Goal: Task Accomplishment & Management: Complete application form

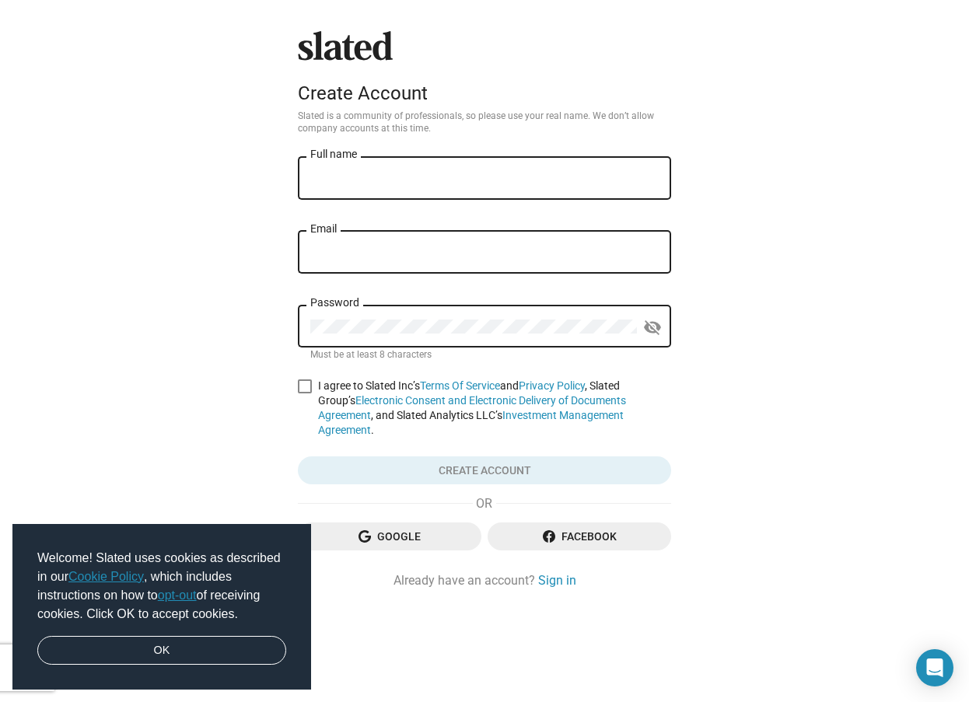
drag, startPoint x: 477, startPoint y: 135, endPoint x: 475, endPoint y: 170, distance: 35.1
click at [475, 159] on div "Slated Create Account Slated is a community of professionals, so please use you…" at bounding box center [485, 310] width 386 height 558
click at [477, 168] on div "Full name" at bounding box center [484, 177] width 348 height 46
type input "[PERSON_NAME]"
click at [480, 260] on input "Email" at bounding box center [484, 253] width 348 height 14
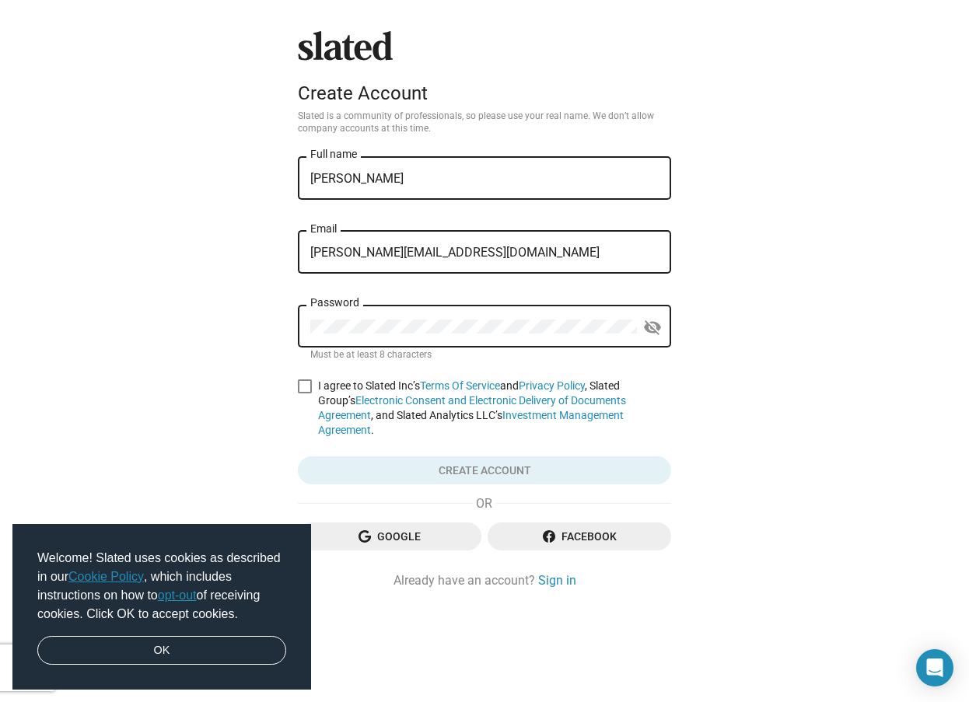
type input "james.bedford@lumonpay.com"
click at [313, 382] on label "I agree to Slated Inc’s Terms Of Service and Privacy Policy , Slated Group’s El…" at bounding box center [484, 408] width 373 height 59
click at [305, 393] on input "I agree to Slated Inc’s Terms Of Service and Privacy Policy , Slated Group’s El…" at bounding box center [304, 393] width 1 height 1
checkbox input "true"
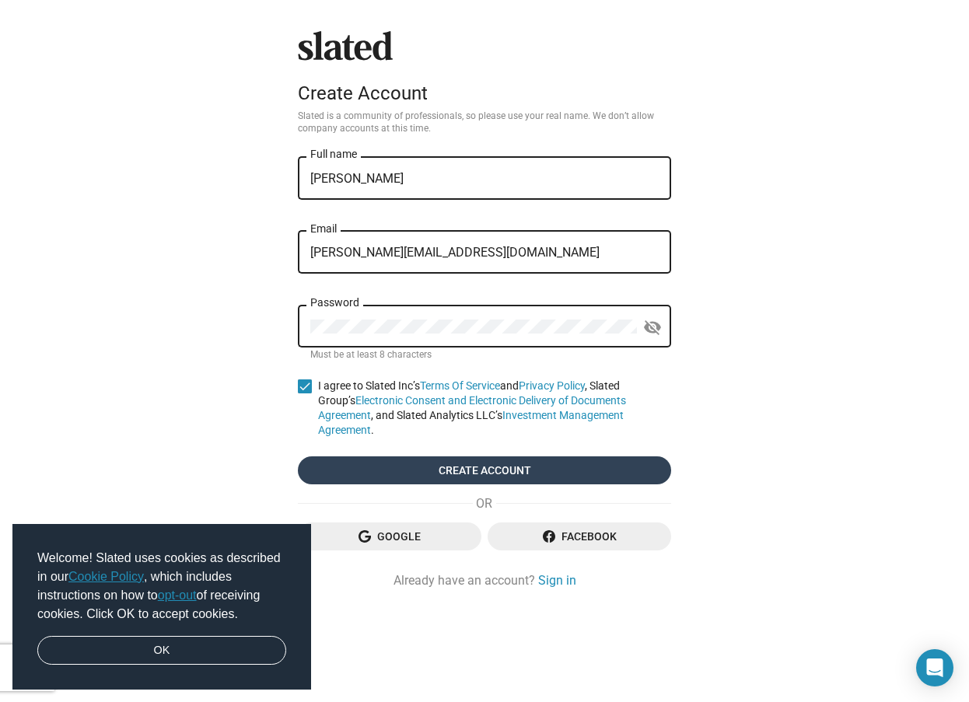
click at [365, 456] on span "Create account" at bounding box center [484, 470] width 348 height 28
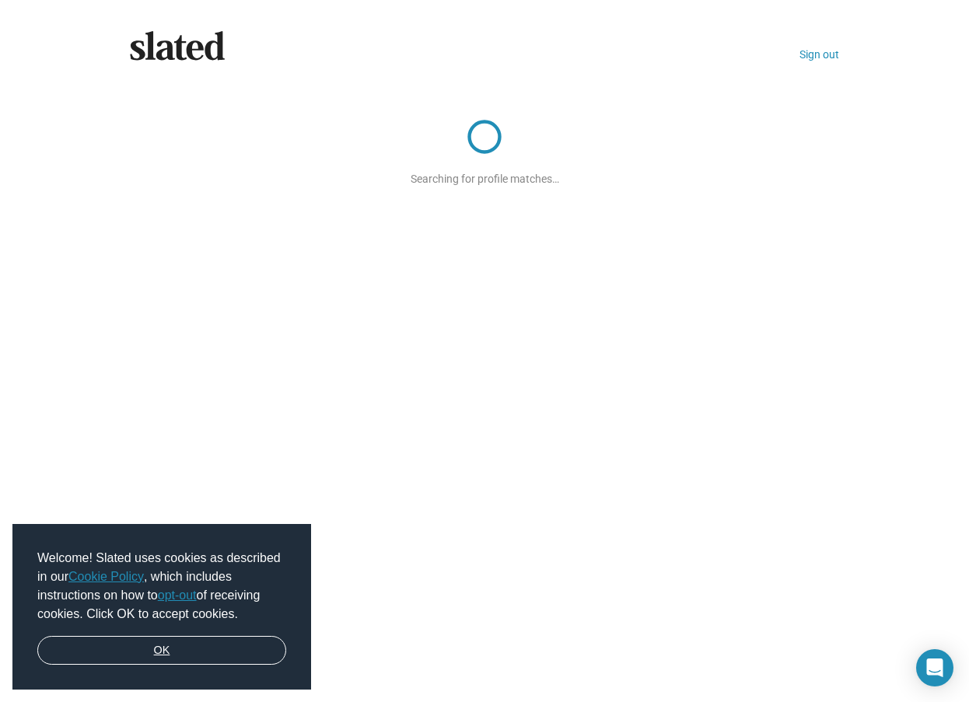
click at [93, 659] on link "OK" at bounding box center [161, 651] width 249 height 30
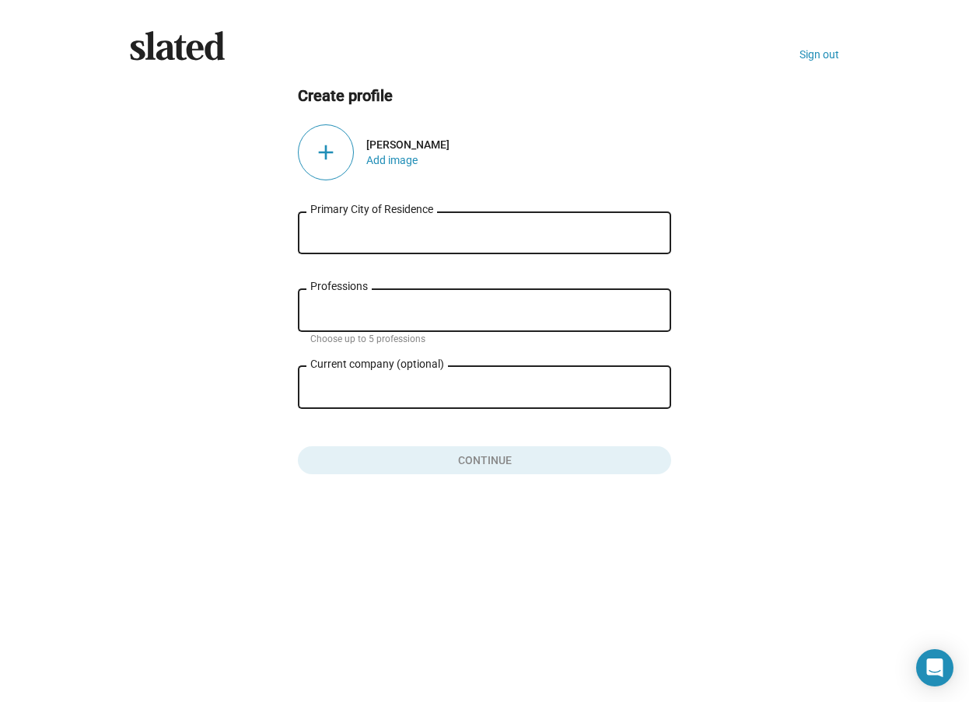
click at [466, 234] on input "Primary City of Residence" at bounding box center [484, 233] width 348 height 14
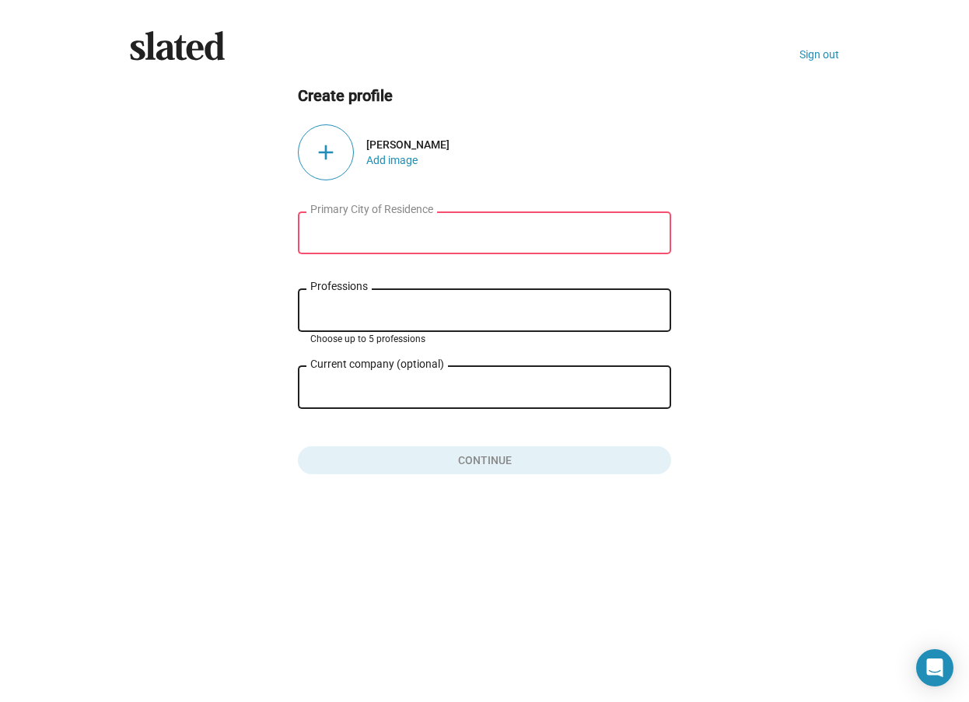
click at [414, 313] on input "Professions" at bounding box center [487, 311] width 348 height 14
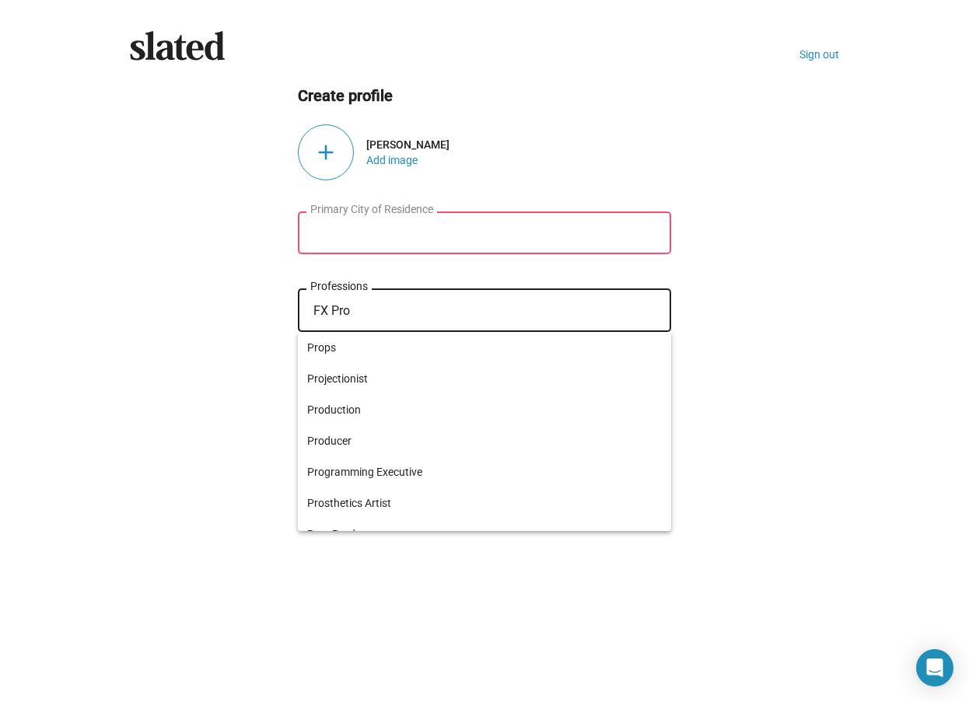
type input "FX"
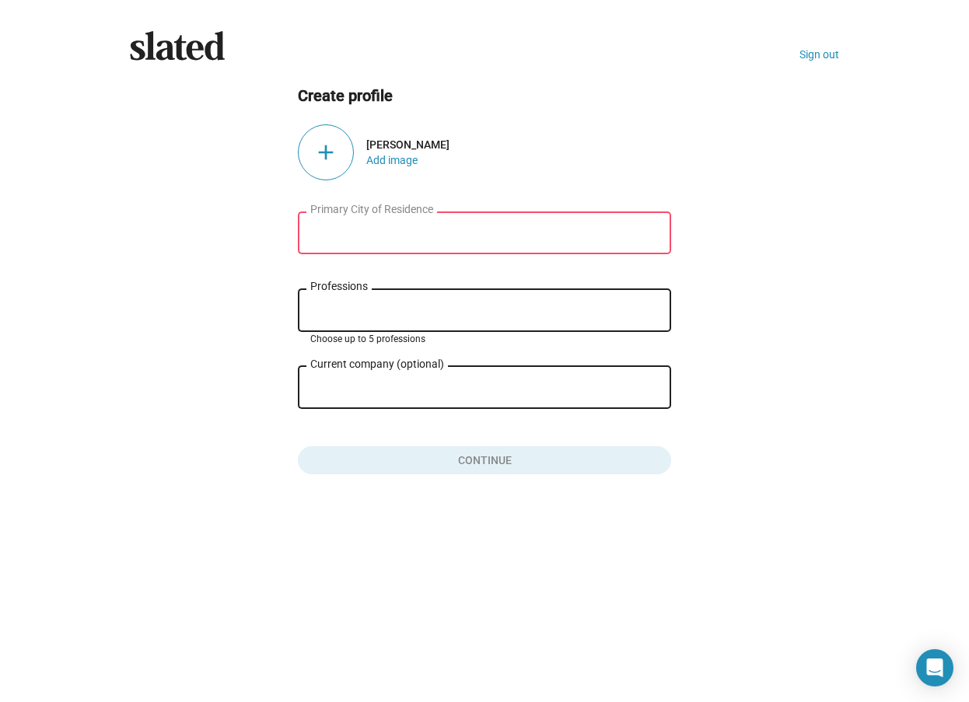
click at [414, 312] on input "Professions" at bounding box center [487, 311] width 348 height 14
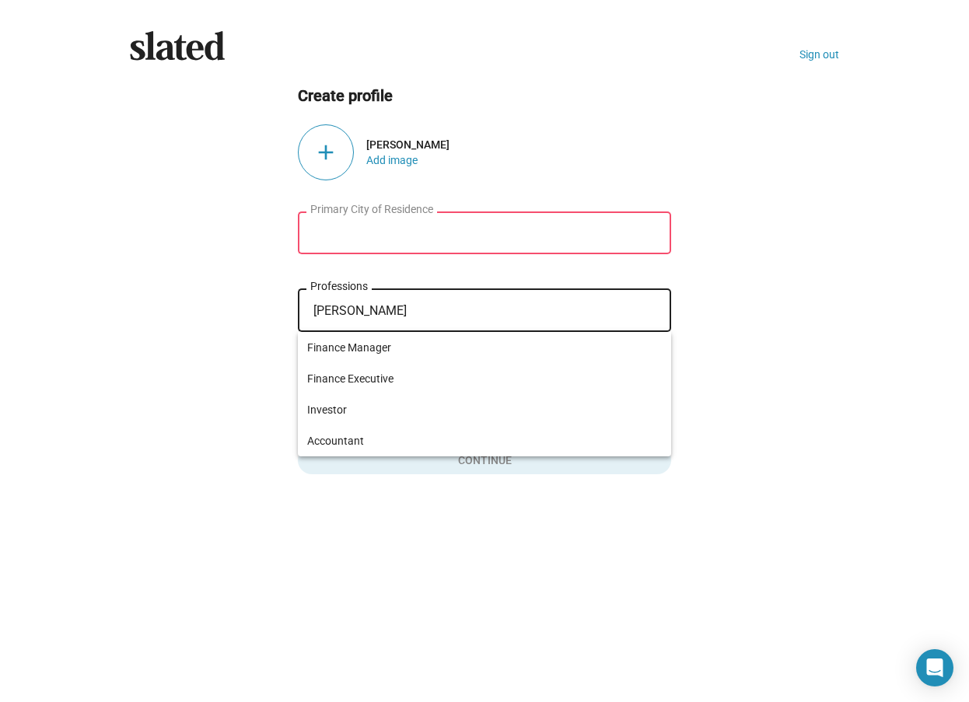
click at [413, 311] on input "Finan" at bounding box center [487, 311] width 348 height 14
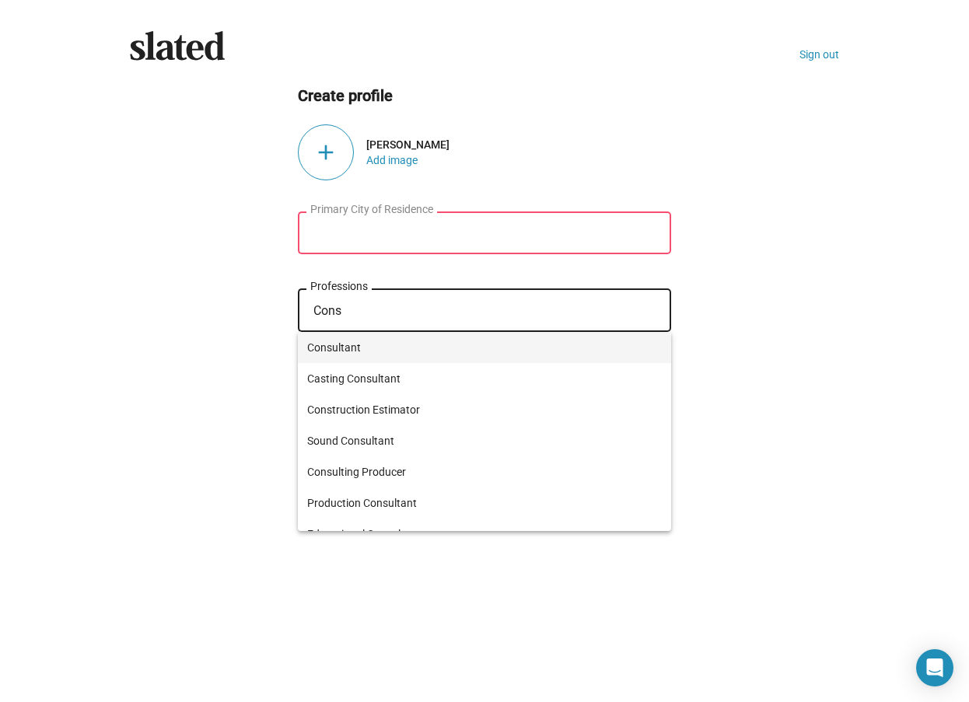
type input "Cons"
click at [474, 341] on span "Consultant" at bounding box center [484, 347] width 355 height 31
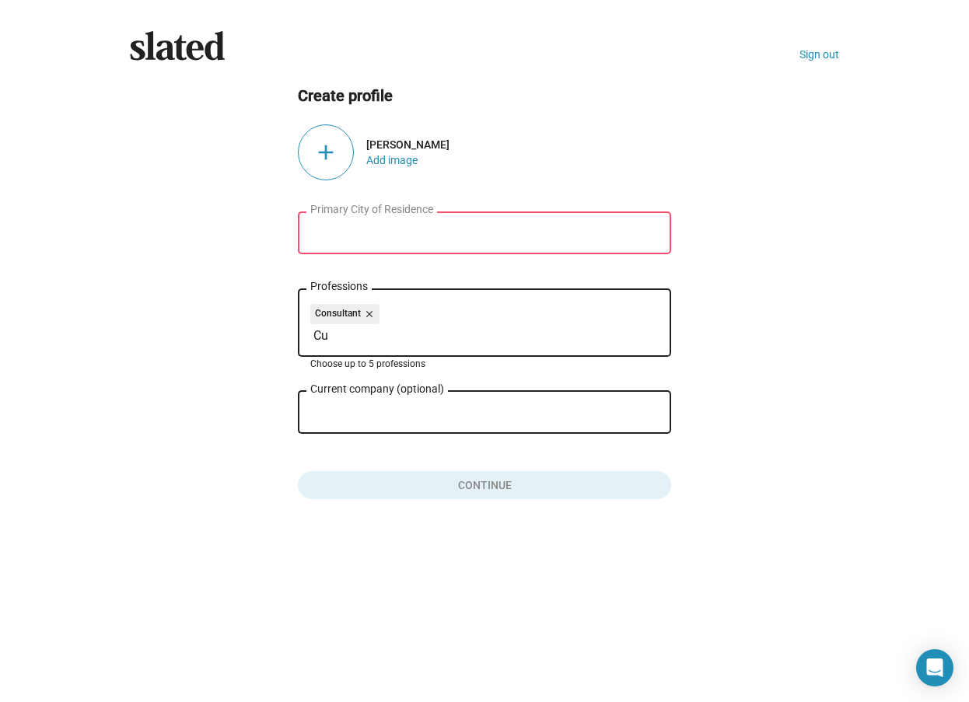
type input "C"
type input "Currency"
click at [469, 336] on input "Professions" at bounding box center [487, 336] width 348 height 14
click at [491, 239] on input "Primary City of Residence" at bounding box center [484, 233] width 348 height 14
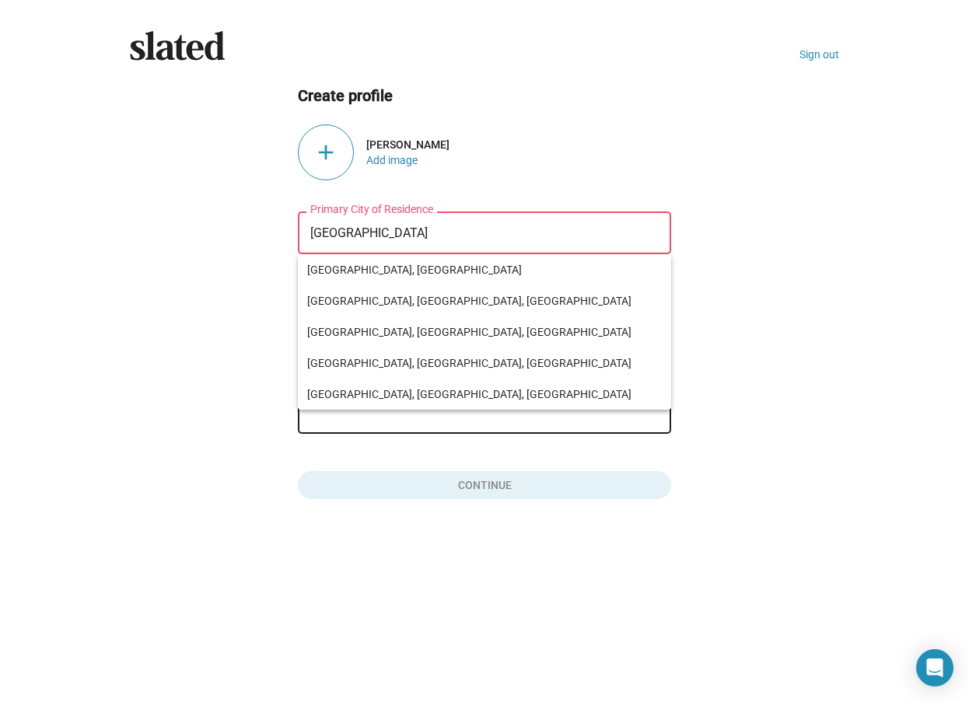
click at [442, 423] on div "Current company (optional)" at bounding box center [473, 411] width 327 height 46
click at [432, 274] on span "London, UK" at bounding box center [484, 269] width 355 height 31
type input "London, UK"
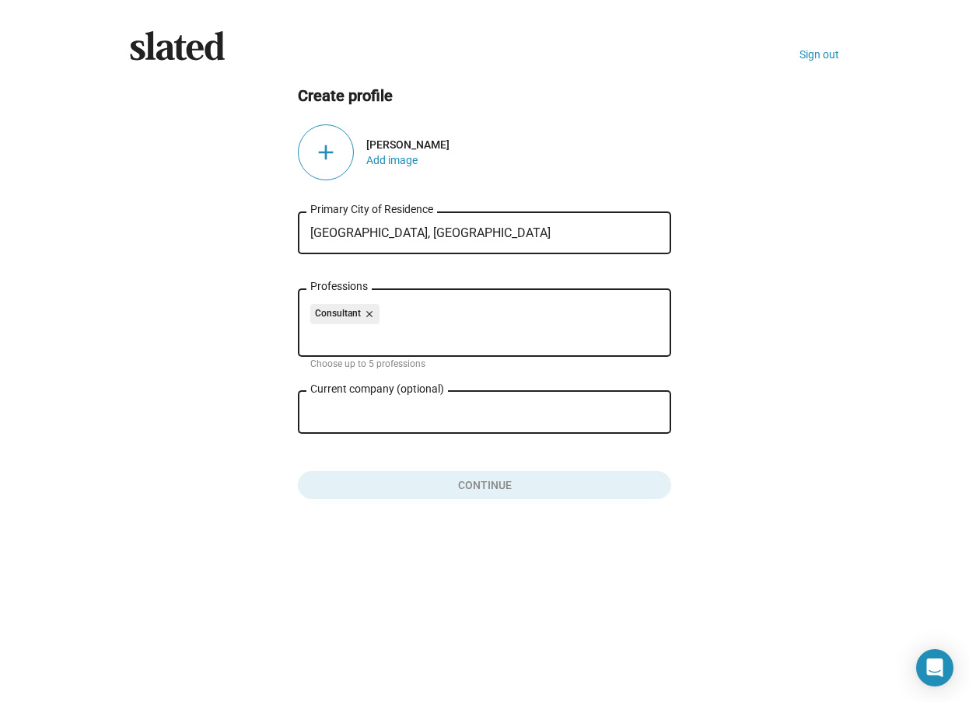
click at [396, 421] on div "Current company (optional)" at bounding box center [473, 411] width 327 height 46
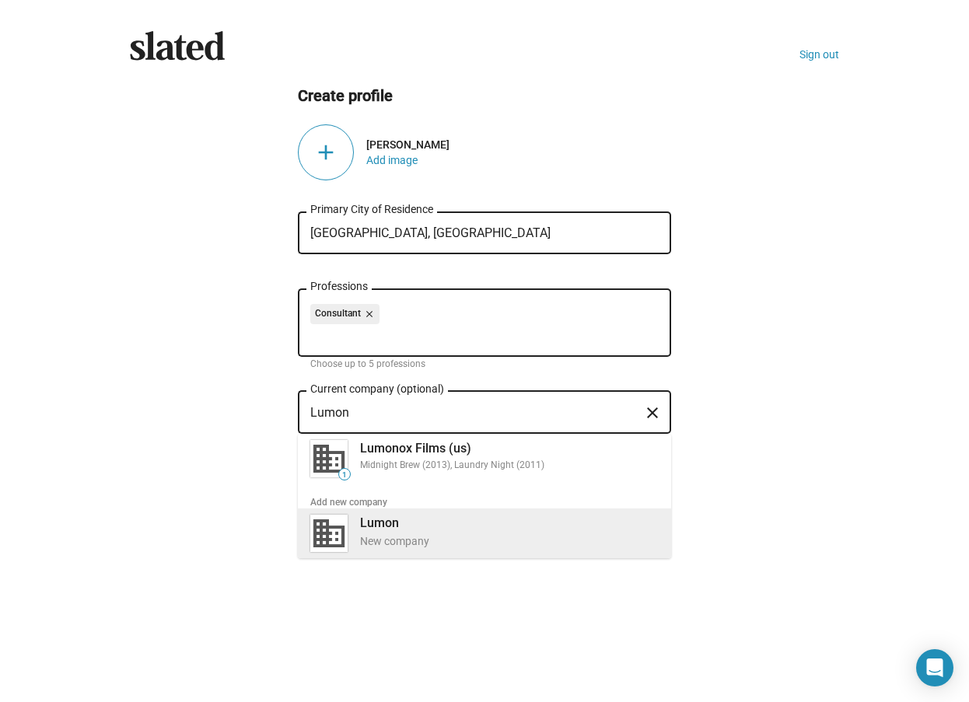
type input "Lumon"
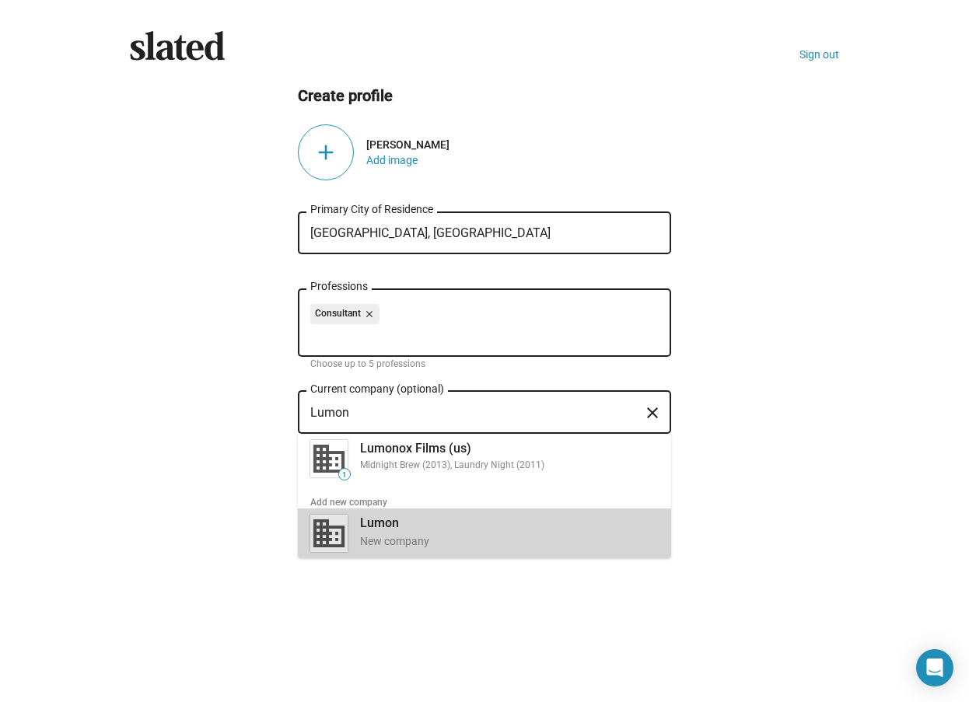
click at [419, 533] on div "Lumon New company" at bounding box center [505, 532] width 308 height 40
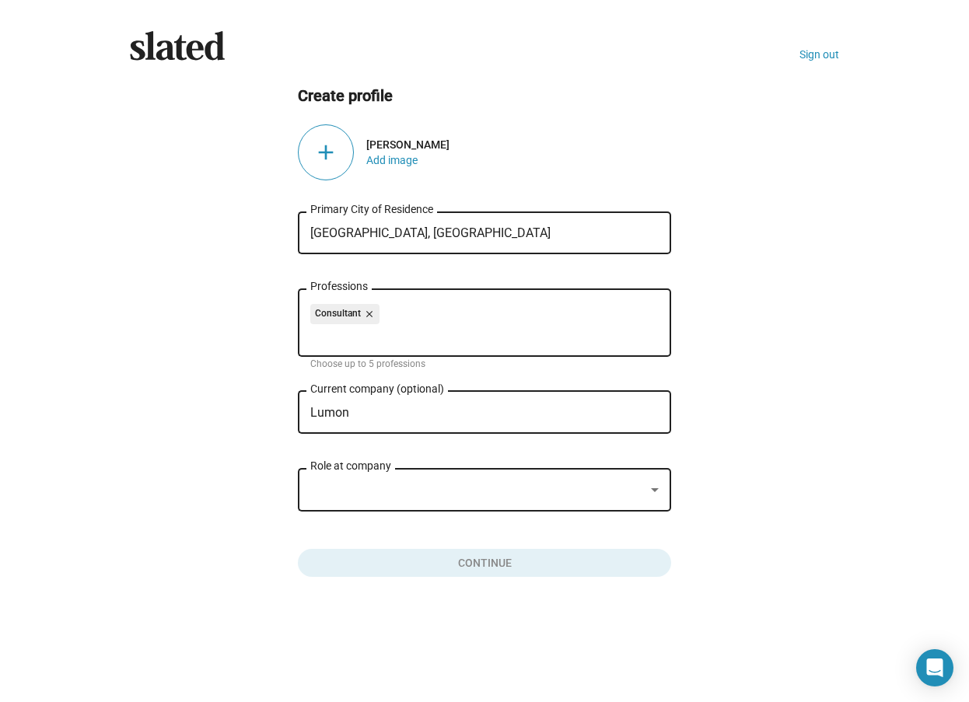
click at [519, 480] on div "Role at company" at bounding box center [484, 488] width 348 height 46
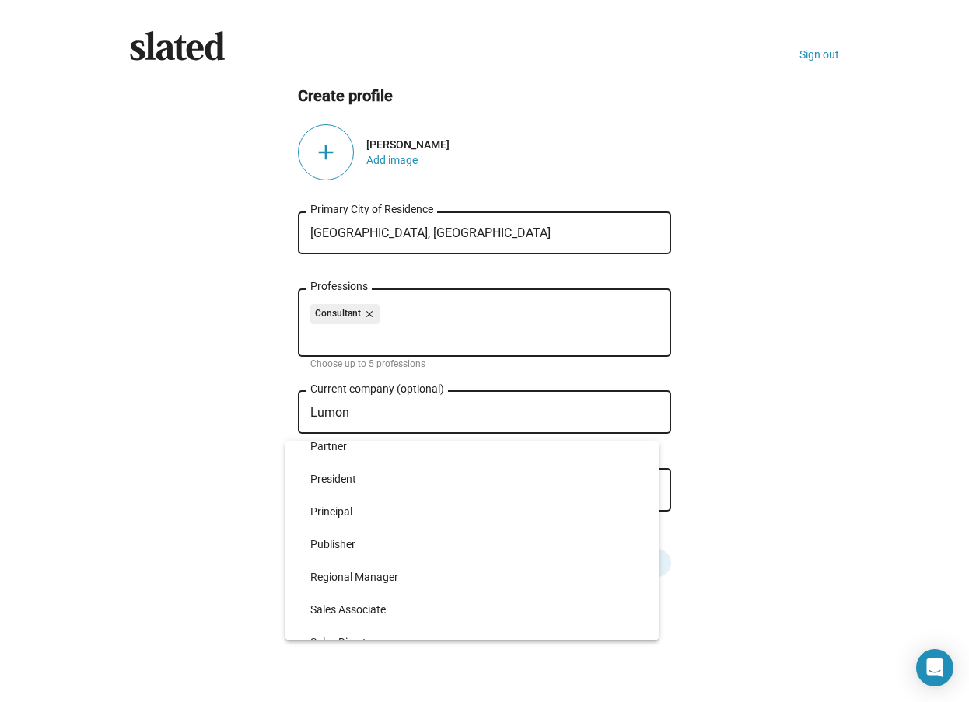
scroll to position [3522, 0]
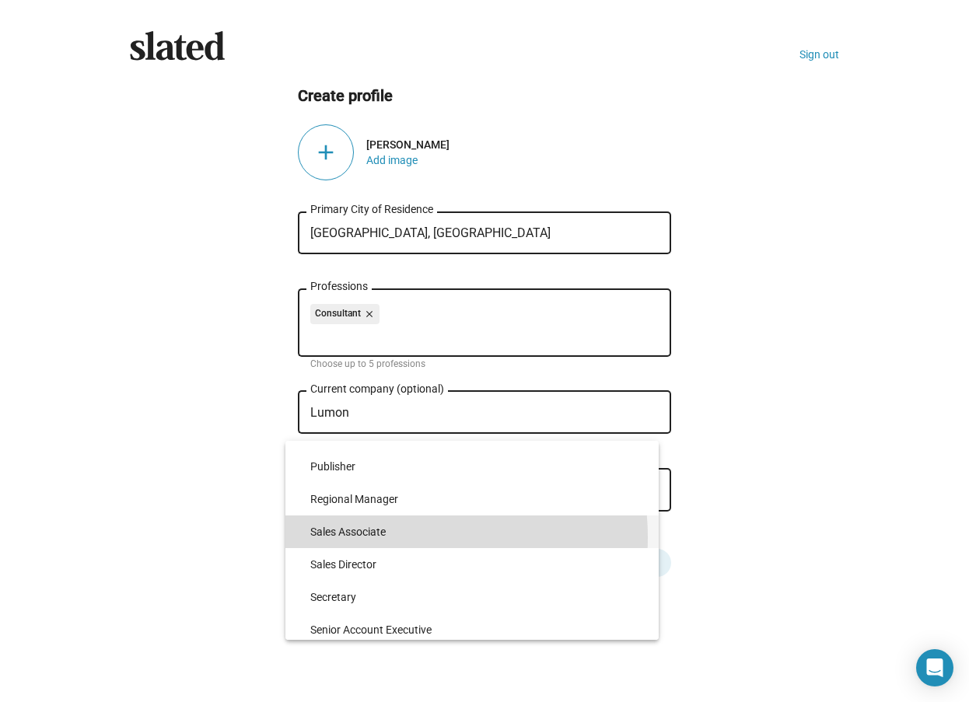
click at [395, 537] on span "Sales Associate" at bounding box center [478, 531] width 336 height 33
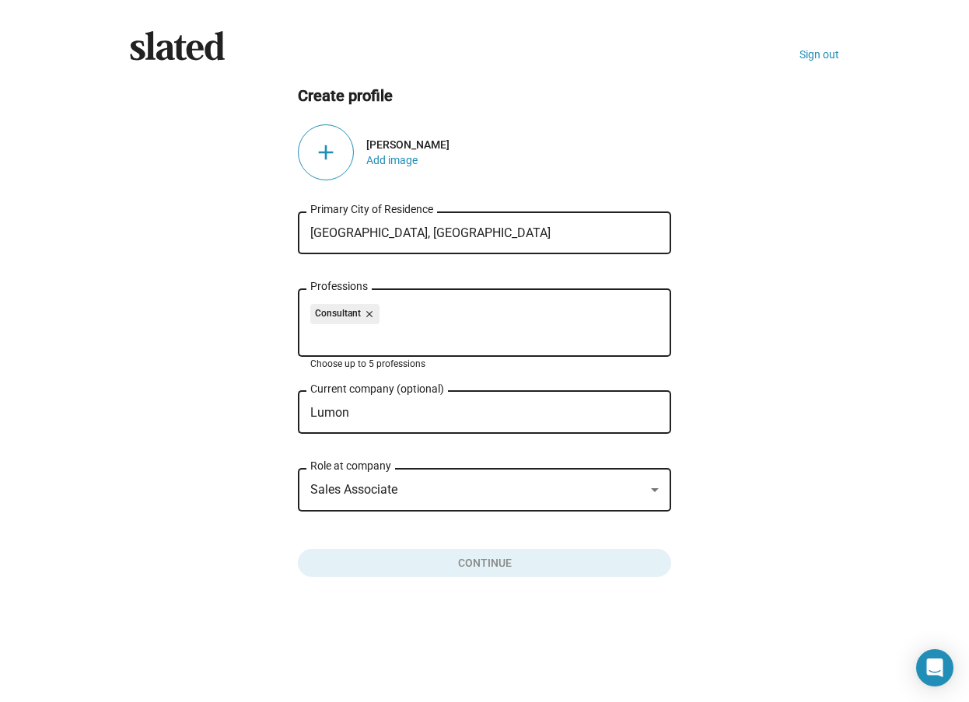
click at [457, 334] on input "Professions" at bounding box center [487, 336] width 348 height 14
click at [375, 316] on mat-chip "Consultant close" at bounding box center [344, 314] width 69 height 20
click at [371, 320] on mat-icon "close" at bounding box center [368, 314] width 14 height 14
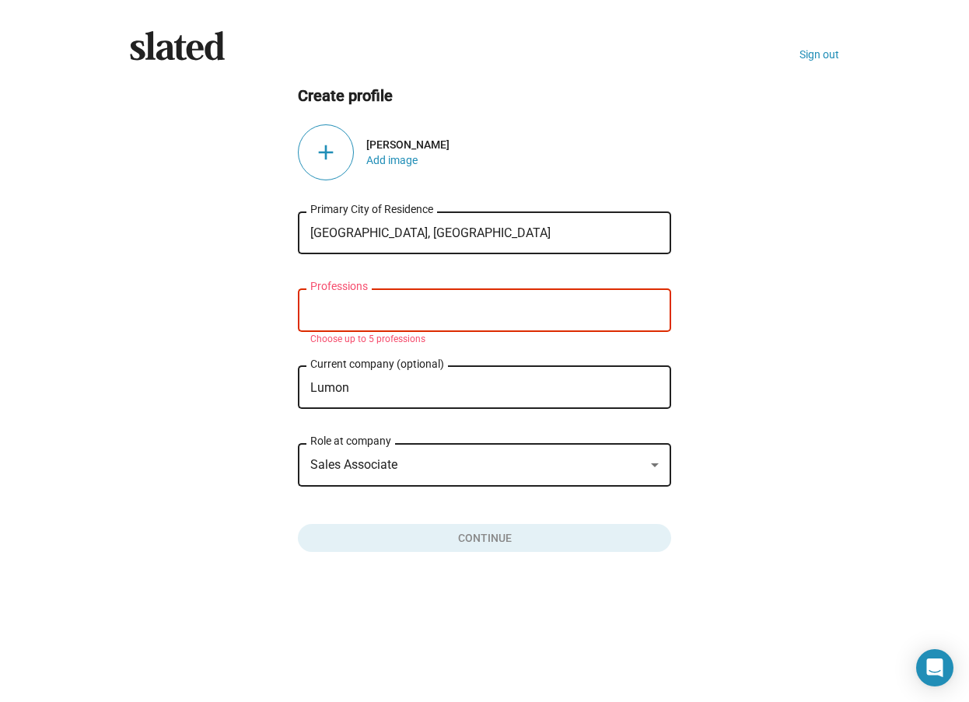
click at [375, 318] on div "Professions" at bounding box center [484, 309] width 348 height 46
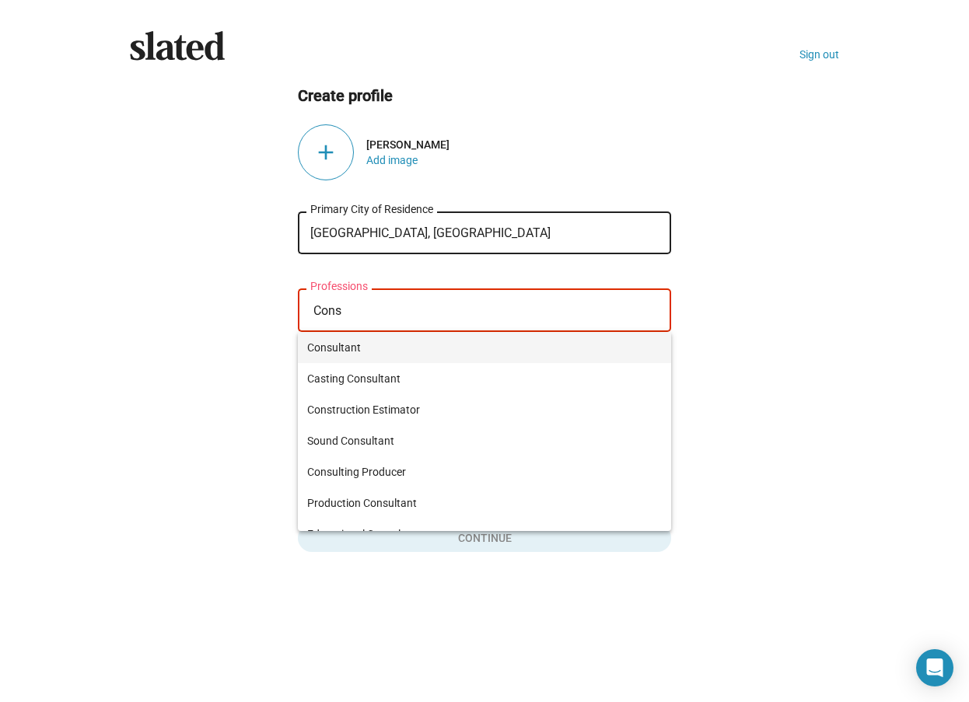
type input "Cons"
click at [381, 340] on span "Consultant" at bounding box center [484, 347] width 355 height 31
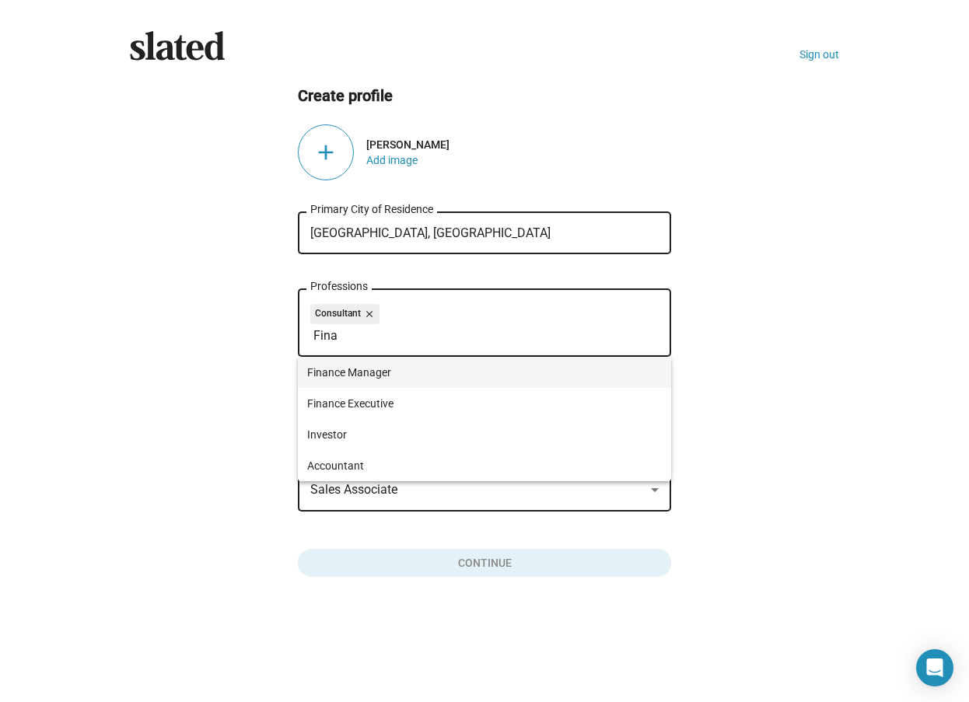
type input "Fina"
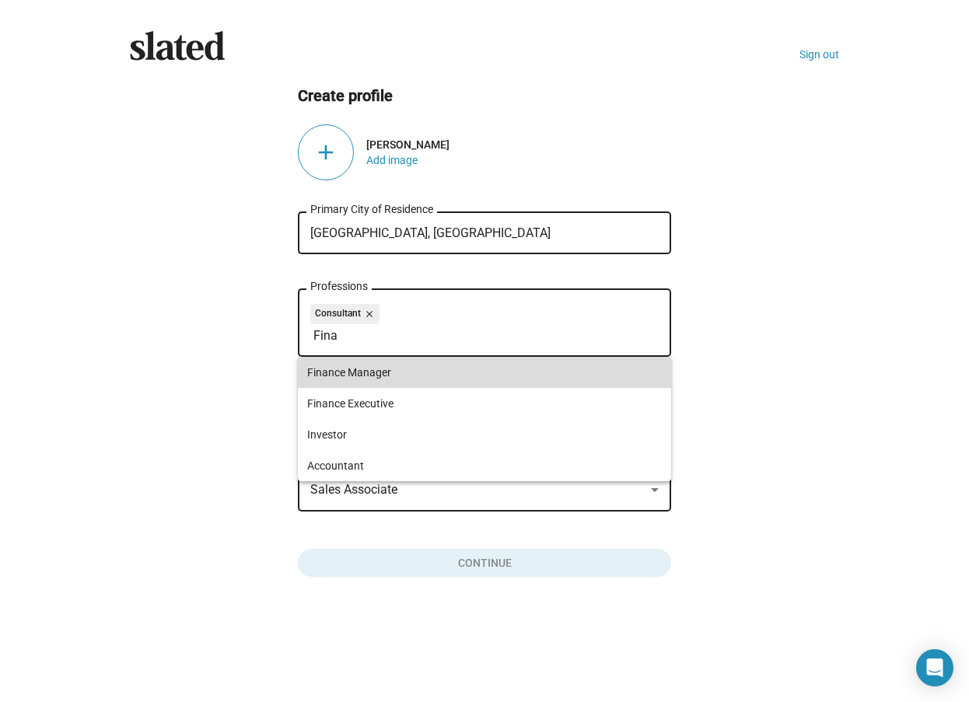
click at [456, 372] on span "Finance Manager" at bounding box center [484, 372] width 355 height 31
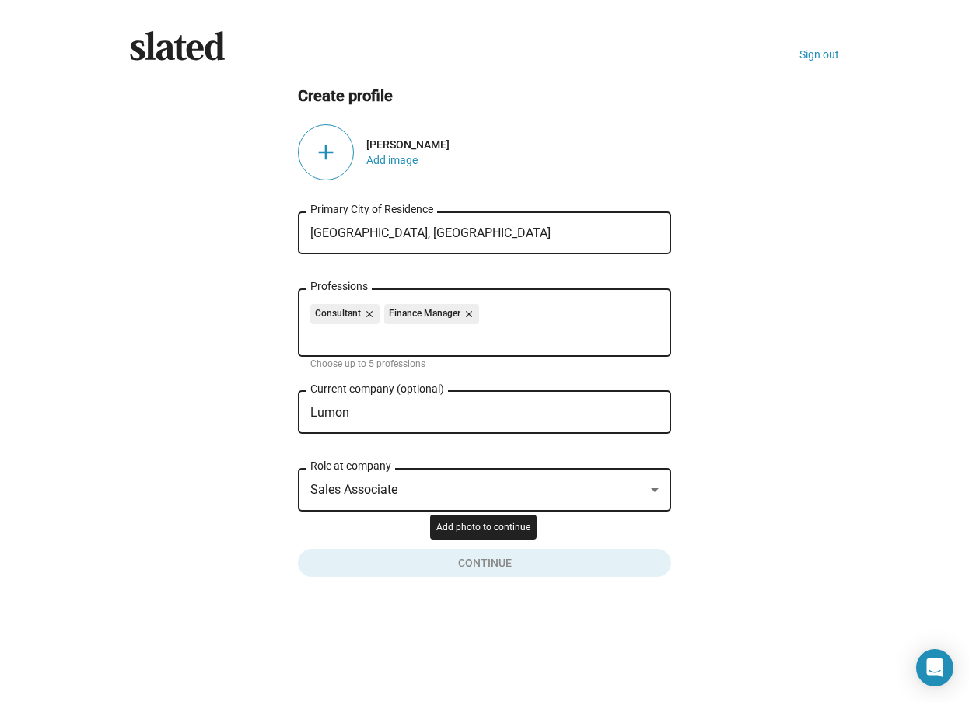
click at [547, 574] on button "Click here to validate form" at bounding box center [484, 560] width 373 height 34
click at [333, 149] on div "add" at bounding box center [326, 152] width 56 height 56
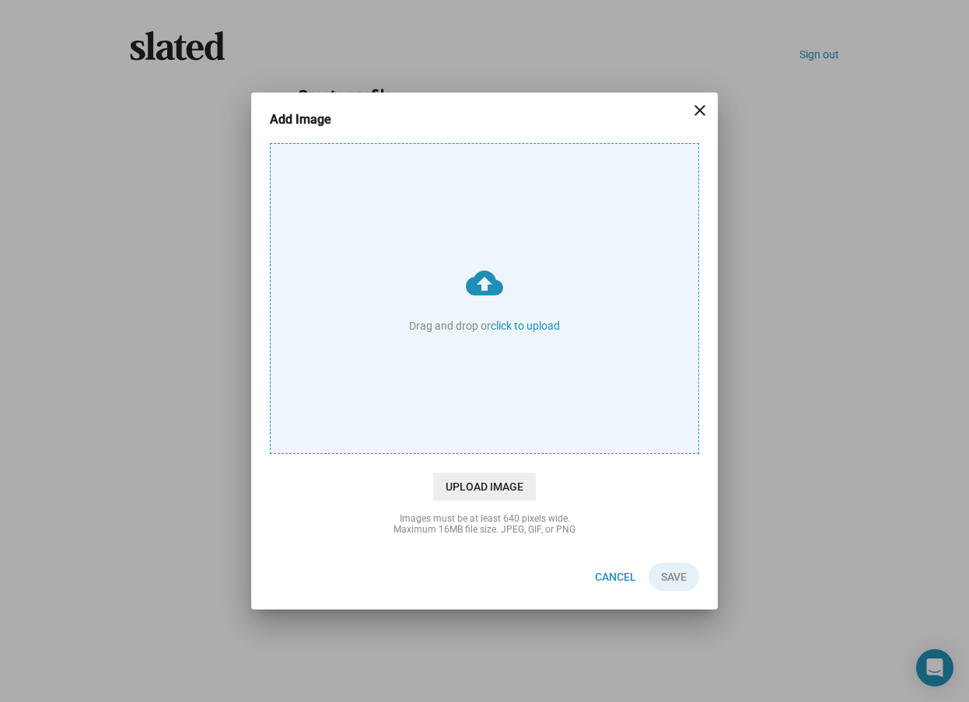
click at [493, 306] on input "cloud_upload Drag and drop or click to upload" at bounding box center [485, 298] width 428 height 309
type input "C:\fakepath\Screenshot 2025-08-15 154225.png"
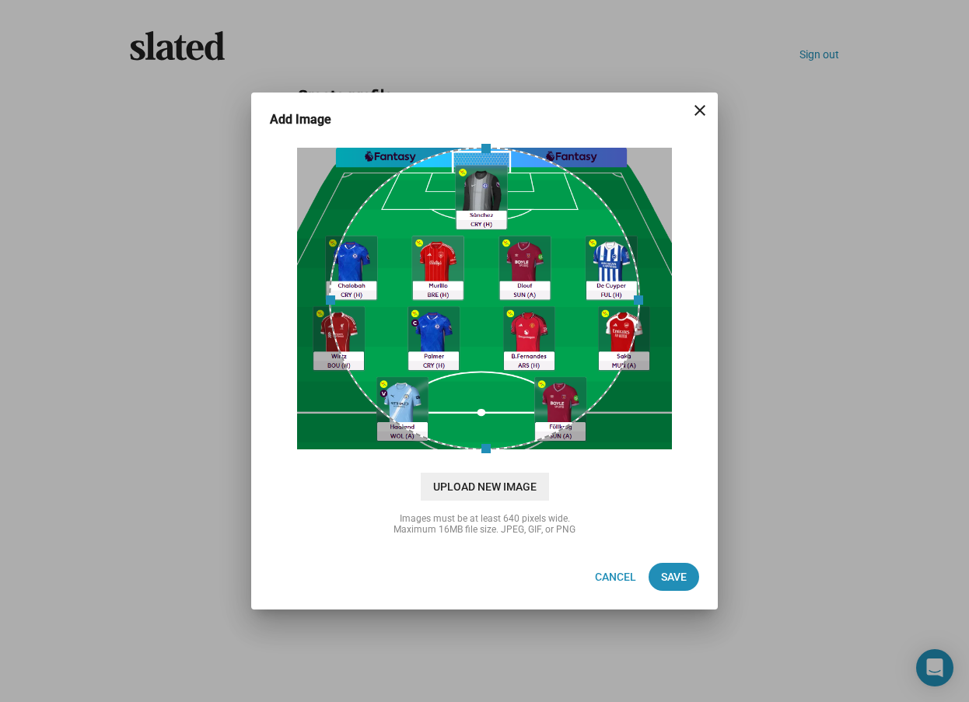
click at [697, 114] on mat-icon "close" at bounding box center [699, 110] width 19 height 19
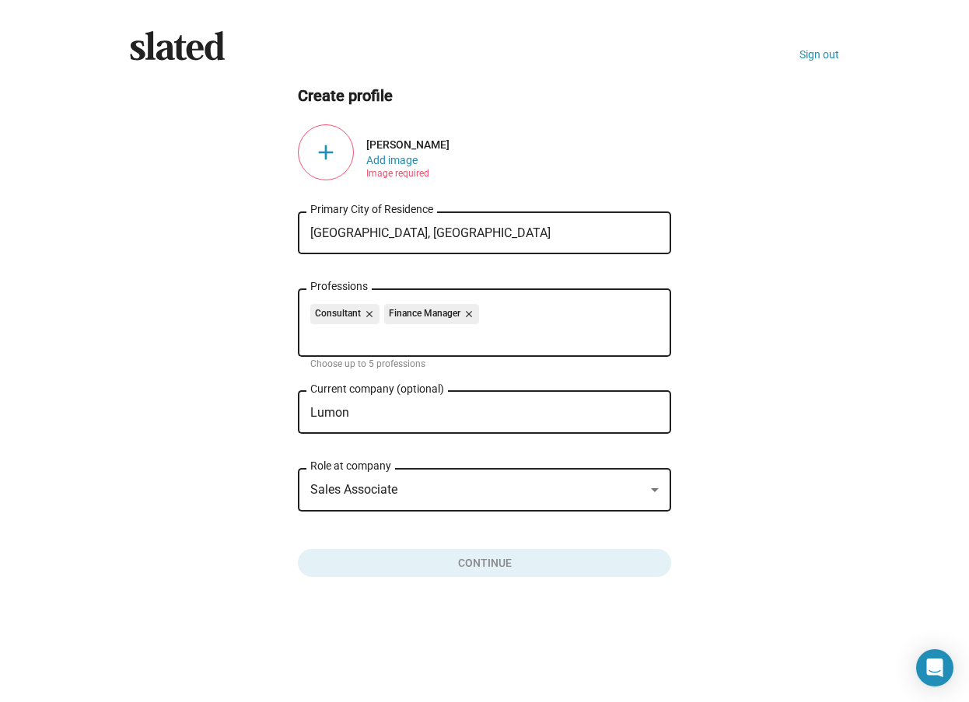
click at [333, 153] on div "add" at bounding box center [326, 152] width 56 height 56
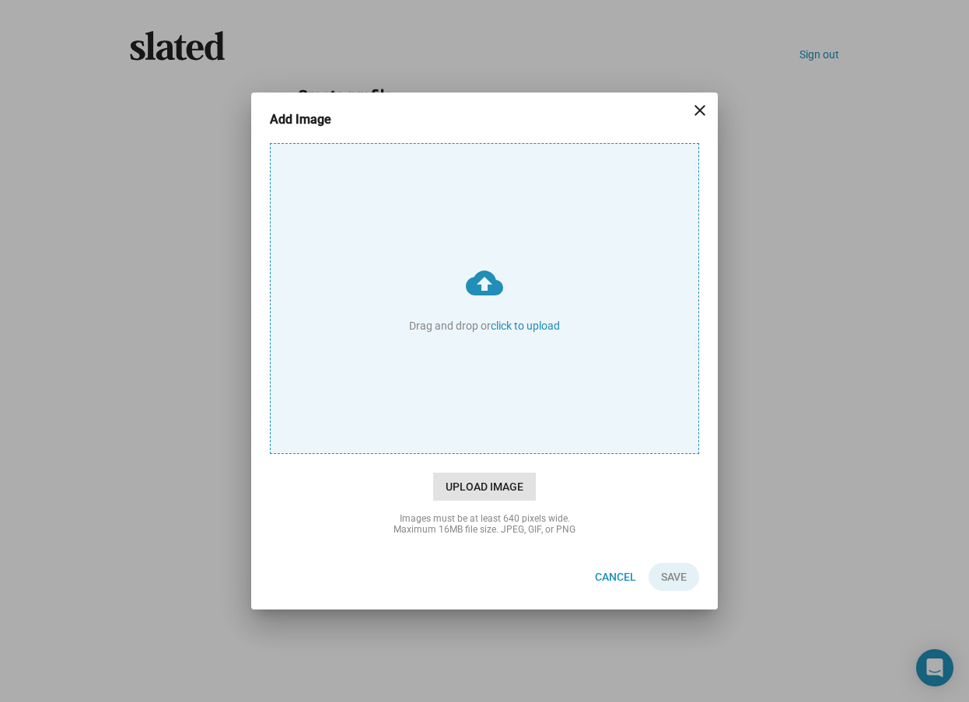
click at [483, 494] on span "Upload Image" at bounding box center [484, 487] width 103 height 28
click at [483, 453] on input "cloud_upload Drag and drop or click to upload" at bounding box center [485, 298] width 428 height 309
type input "C:\fakepath\James Bedford 4.JPG"
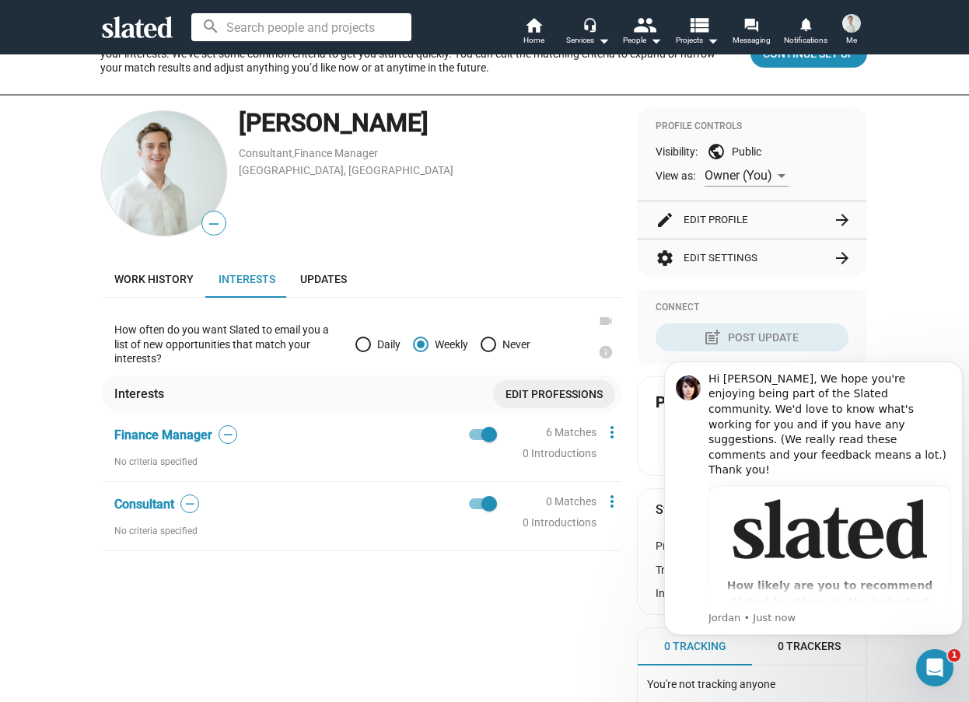
click at [890, 292] on div "edit Create Profile 2 Set Interests 3 View Matches Save for later Below is your…" at bounding box center [484, 379] width 969 height 824
click at [605, 431] on mat-icon "more_vert" at bounding box center [612, 432] width 19 height 19
click at [589, 433] on div at bounding box center [484, 351] width 969 height 702
click at [582, 430] on div "6 Matches" at bounding box center [571, 432] width 51 height 15
click at [321, 295] on link "Updates" at bounding box center [324, 278] width 72 height 37
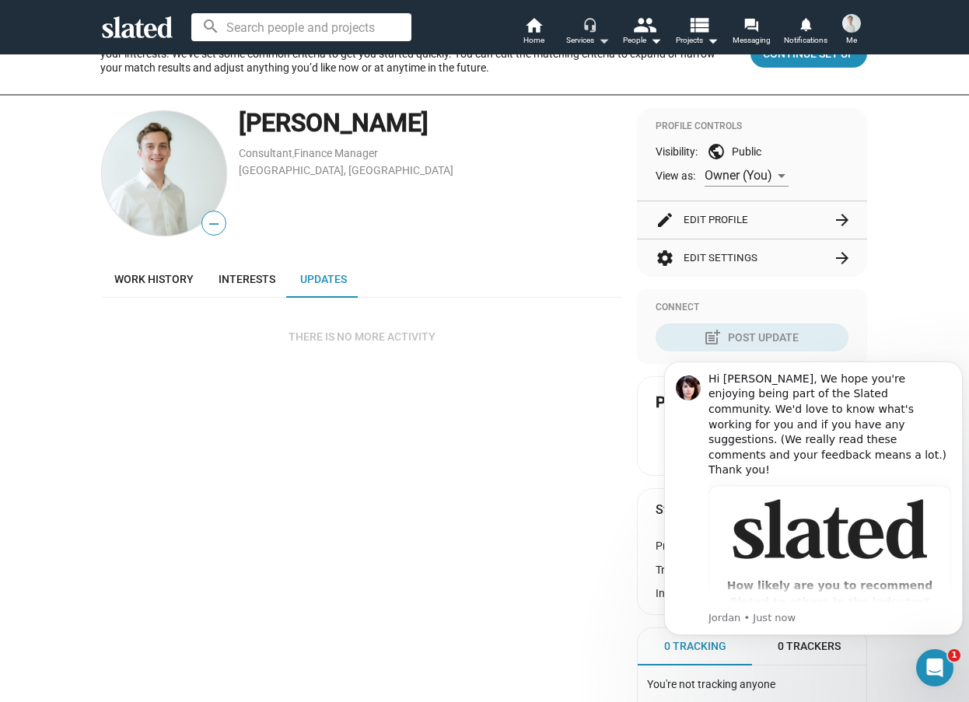
click at [606, 40] on mat-icon "arrow_drop_down" at bounding box center [603, 40] width 19 height 19
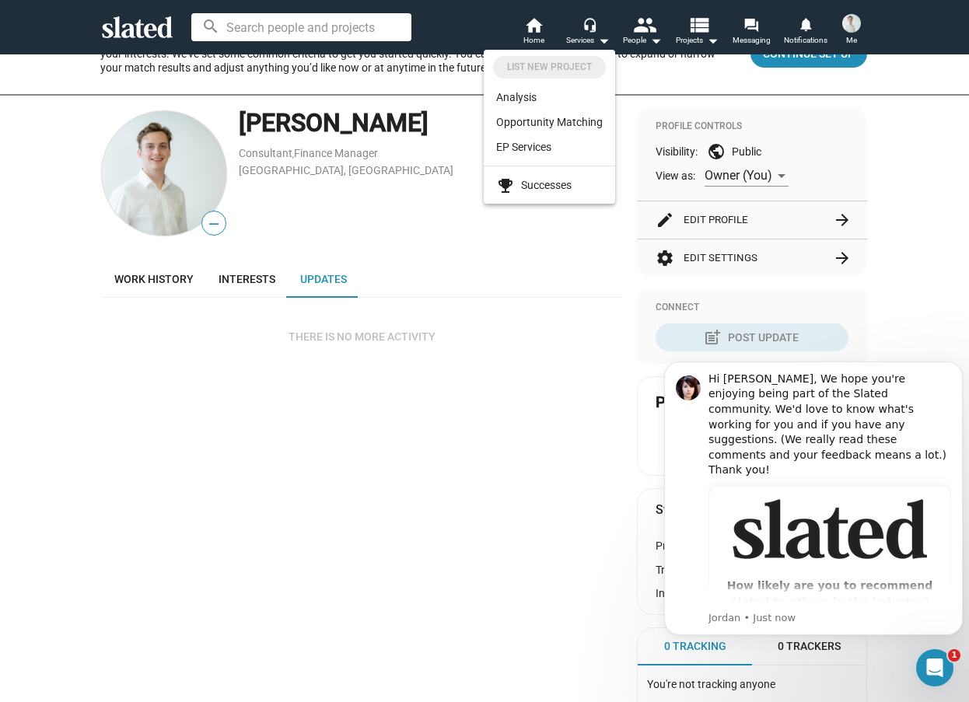
click at [156, 276] on div at bounding box center [484, 351] width 969 height 702
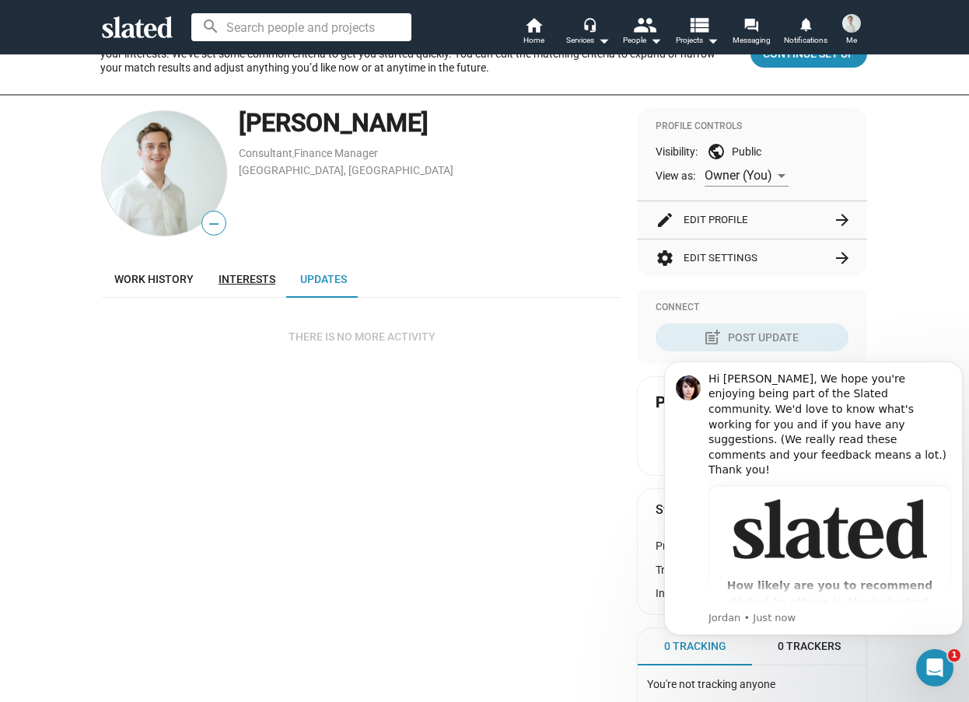
click at [257, 281] on span "Interests" at bounding box center [246, 279] width 57 height 12
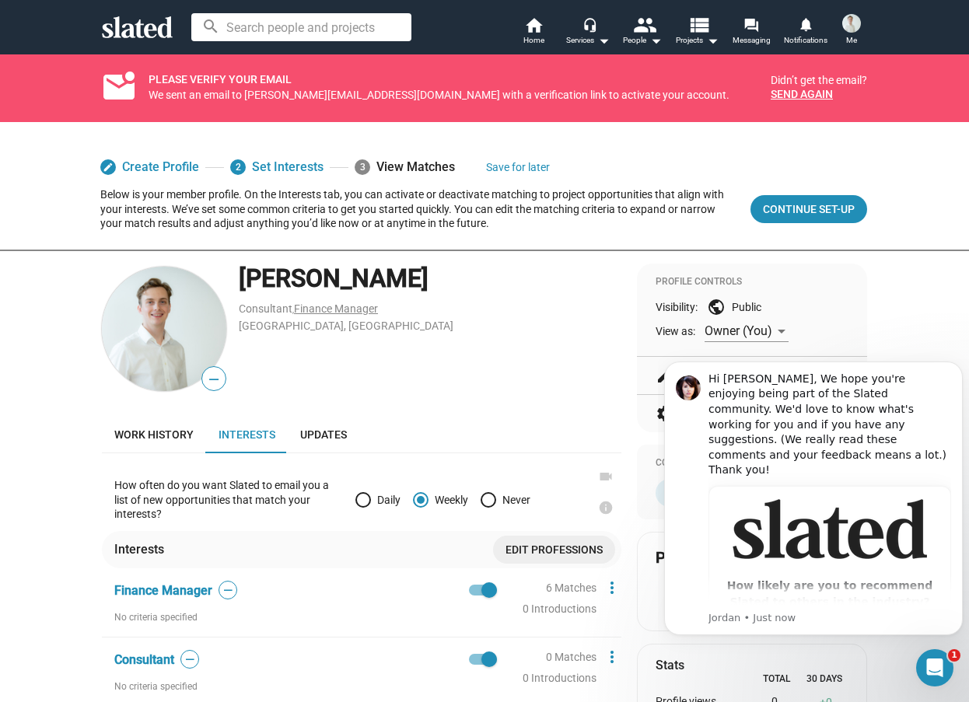
click at [314, 308] on link "Finance Manager" at bounding box center [336, 308] width 84 height 12
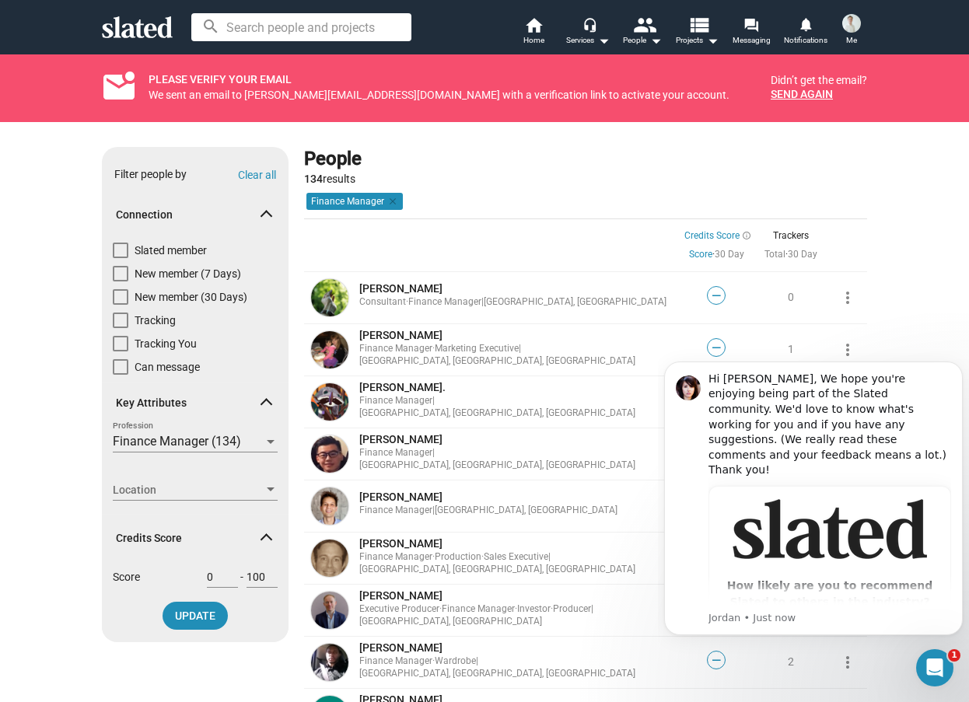
scroll to position [78, 0]
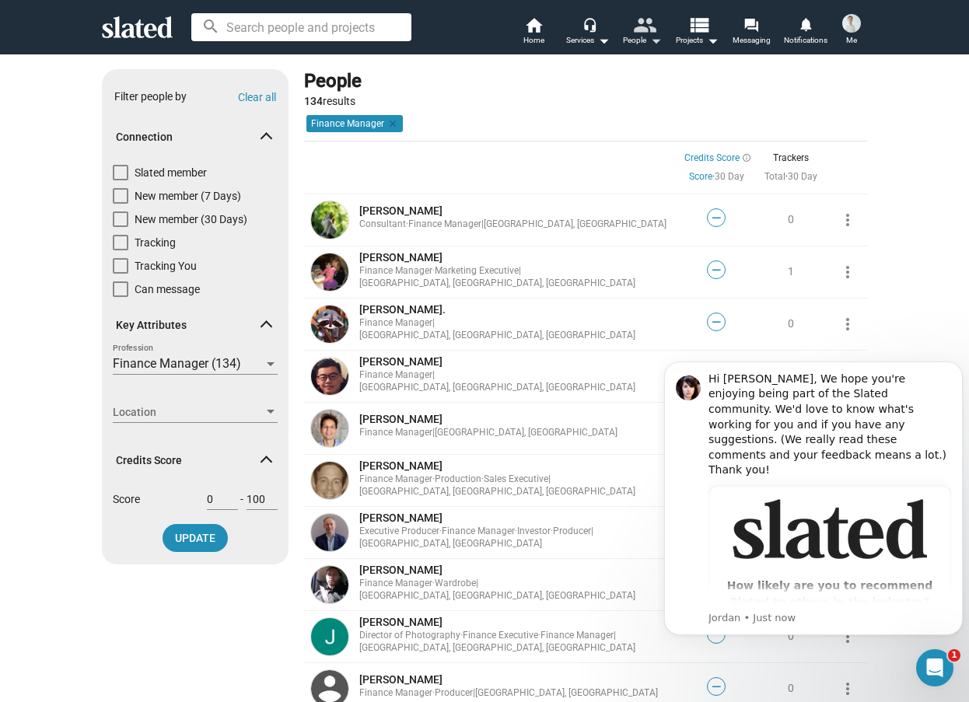
click at [649, 42] on mat-icon "arrow_drop_down" at bounding box center [655, 40] width 19 height 19
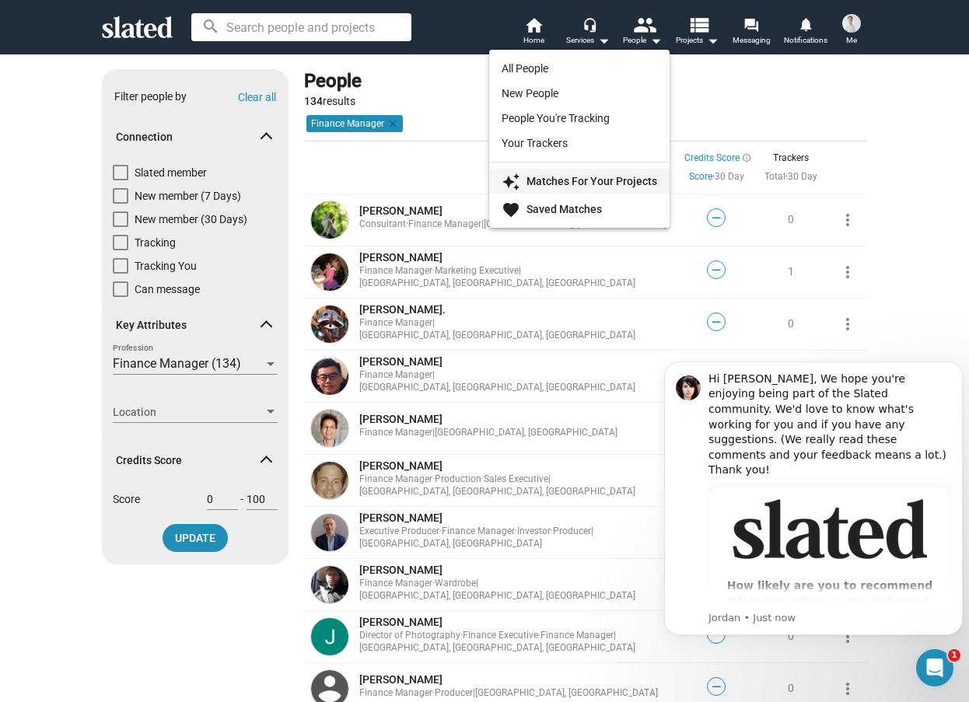
click at [568, 180] on strong "Matches For Your Projects" at bounding box center [591, 181] width 131 height 12
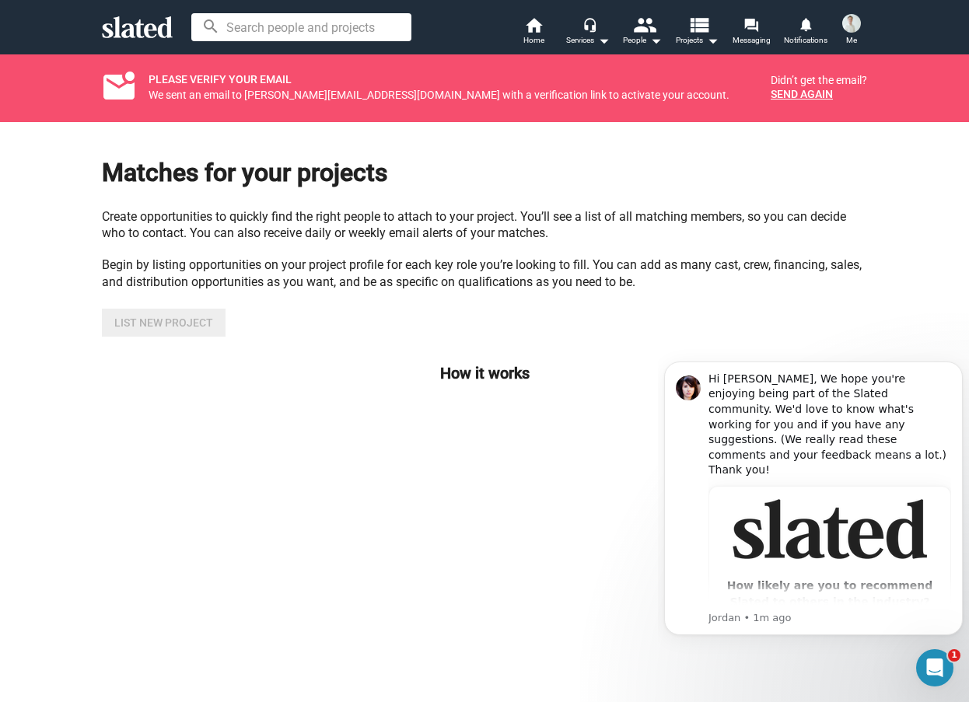
click at [16, 337] on div "Matches for your projects Create opportunities to quickly find the right people…" at bounding box center [484, 516] width 969 height 788
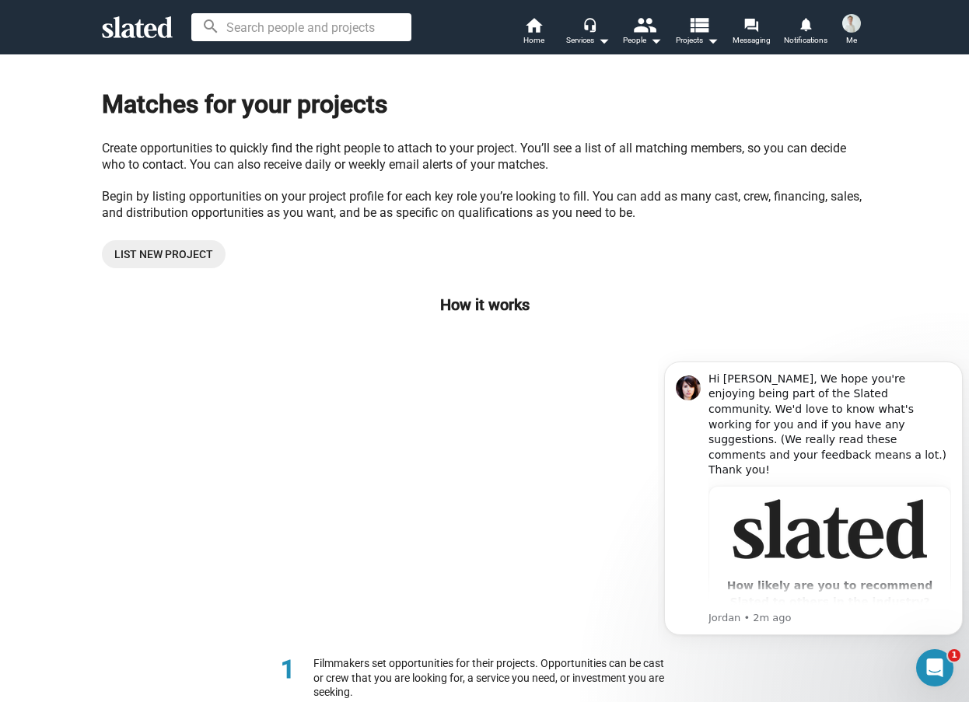
click at [858, 33] on span at bounding box center [851, 23] width 25 height 25
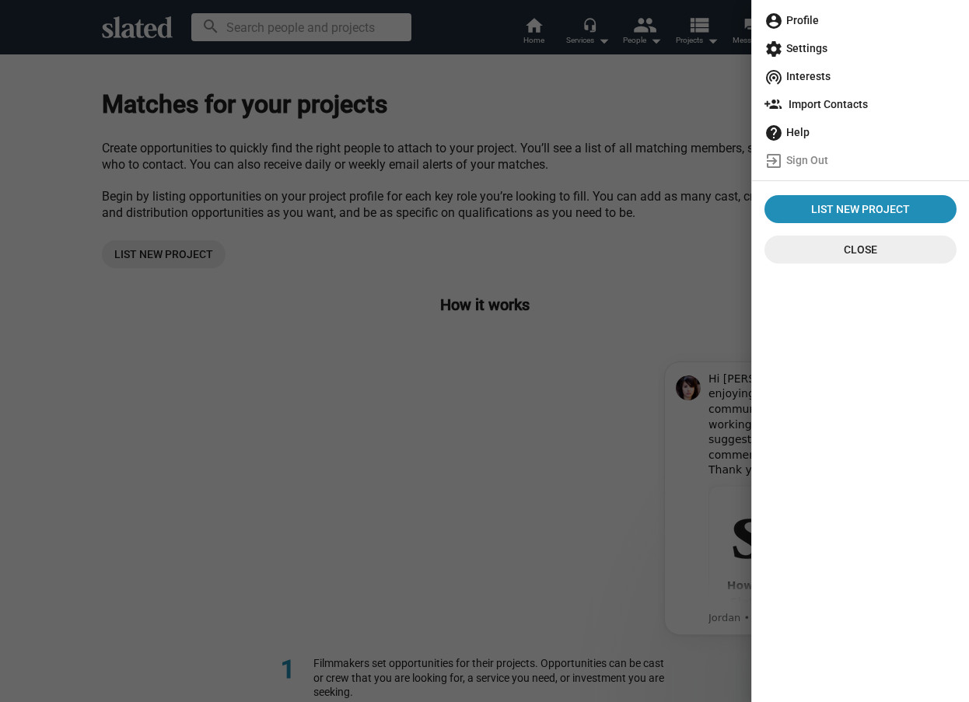
click at [845, 29] on span "account_circle Profile" at bounding box center [860, 20] width 192 height 28
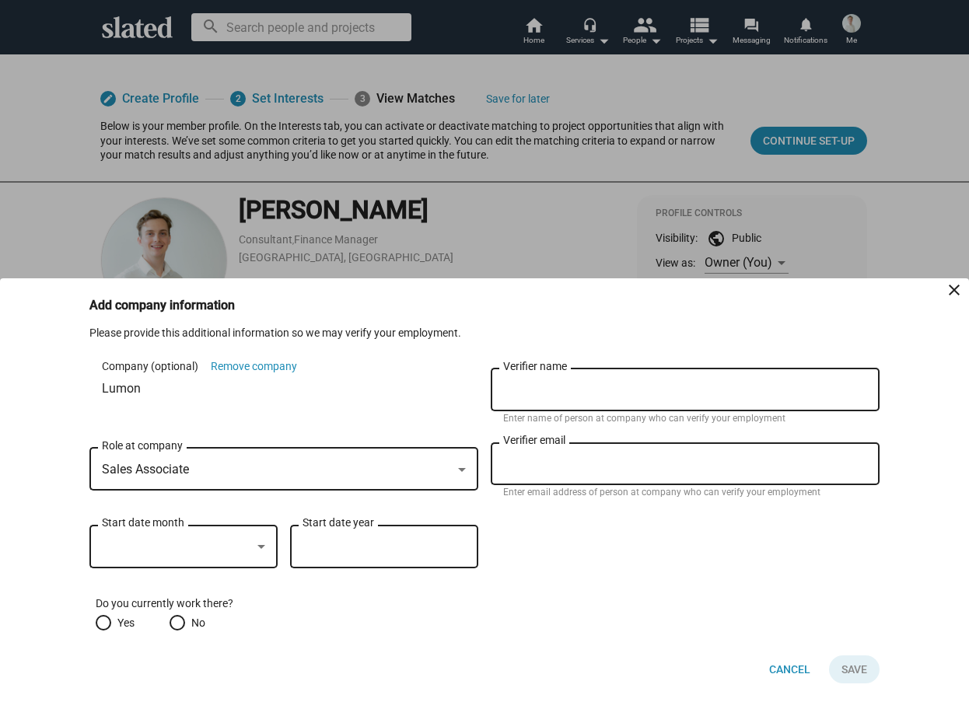
click at [580, 240] on div at bounding box center [484, 351] width 969 height 702
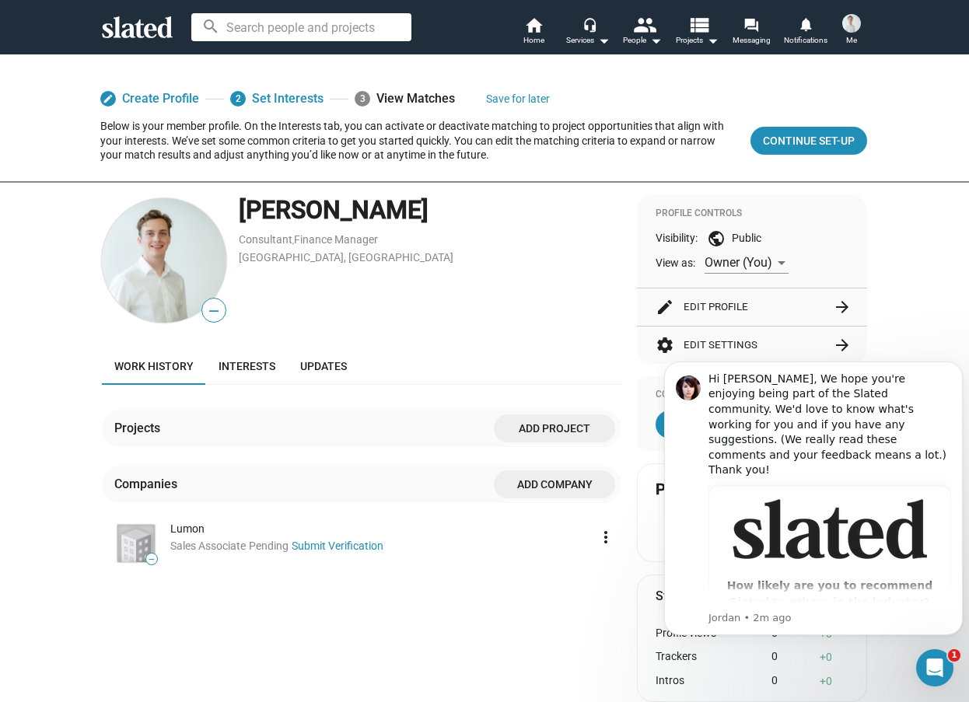
drag, startPoint x: 335, startPoint y: 236, endPoint x: 447, endPoint y: 232, distance: 112.1
click at [443, 232] on div "James Bedford Consultant , Finance Manager London, United Kingdom" at bounding box center [430, 260] width 383 height 131
click at [838, 309] on mat-icon "arrow_forward" at bounding box center [842, 307] width 19 height 19
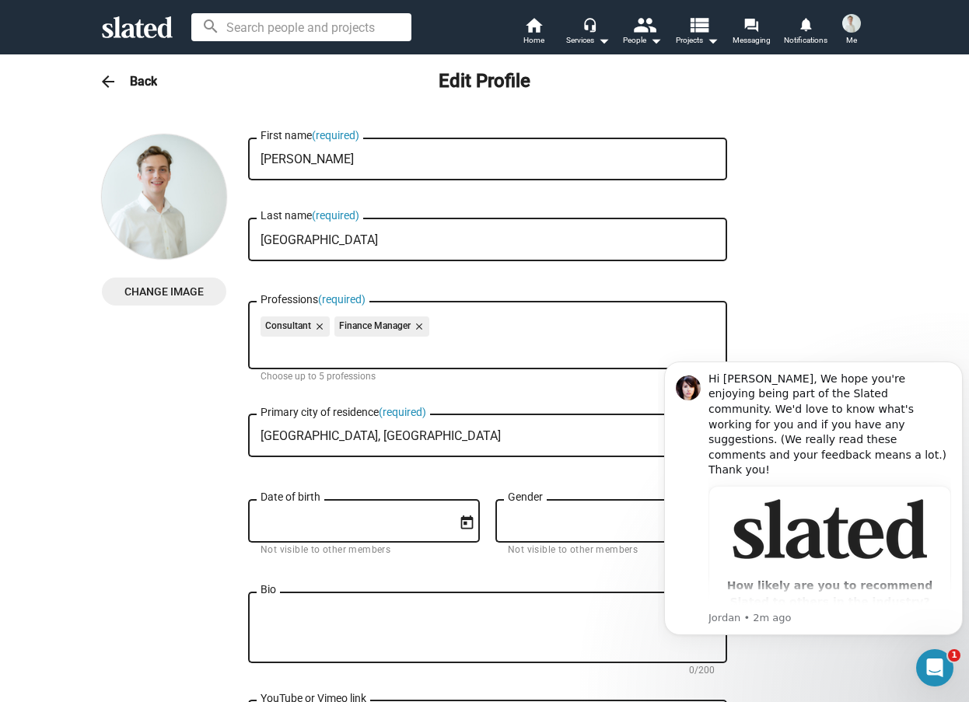
click at [416, 325] on mat-icon "close" at bounding box center [418, 327] width 14 height 14
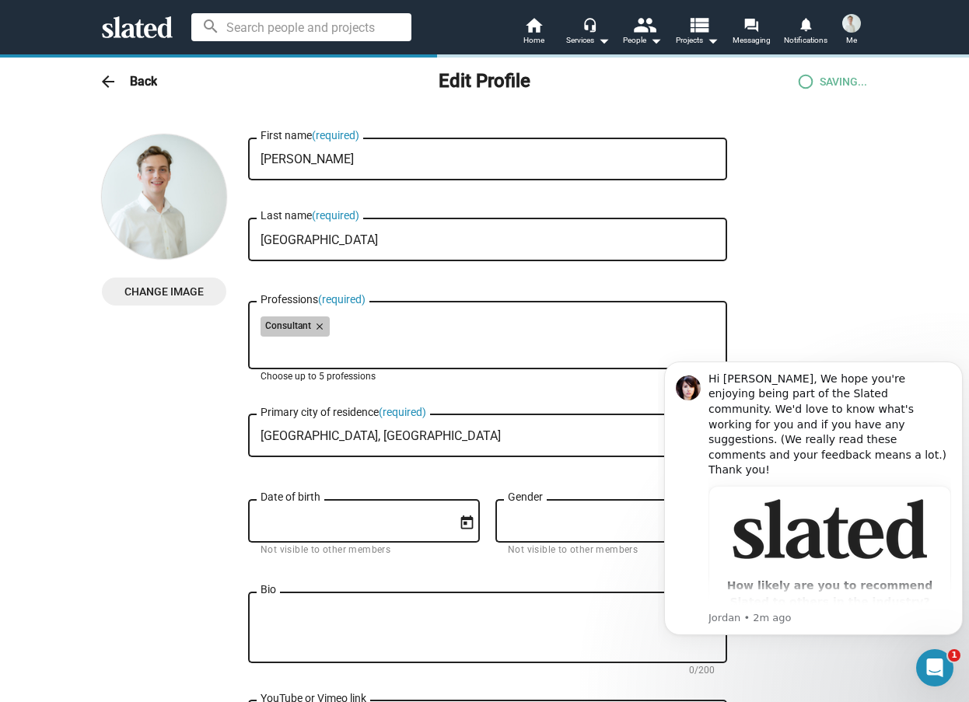
click at [435, 330] on div "Consultant close" at bounding box center [487, 328] width 454 height 25
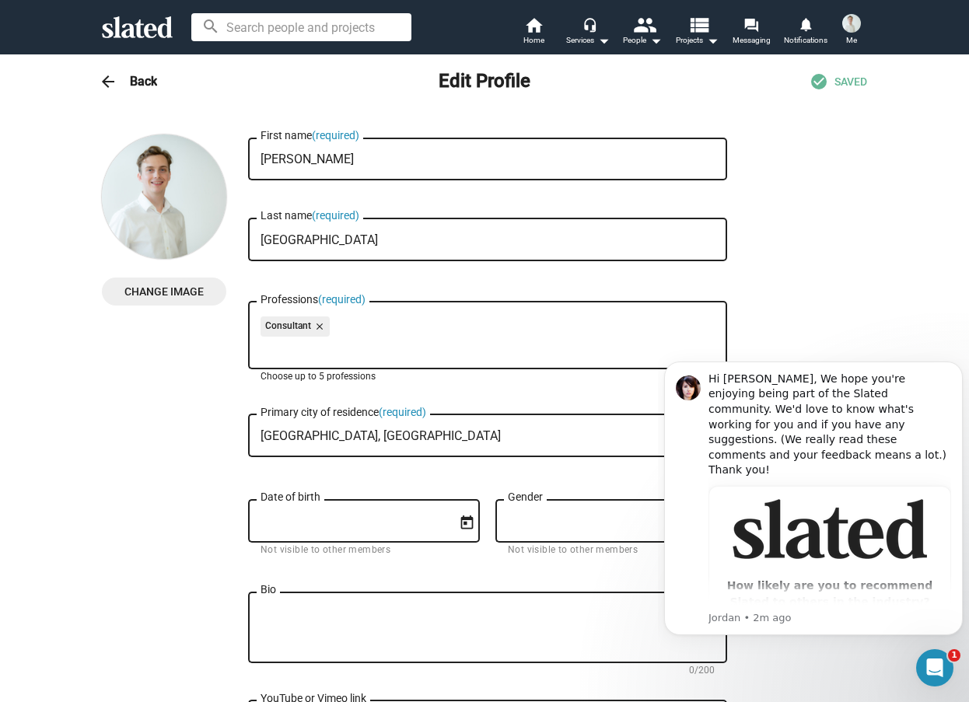
click at [365, 352] on input "Professions (required)" at bounding box center [491, 348] width 454 height 14
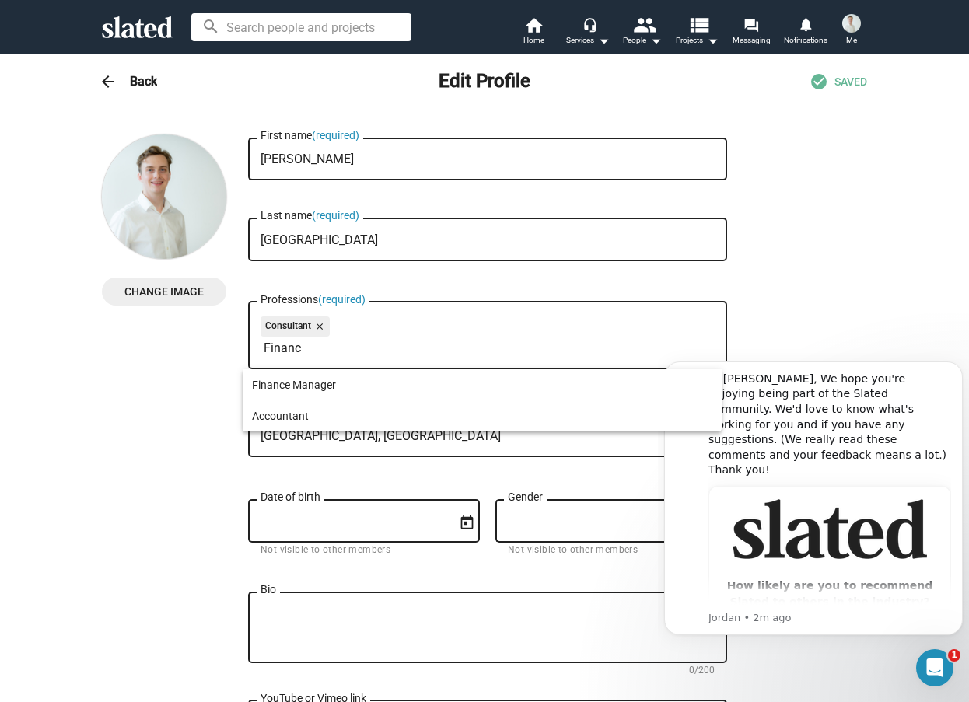
drag, startPoint x: 494, startPoint y: 351, endPoint x: 292, endPoint y: 366, distance: 202.0
click at [292, 366] on div at bounding box center [484, 351] width 969 height 702
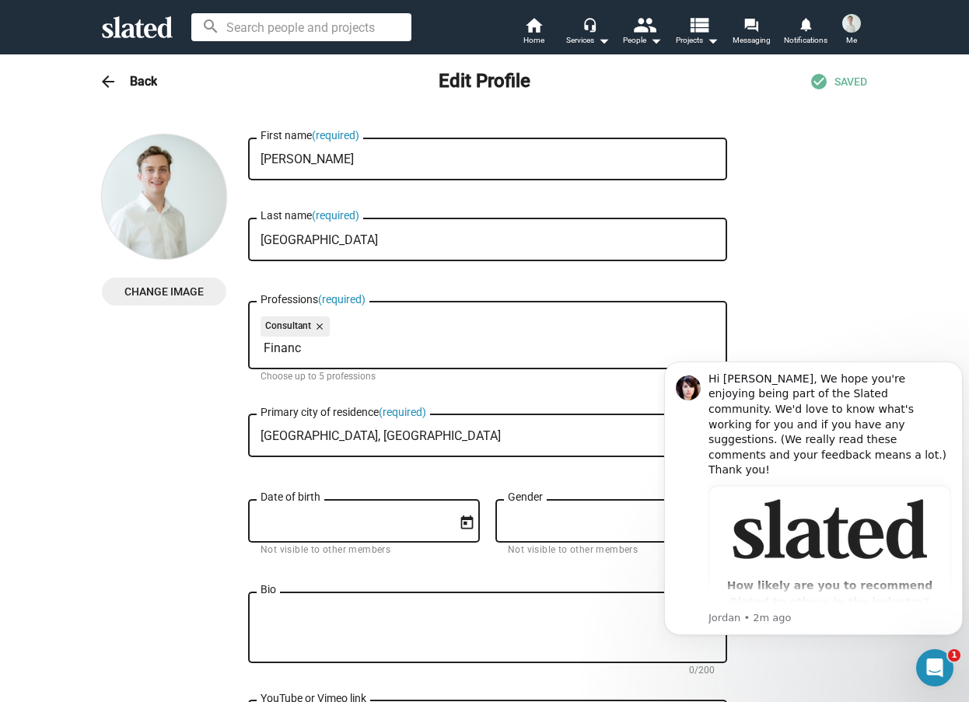
click at [285, 357] on div "Consultant close Financ Professions (required)" at bounding box center [487, 334] width 454 height 71
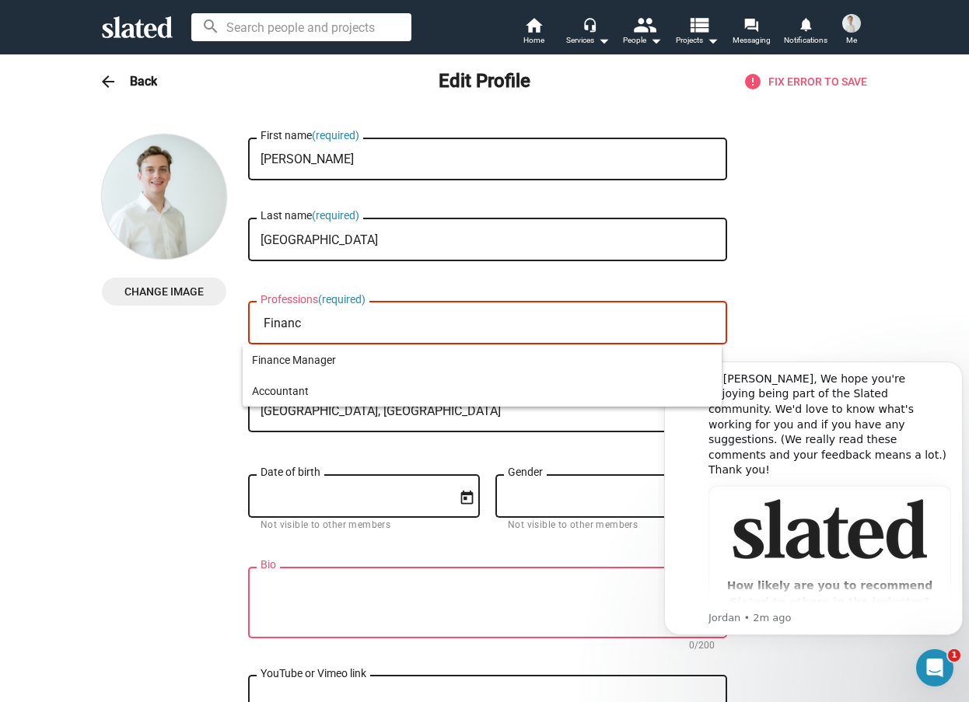
click at [363, 327] on div at bounding box center [484, 351] width 969 height 702
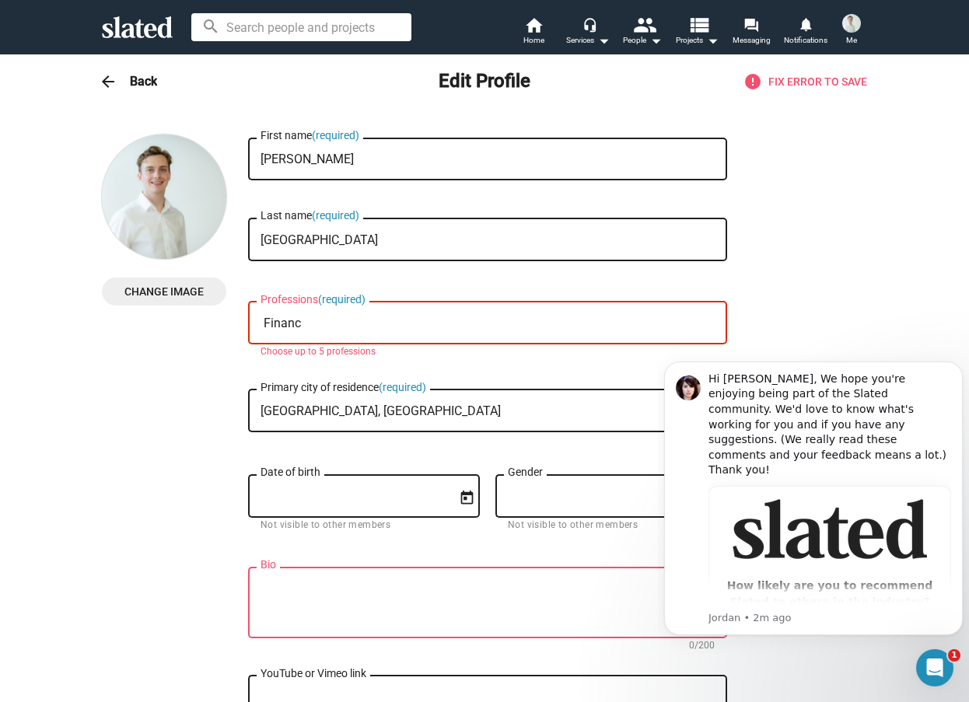
click at [363, 327] on input "Financ" at bounding box center [491, 323] width 454 height 14
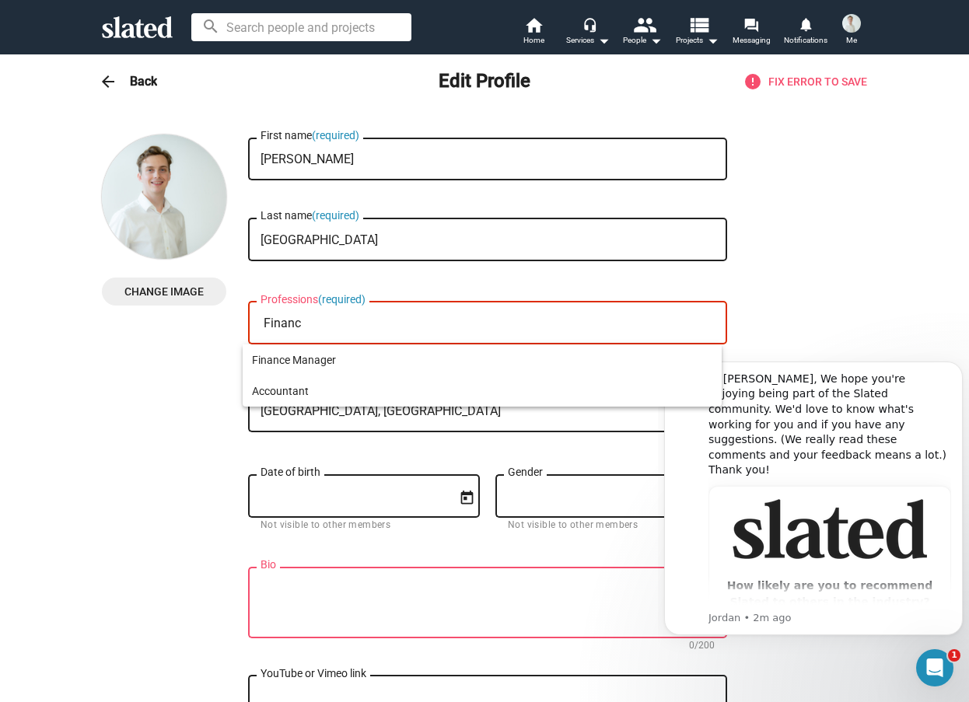
click at [363, 327] on div at bounding box center [484, 351] width 969 height 702
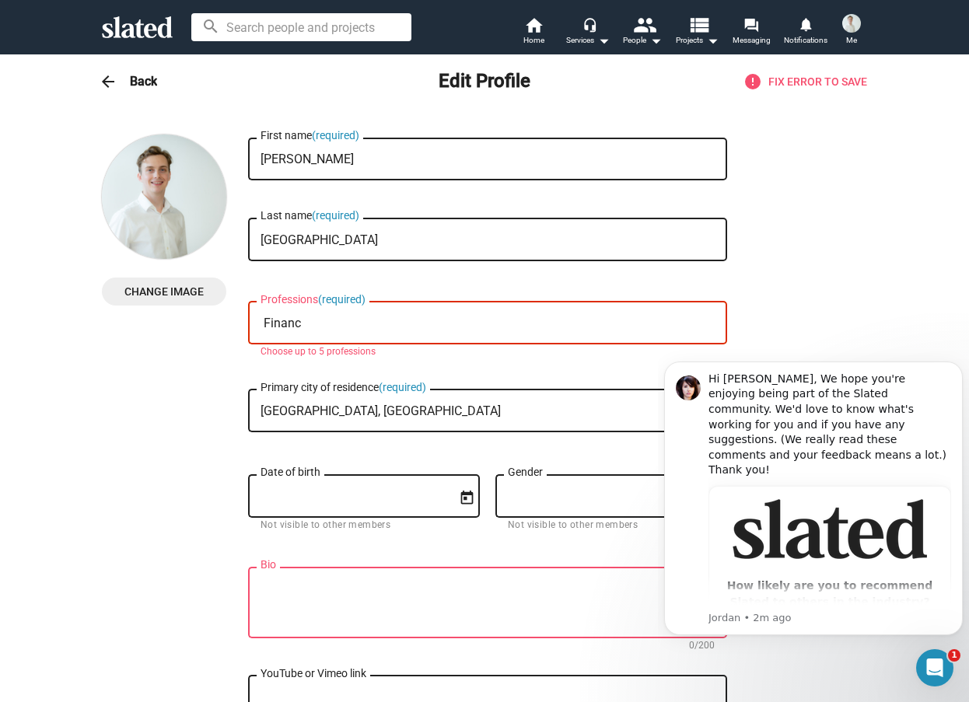
click at [362, 326] on input "Financ" at bounding box center [491, 323] width 454 height 14
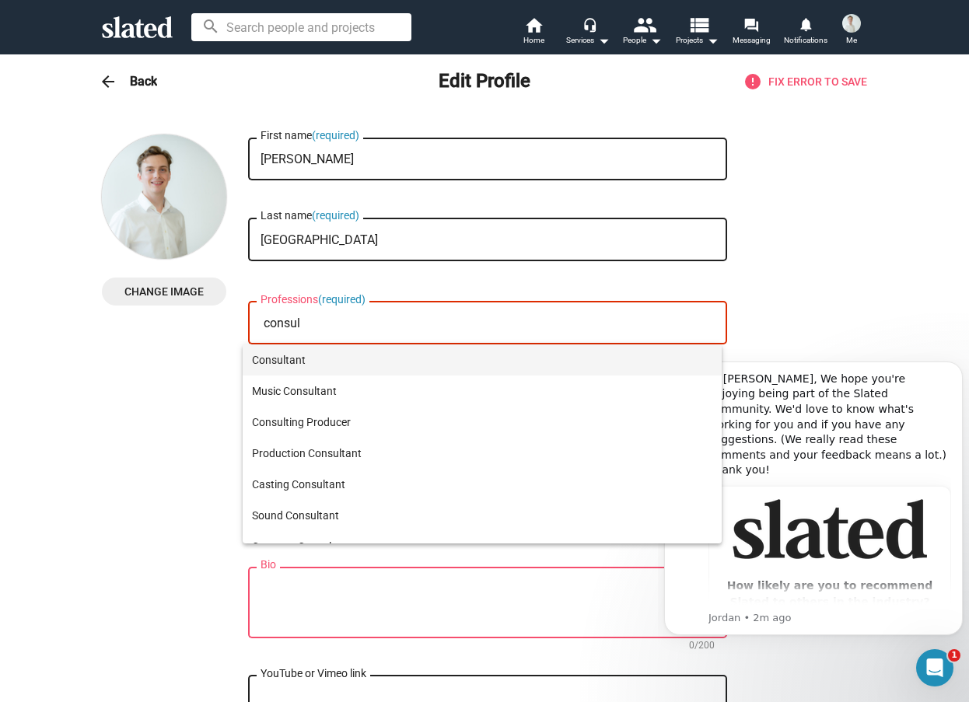
type input "consul"
click at [370, 362] on span "Consultant" at bounding box center [482, 359] width 460 height 31
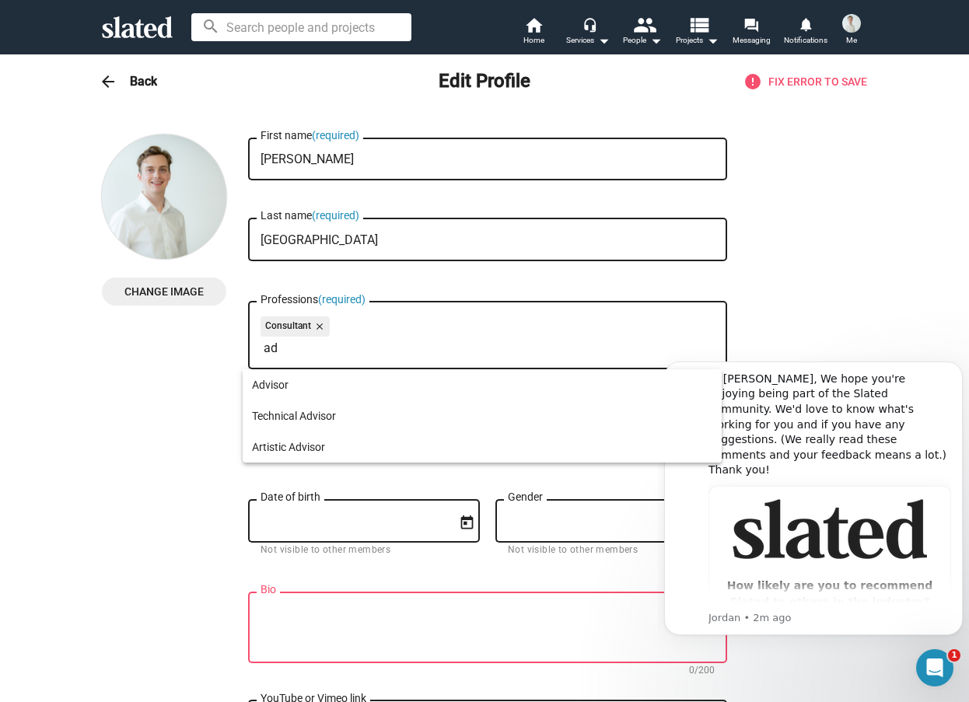
type input "a"
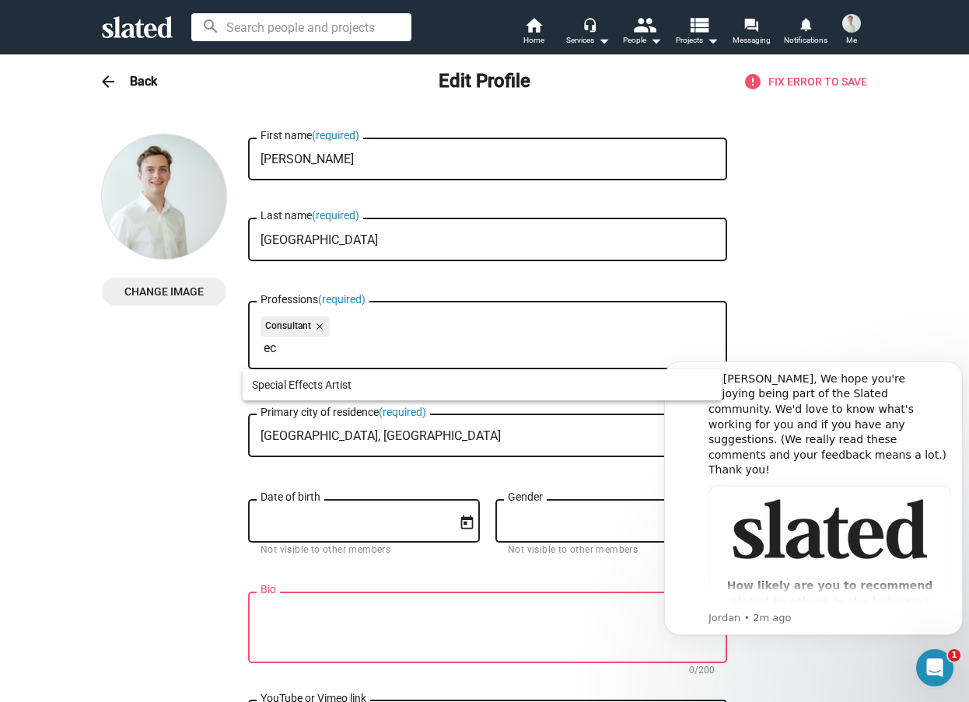
type input "e"
type input "b"
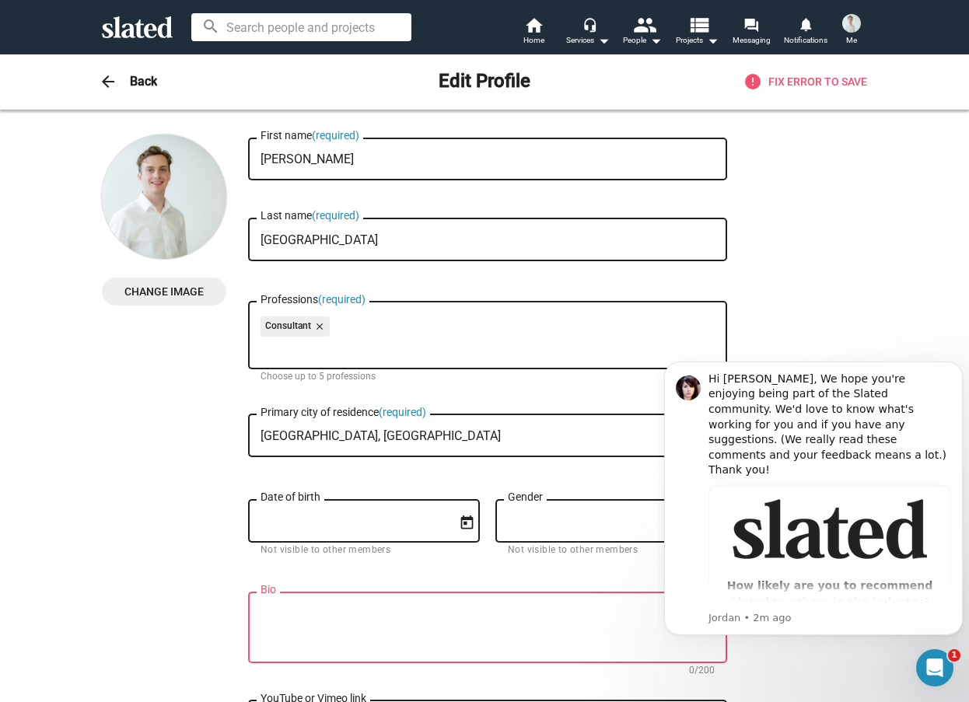
scroll to position [233, 0]
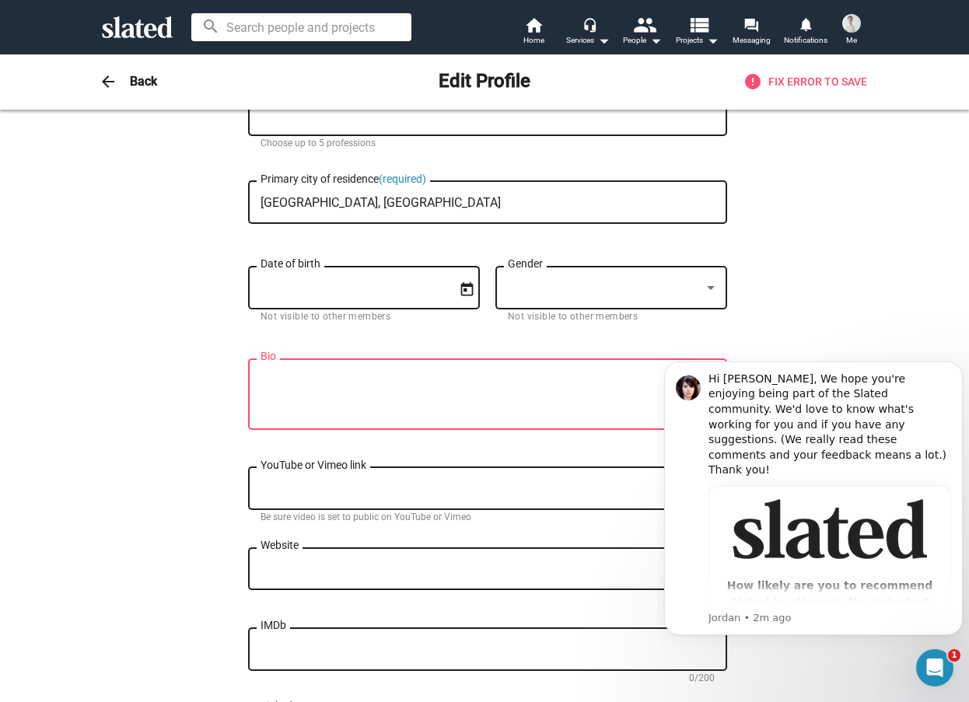
click at [377, 383] on textarea "Bio" at bounding box center [487, 395] width 454 height 42
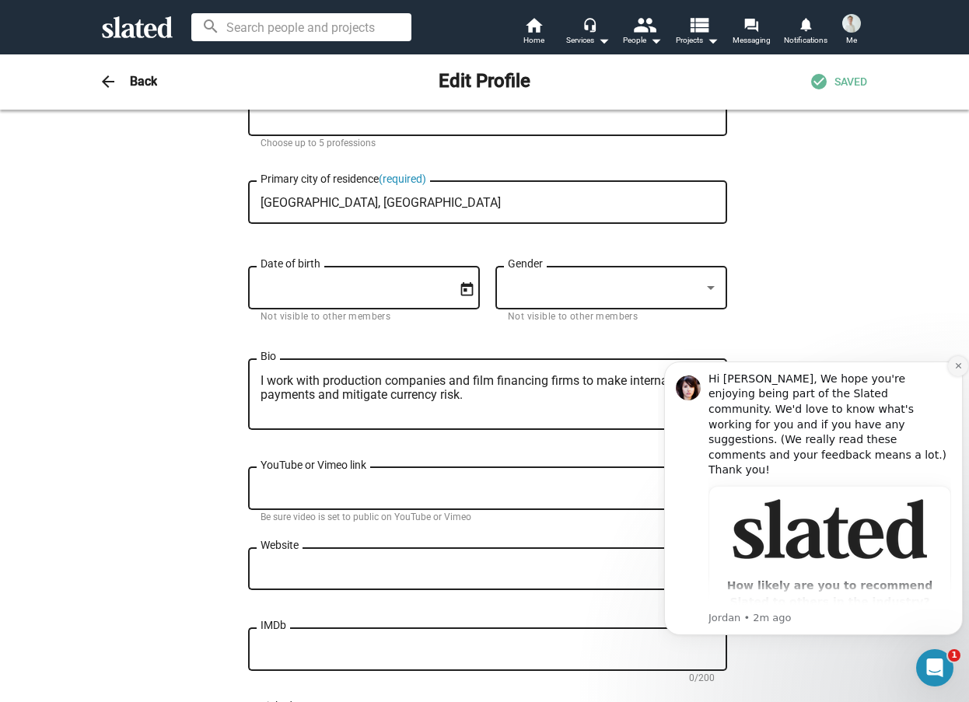
type textarea "I work with production companies and film financing firms to make international…"
click at [952, 362] on button "Dismiss notification" at bounding box center [958, 366] width 20 height 20
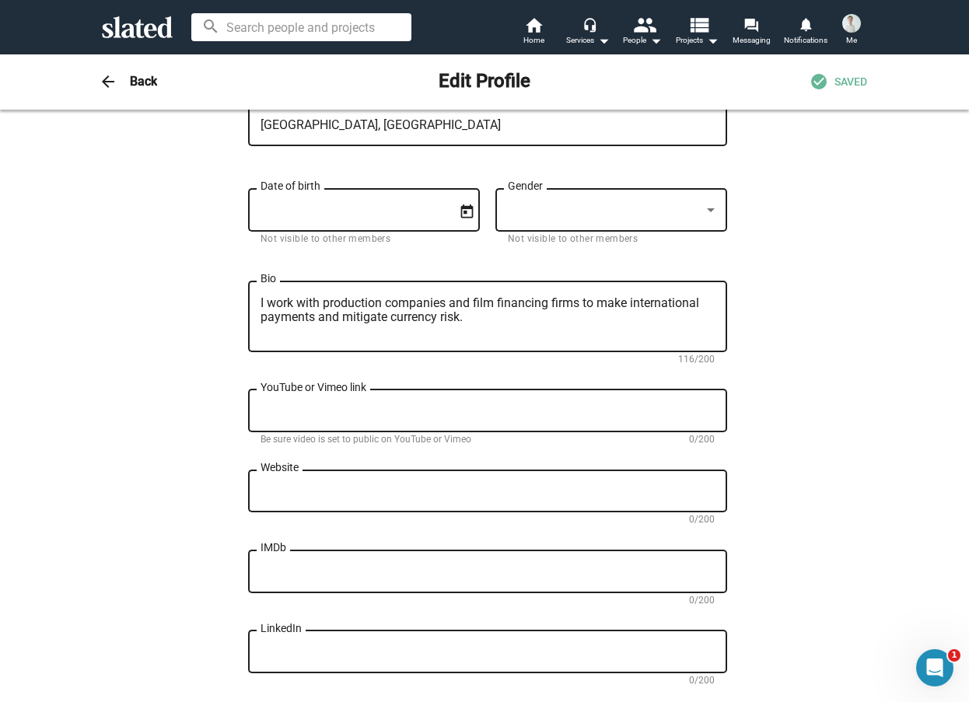
scroll to position [622, 0]
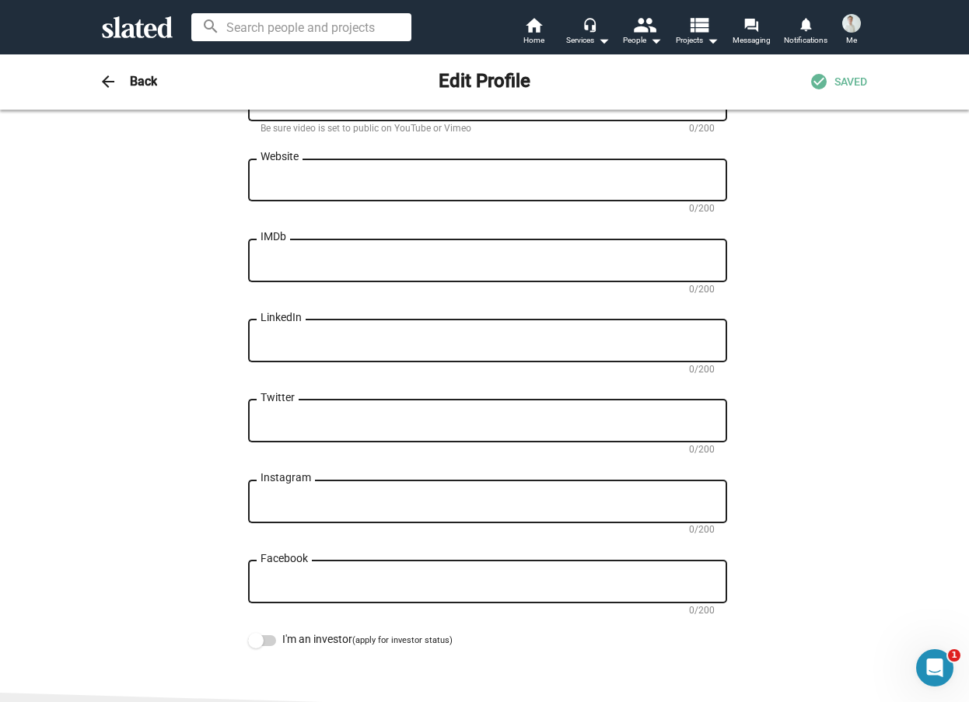
click at [475, 178] on textarea "Website" at bounding box center [487, 180] width 454 height 14
paste textarea "https://www.lumonpay.com/corporate/"
type textarea "https://www.lumonpay.com/corporate/"
click at [426, 346] on textarea "LinkedIn" at bounding box center [487, 341] width 454 height 14
paste textarea "https://www.linkedin.com/in/james-bedford-617268169/"
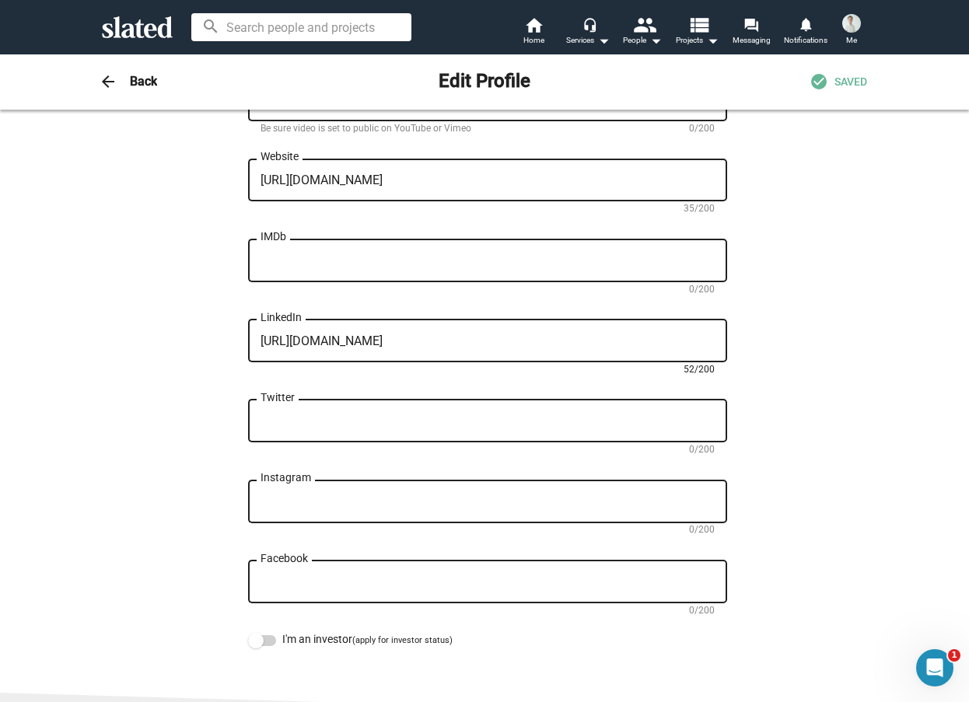
type textarea "https://www.linkedin.com/in/james-bedford-617268169/"
click at [785, 448] on div "Change Image Change Image James First name (required) Bedford Last name (requir…" at bounding box center [484, 81] width 765 height 1137
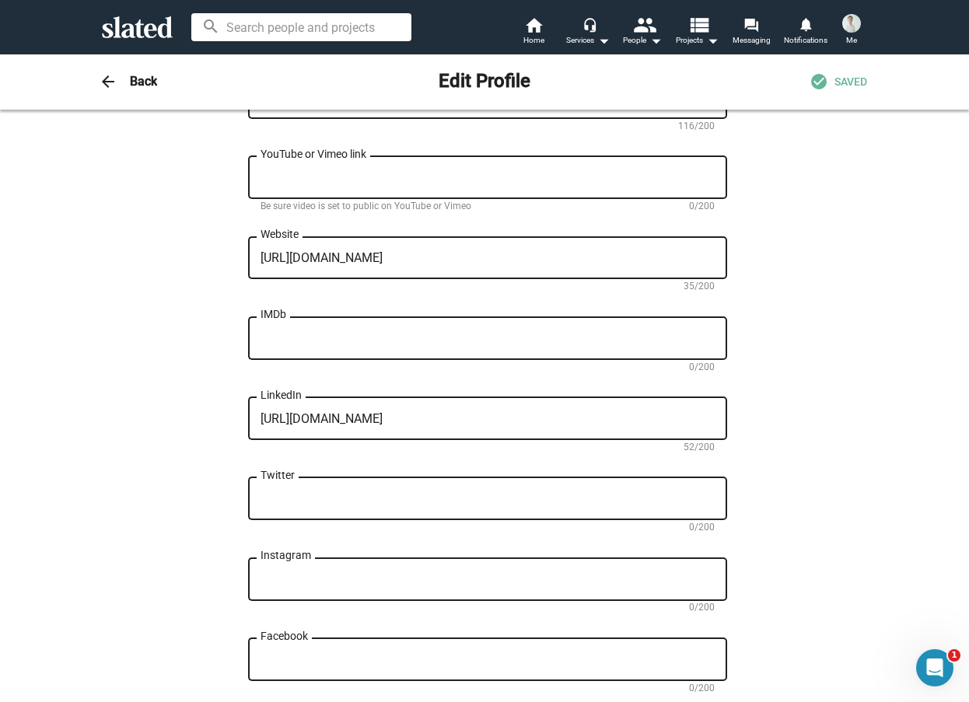
scroll to position [233, 0]
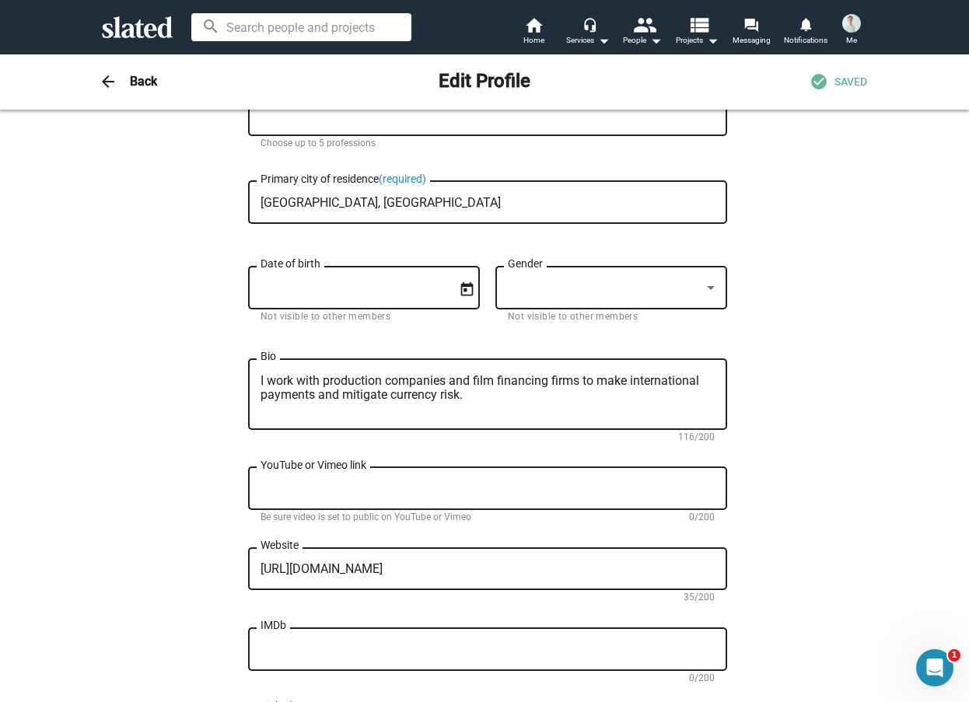
click at [683, 288] on div at bounding box center [604, 288] width 193 height 16
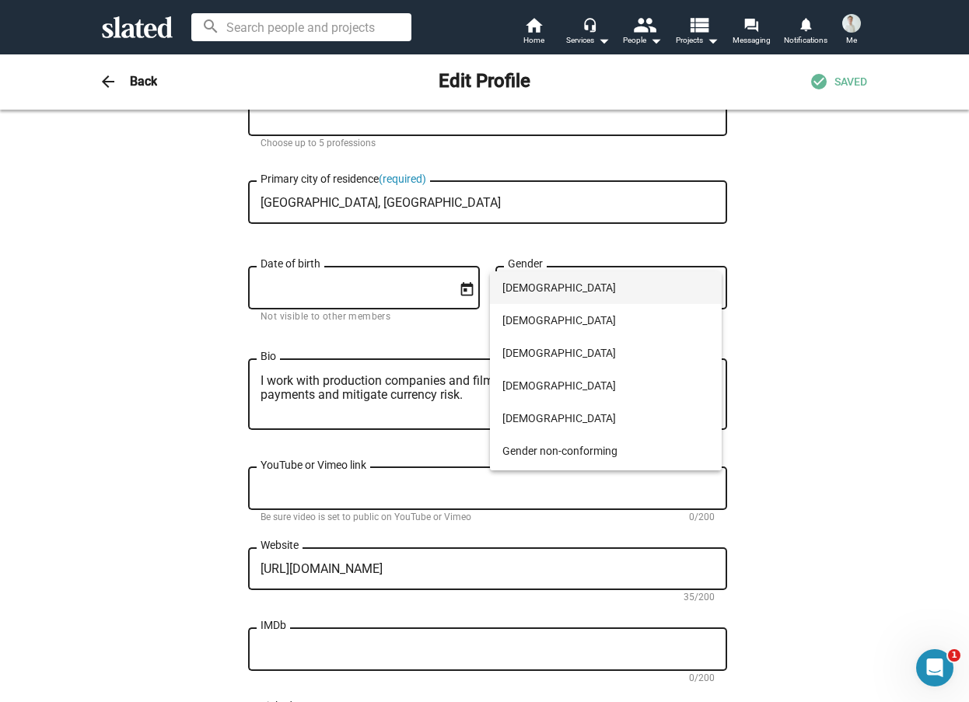
click at [568, 297] on span "Male" at bounding box center [605, 287] width 207 height 33
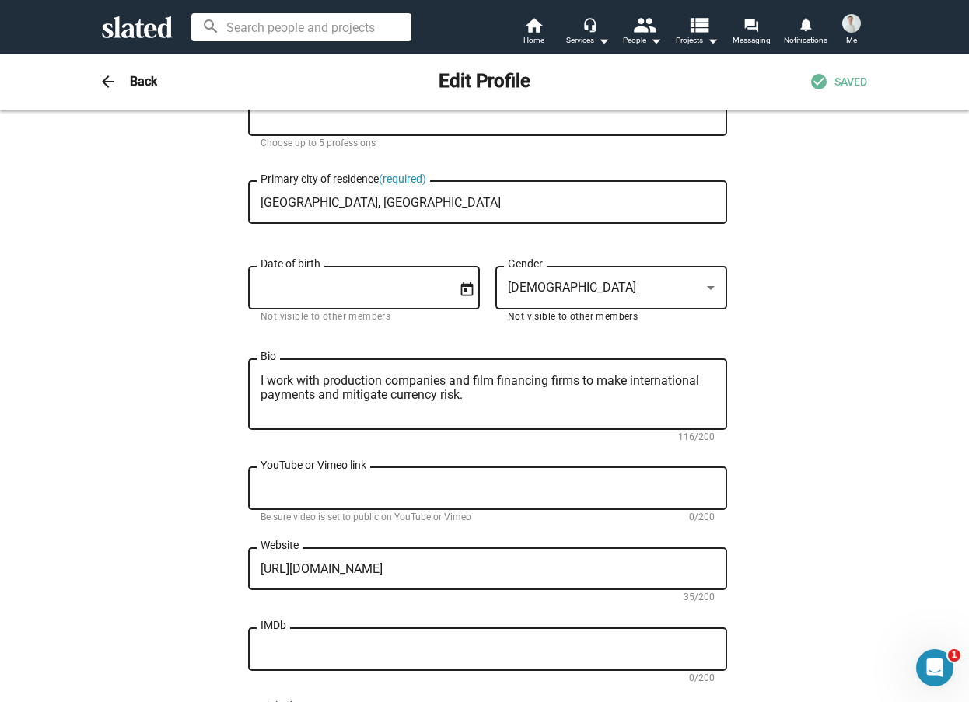
click at [417, 295] on input "Date of birth" at bounding box center [352, 288] width 185 height 14
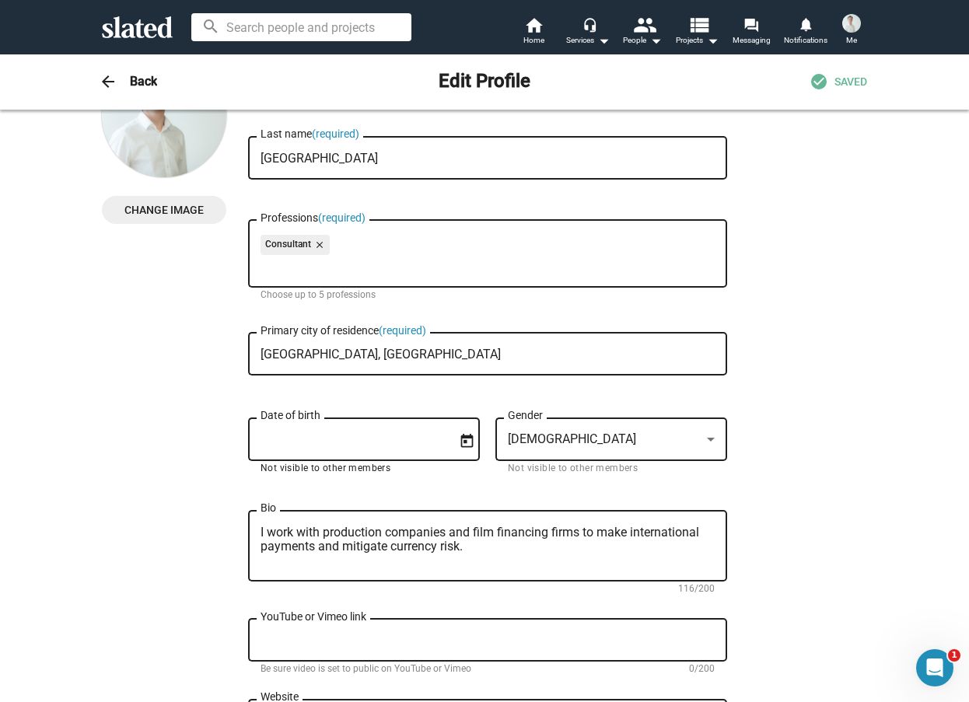
scroll to position [0, 0]
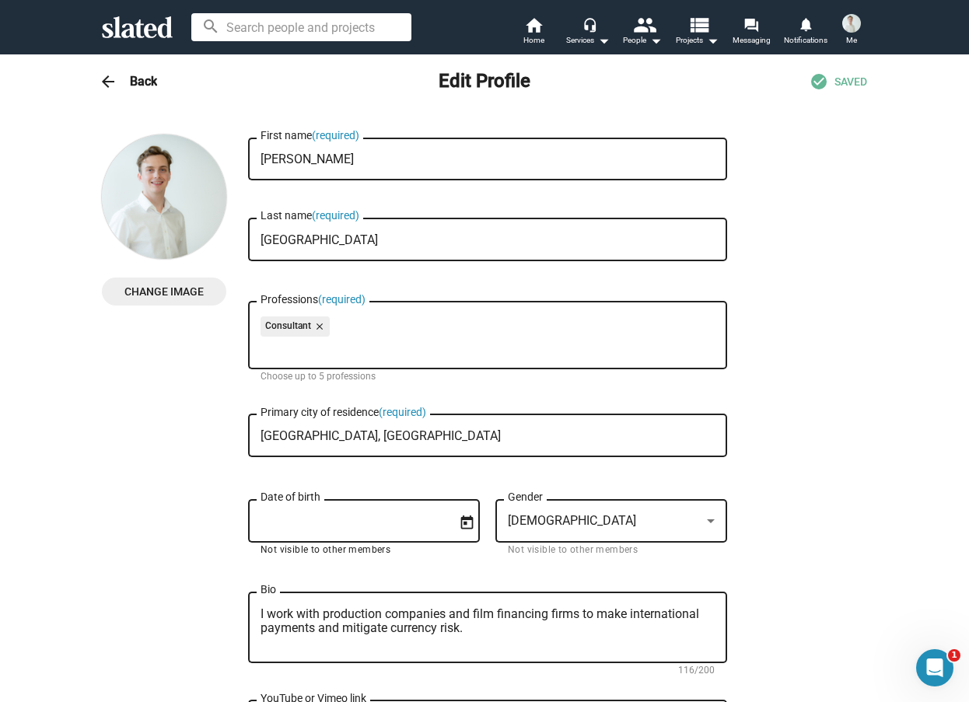
click at [380, 233] on input "Bedford" at bounding box center [487, 240] width 454 height 14
type input "Bedford"
click at [130, 84] on h3 "Back" at bounding box center [143, 81] width 27 height 16
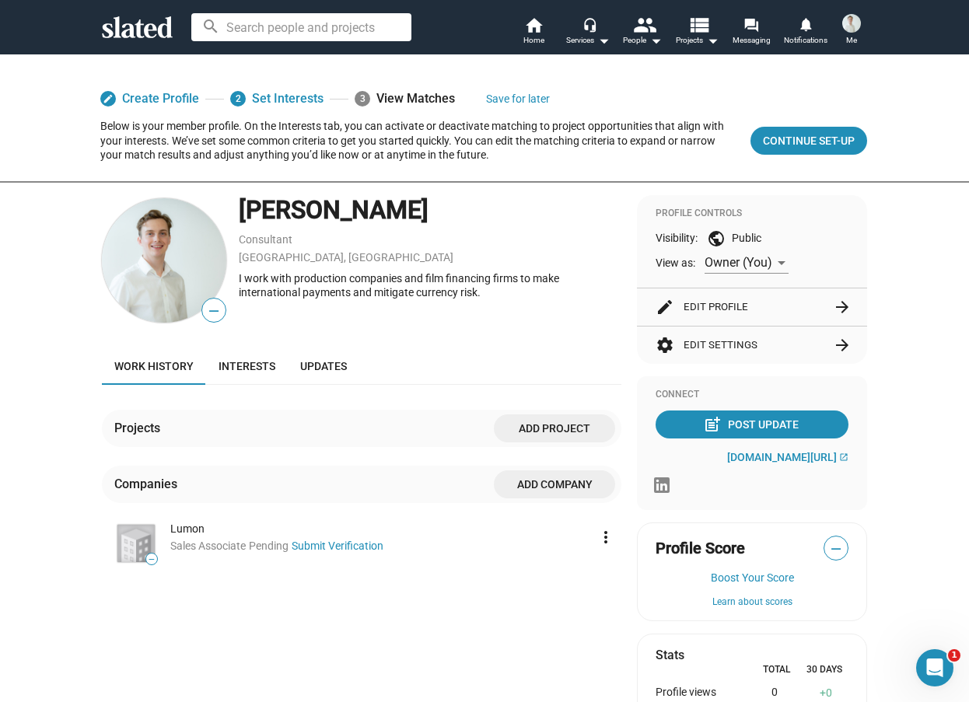
click at [148, 32] on icon at bounding box center [137, 27] width 71 height 22
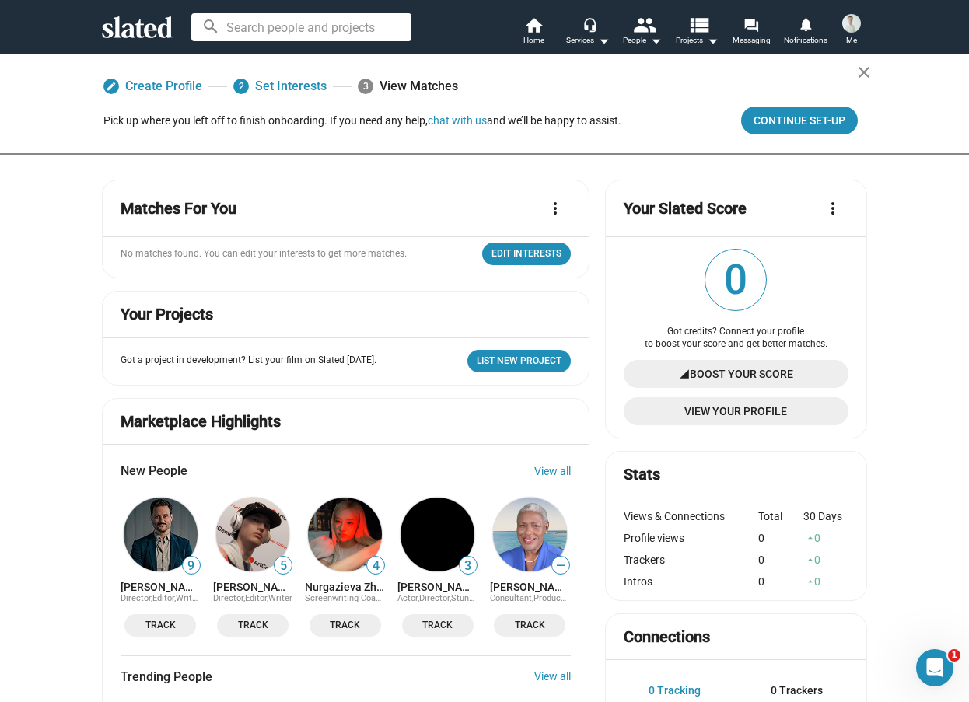
click at [850, 14] on img at bounding box center [851, 23] width 19 height 19
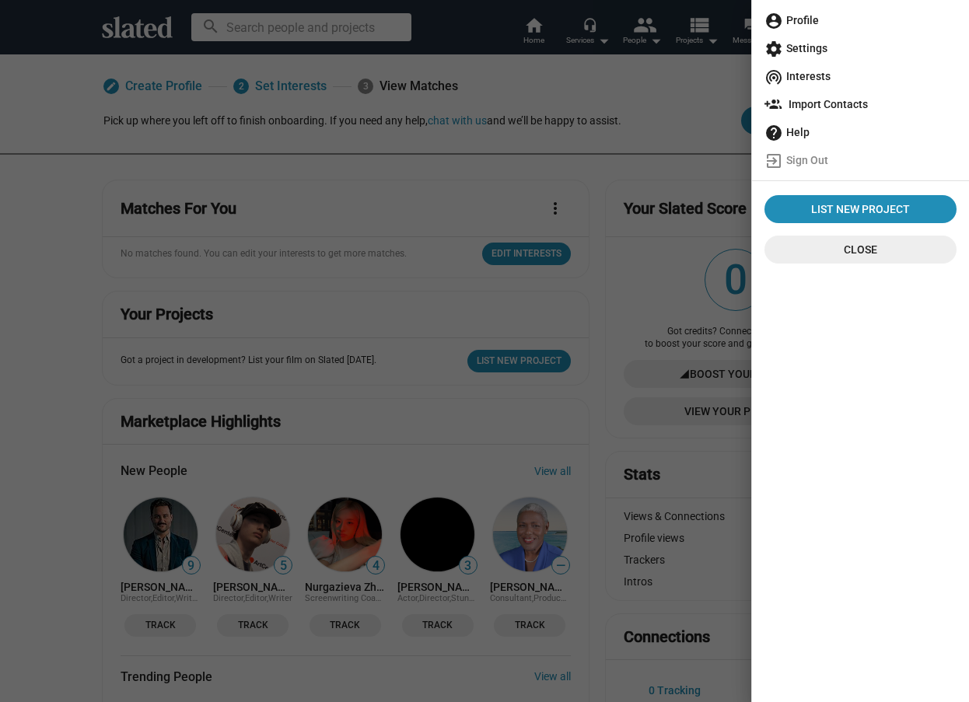
click at [784, 30] on span "account_circle Profile" at bounding box center [860, 20] width 192 height 28
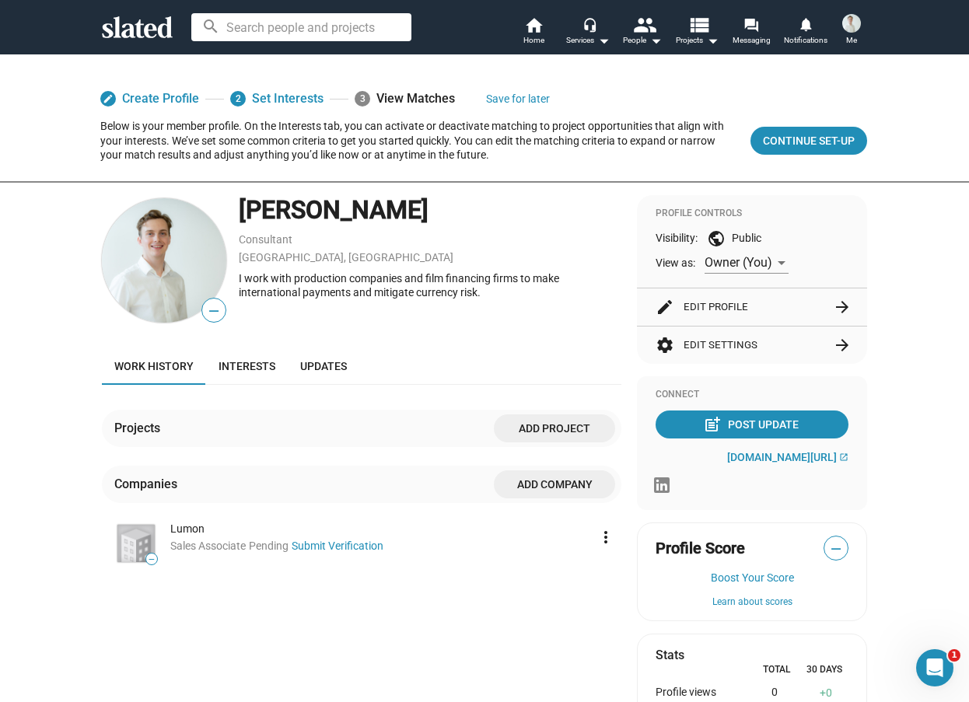
click at [296, 279] on div "I work with production companies and film financing firms to make international…" at bounding box center [430, 285] width 383 height 29
click at [451, 257] on div "[GEOGRAPHIC_DATA], [GEOGRAPHIC_DATA]" at bounding box center [430, 257] width 383 height 15
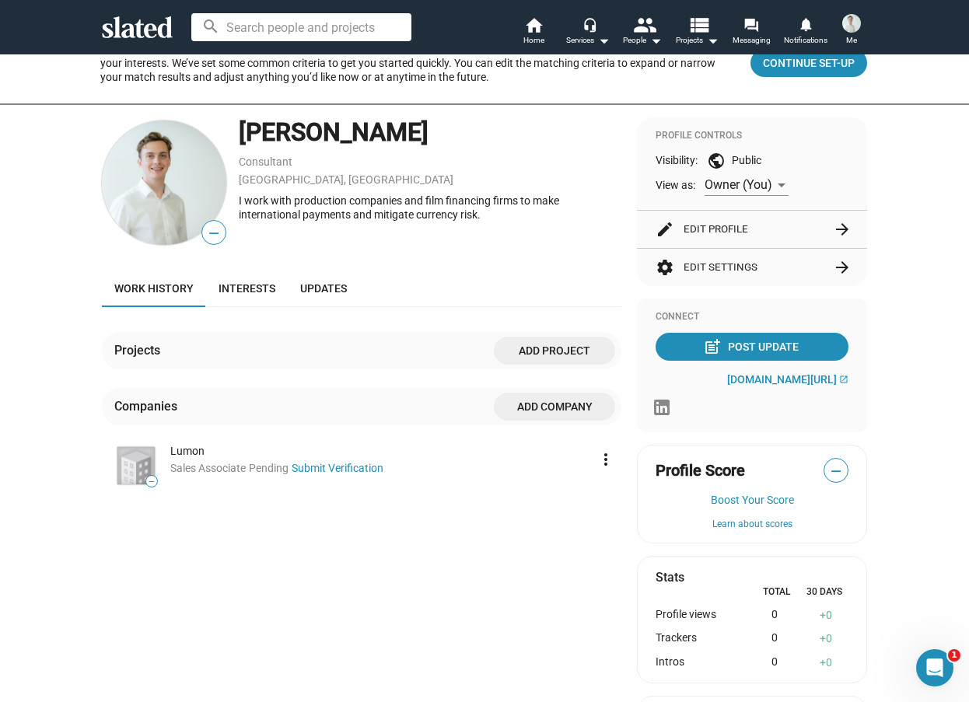
click at [758, 182] on span "Owner (You)" at bounding box center [738, 184] width 68 height 15
click at [867, 176] on div at bounding box center [484, 351] width 969 height 702
click at [767, 184] on span "Owner (You)" at bounding box center [738, 184] width 68 height 15
click at [740, 218] on span "Public" at bounding box center [742, 217] width 86 height 33
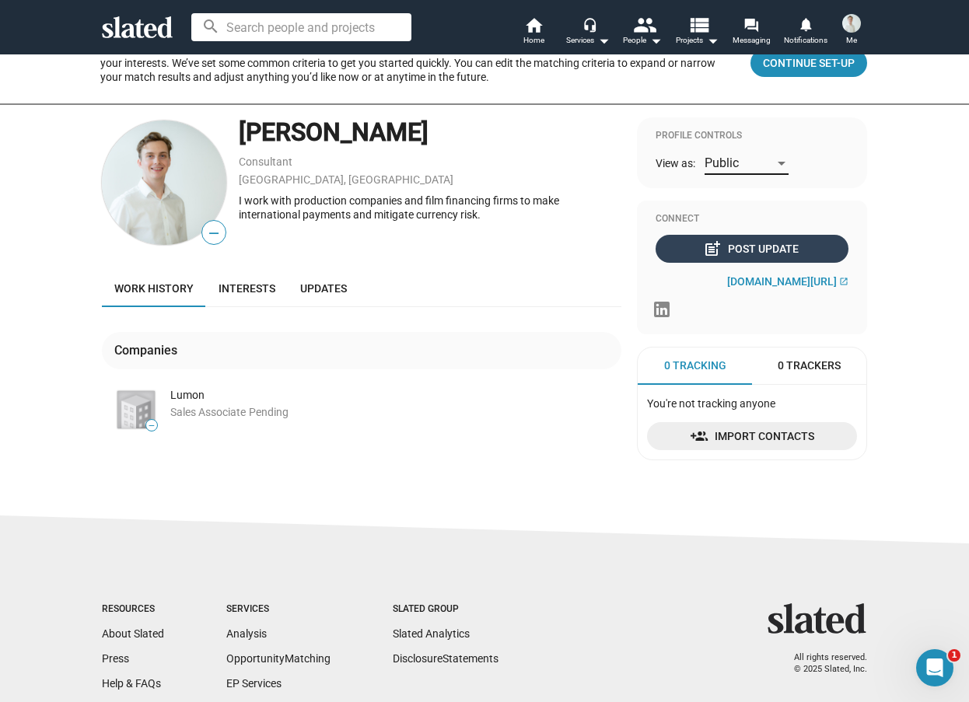
scroll to position [0, 0]
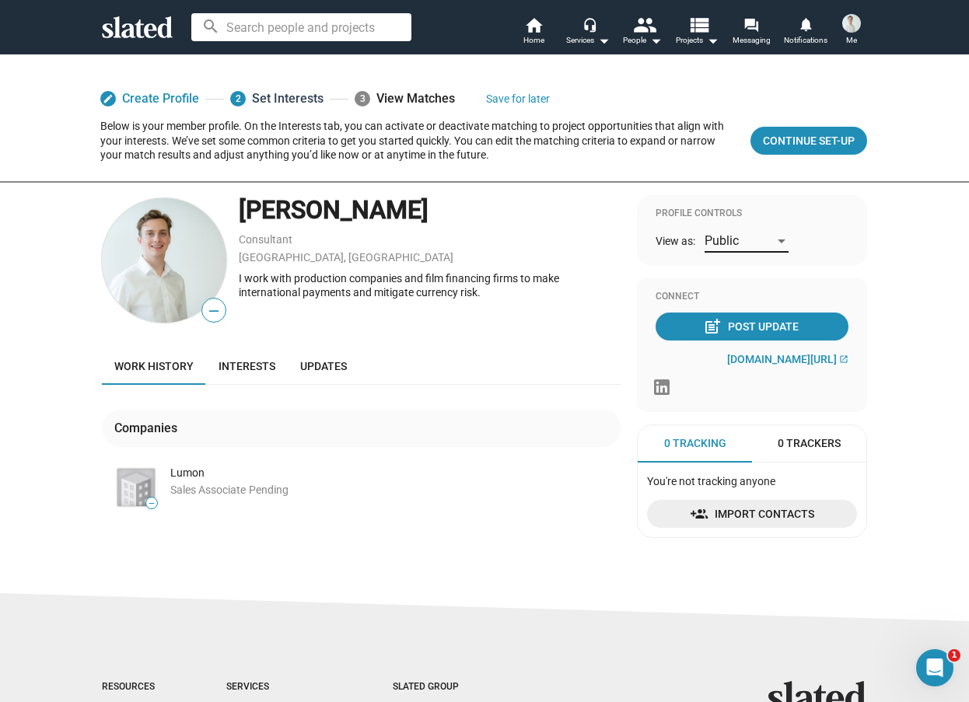
click at [275, 102] on link "2 Set Interests" at bounding box center [276, 99] width 93 height 28
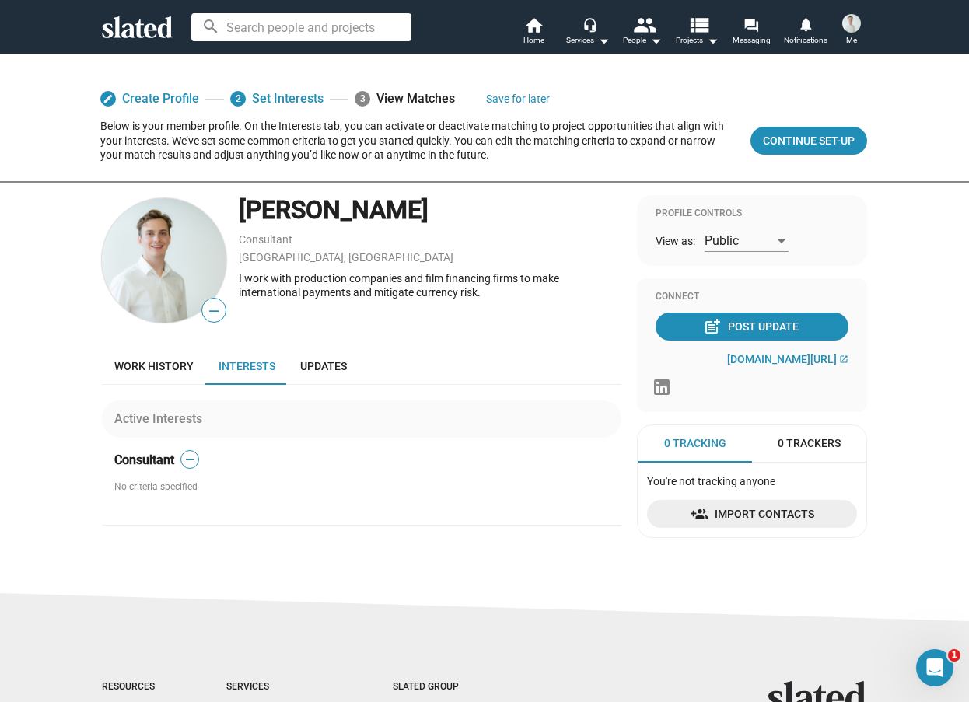
click at [327, 414] on div "Active Interests" at bounding box center [361, 418] width 519 height 37
click at [181, 459] on span "—" at bounding box center [189, 459] width 17 height 15
click at [189, 460] on span "—" at bounding box center [189, 459] width 17 height 15
click at [182, 457] on span "—" at bounding box center [189, 459] width 17 height 15
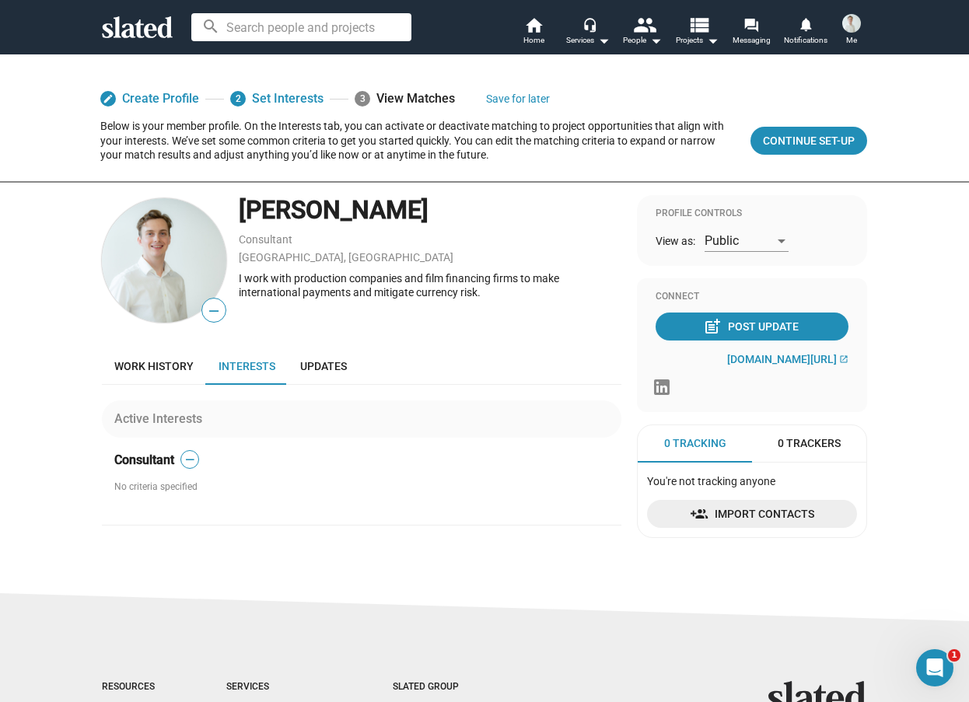
click at [164, 457] on span "Consultant" at bounding box center [144, 460] width 60 height 16
click at [148, 98] on link "edit Create Profile" at bounding box center [149, 99] width 99 height 28
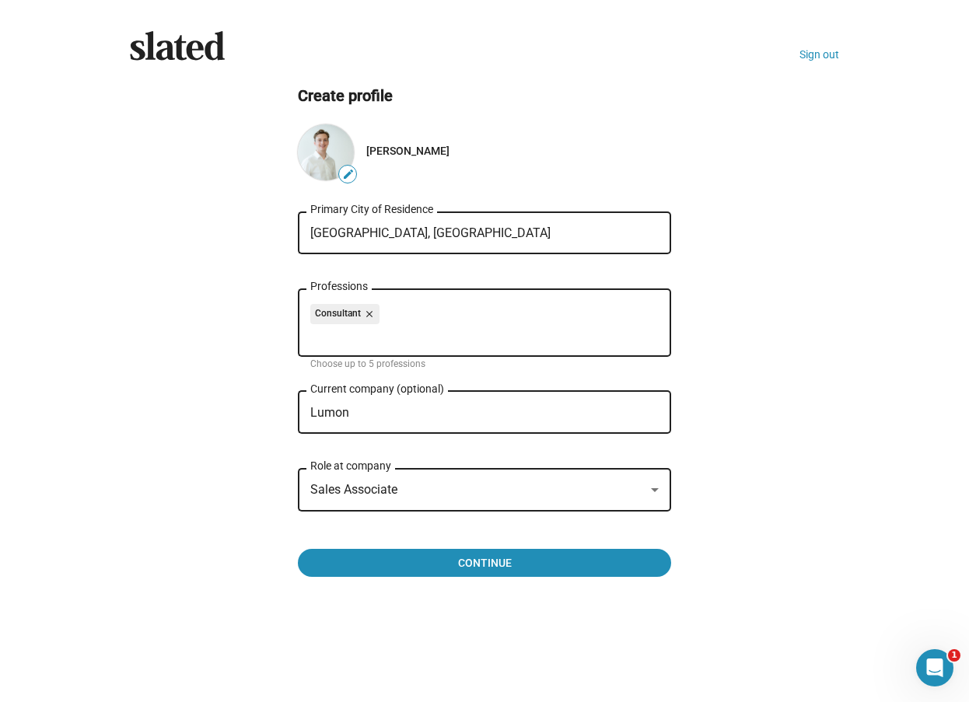
click at [192, 57] on icon at bounding box center [177, 45] width 94 height 29
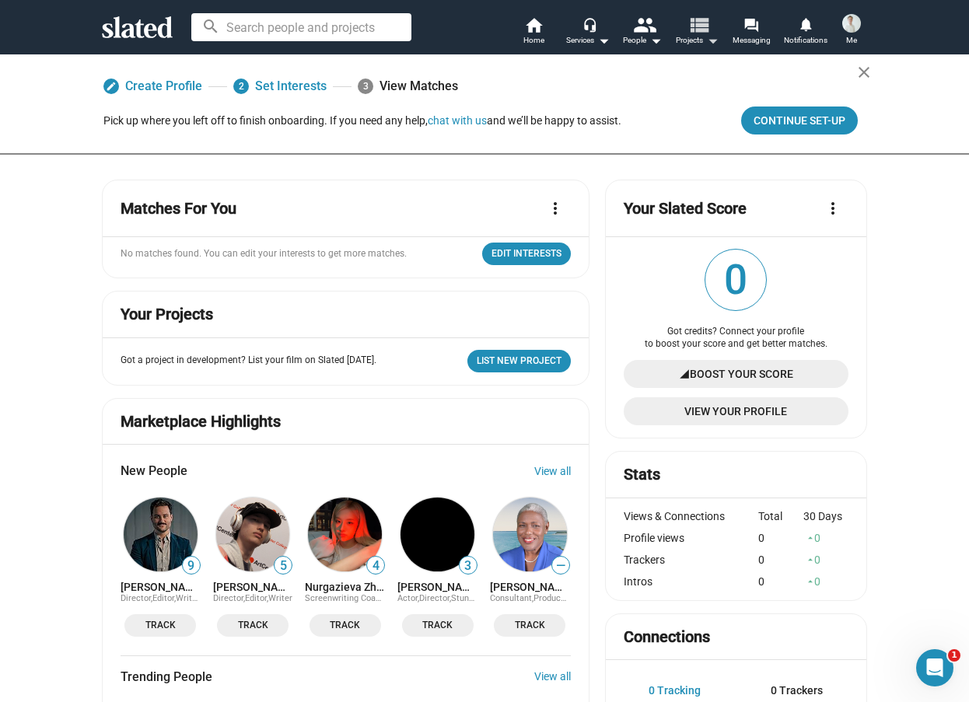
click at [710, 40] on mat-icon "arrow_drop_down" at bounding box center [712, 40] width 19 height 19
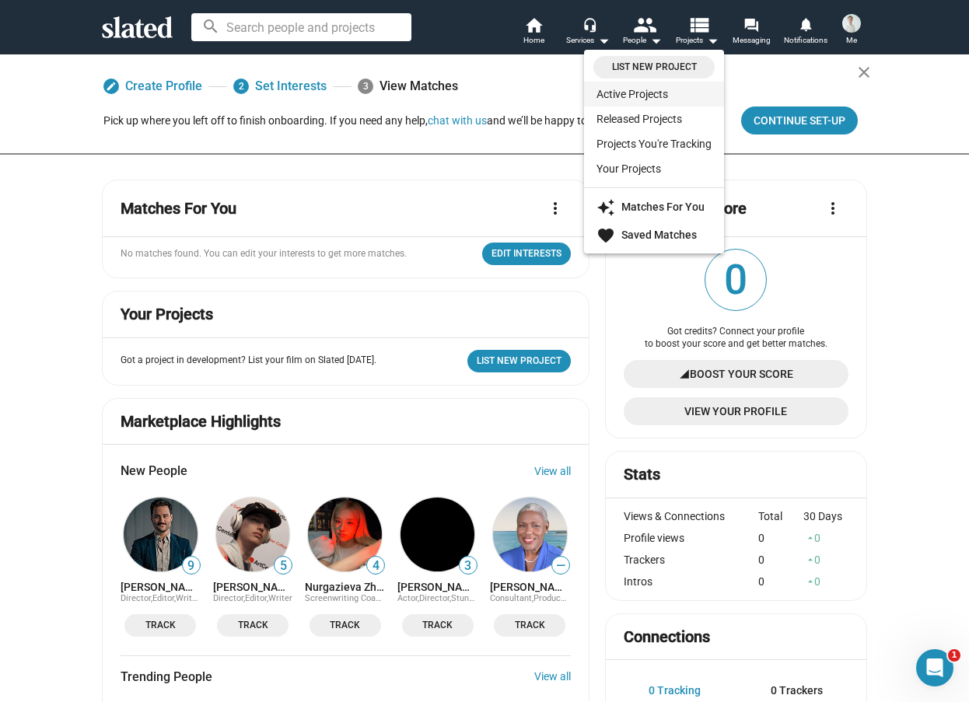
click at [658, 89] on link "Active Projects" at bounding box center [654, 94] width 140 height 25
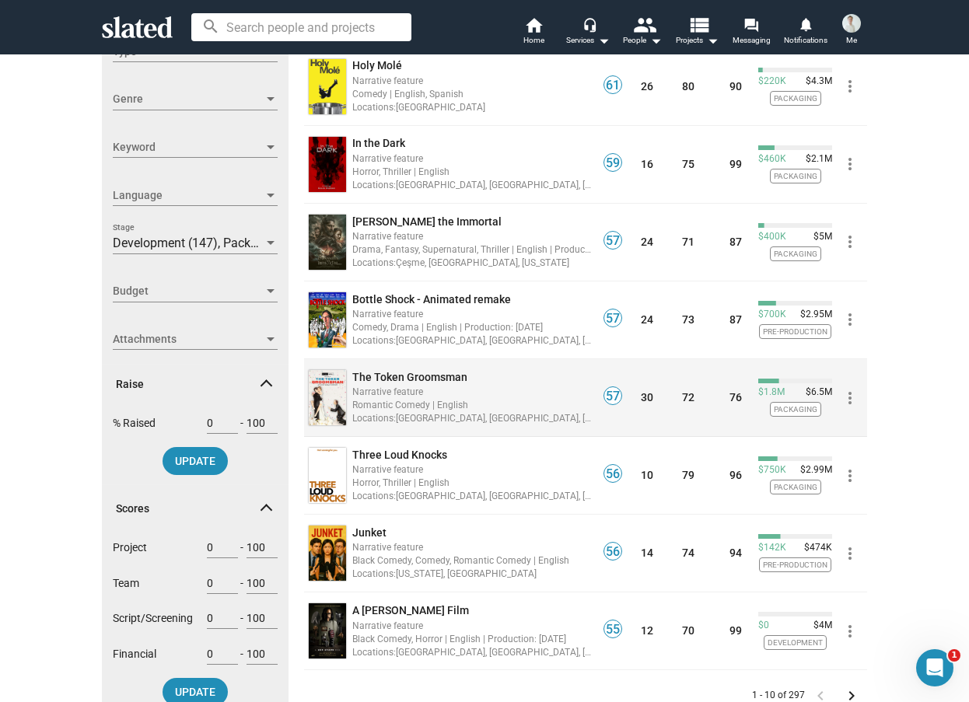
scroll to position [700, 0]
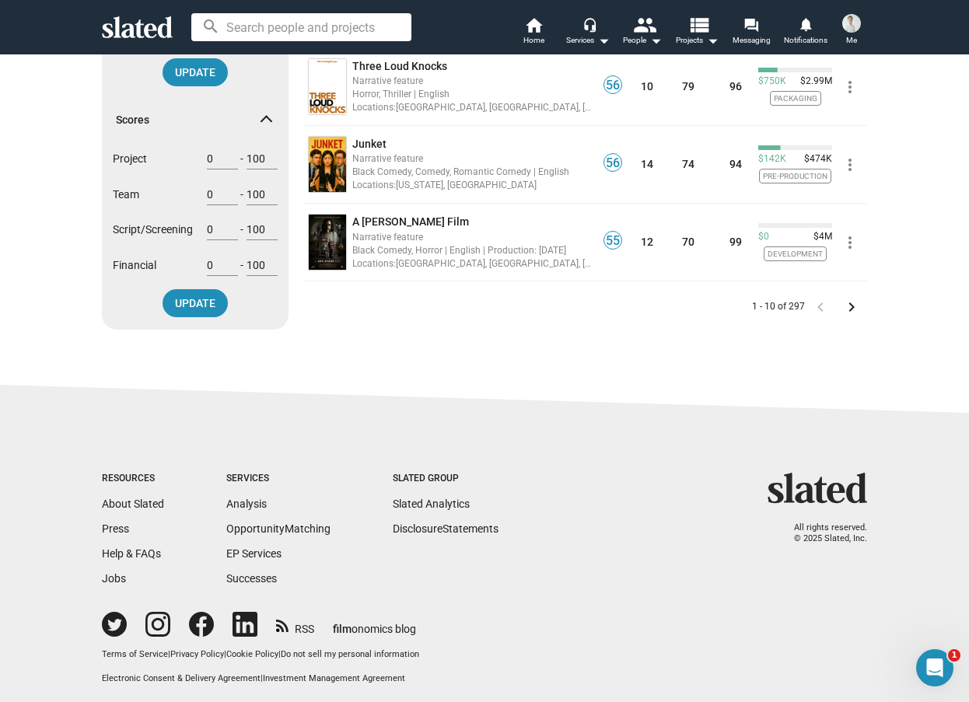
click at [843, 315] on mat-icon "keyboard_arrow_right" at bounding box center [851, 307] width 19 height 19
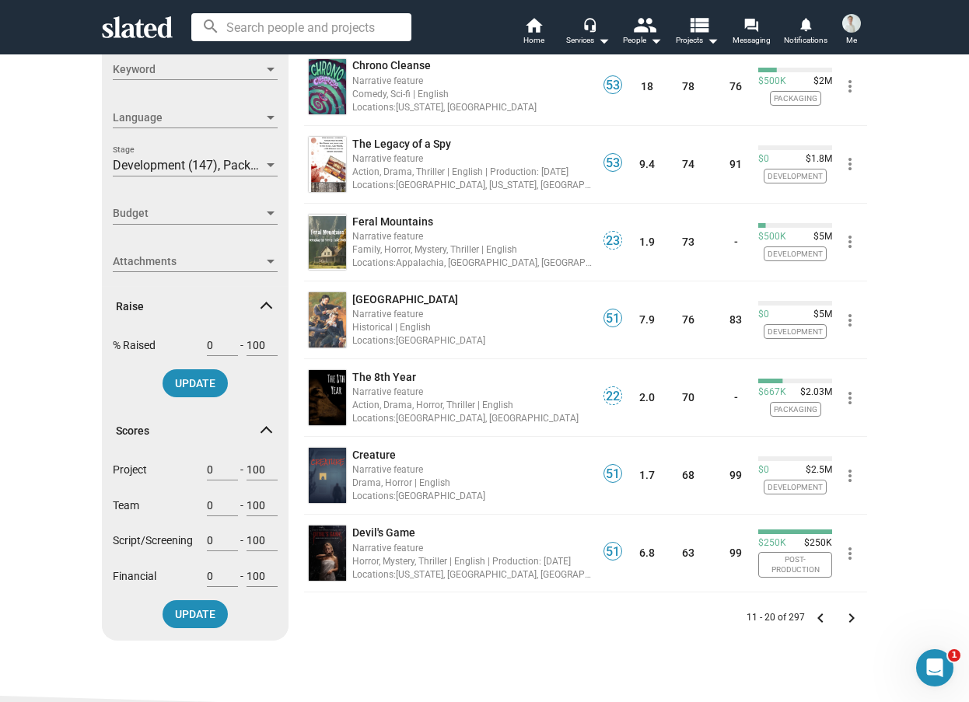
scroll to position [544, 0]
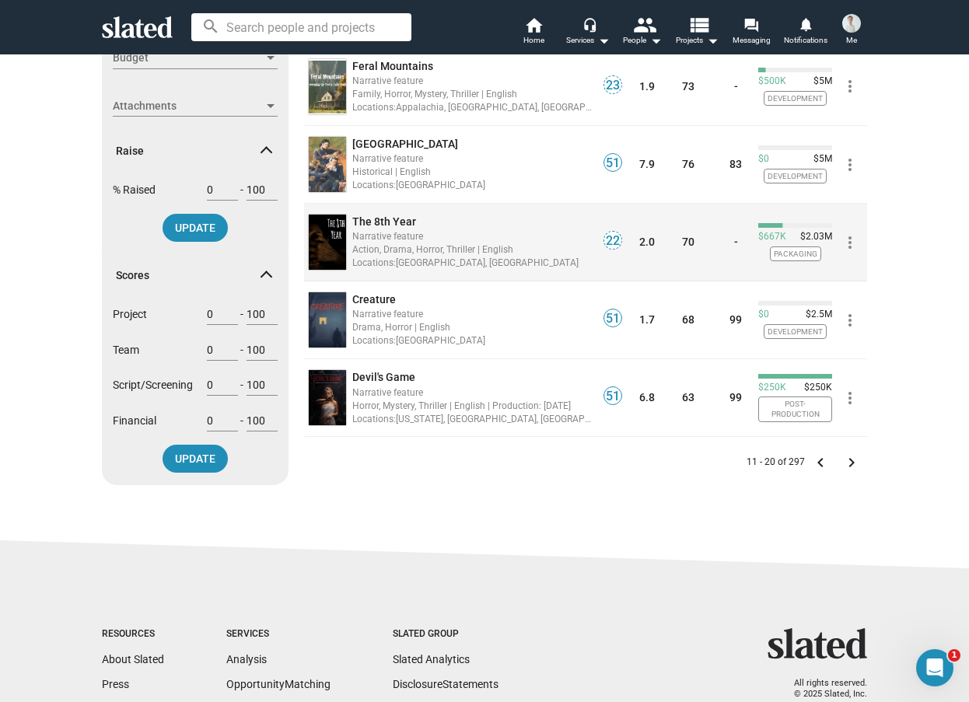
click at [508, 256] on div "Locations: Vancouver, Canada" at bounding box center [472, 262] width 240 height 15
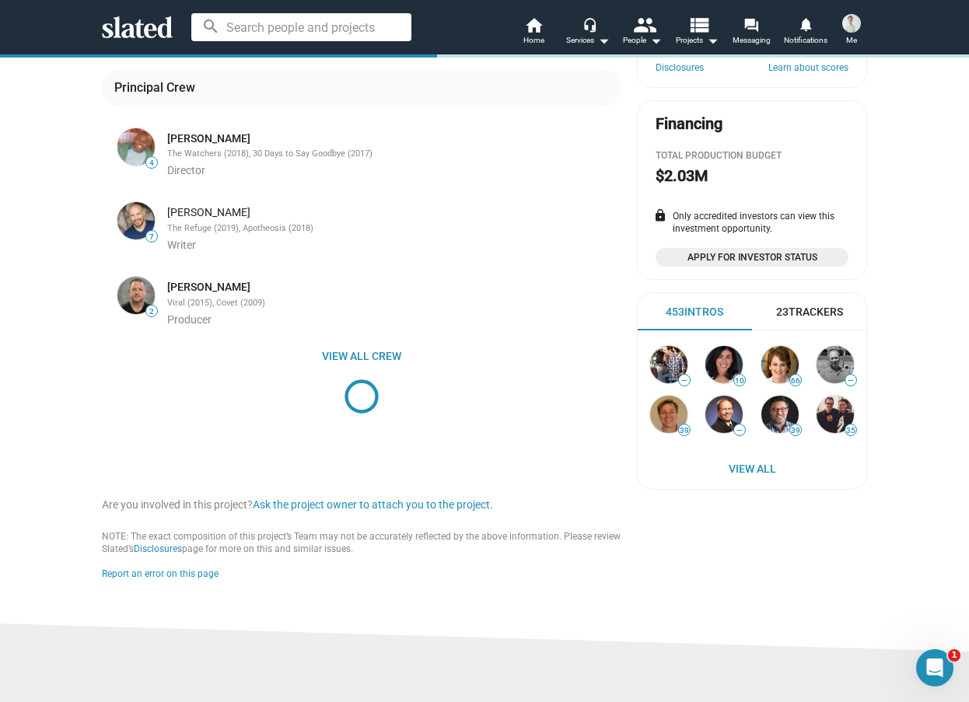
scroll to position [155, 0]
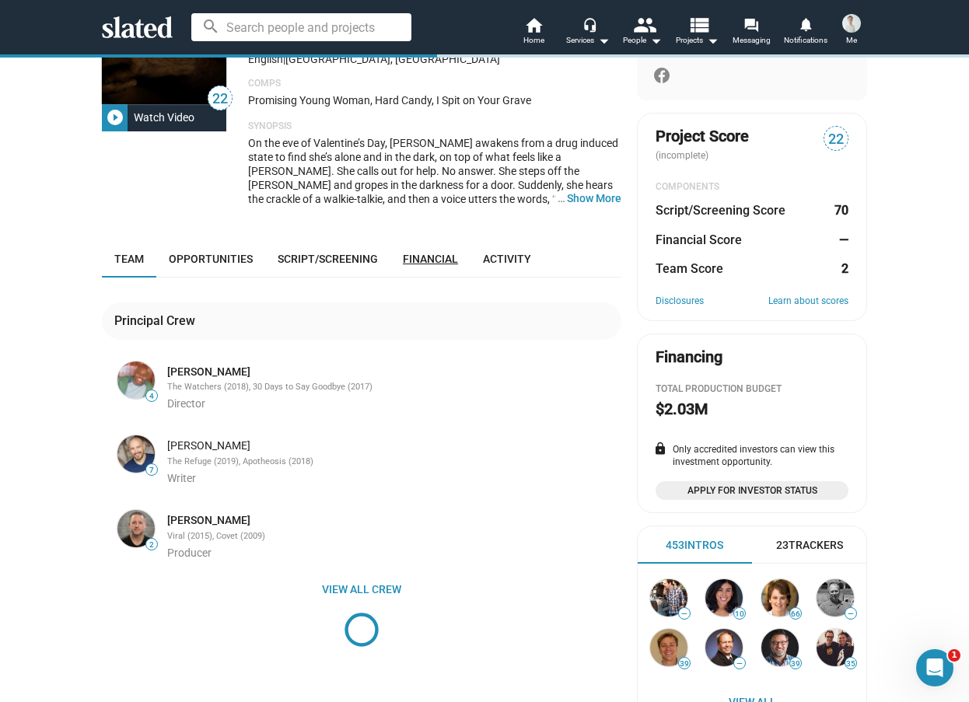
click at [448, 250] on link "Financial" at bounding box center [430, 258] width 80 height 37
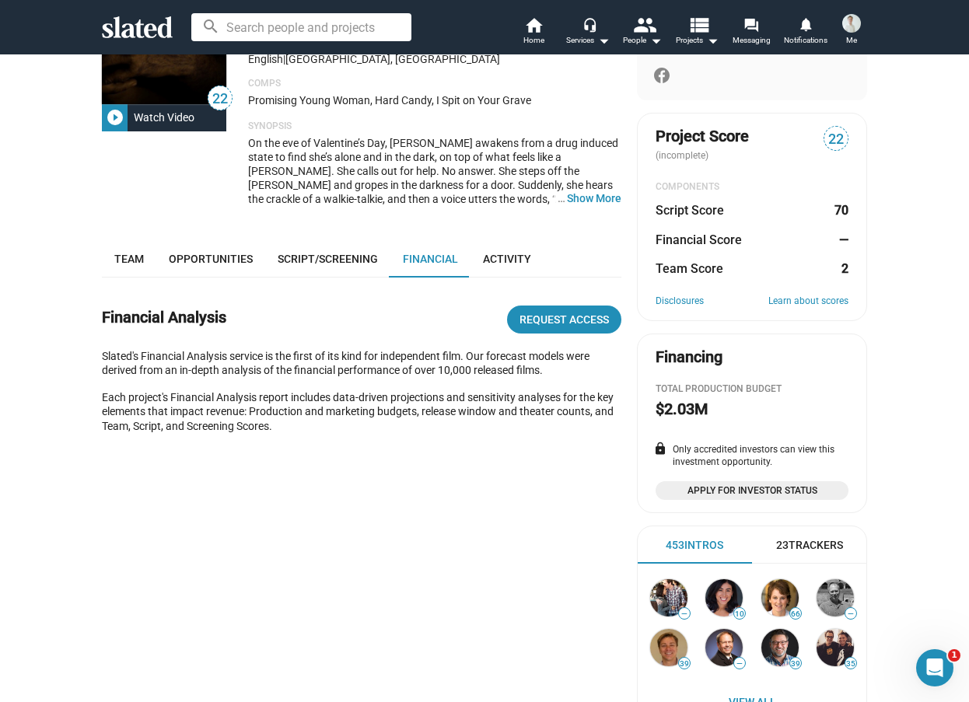
scroll to position [78, 0]
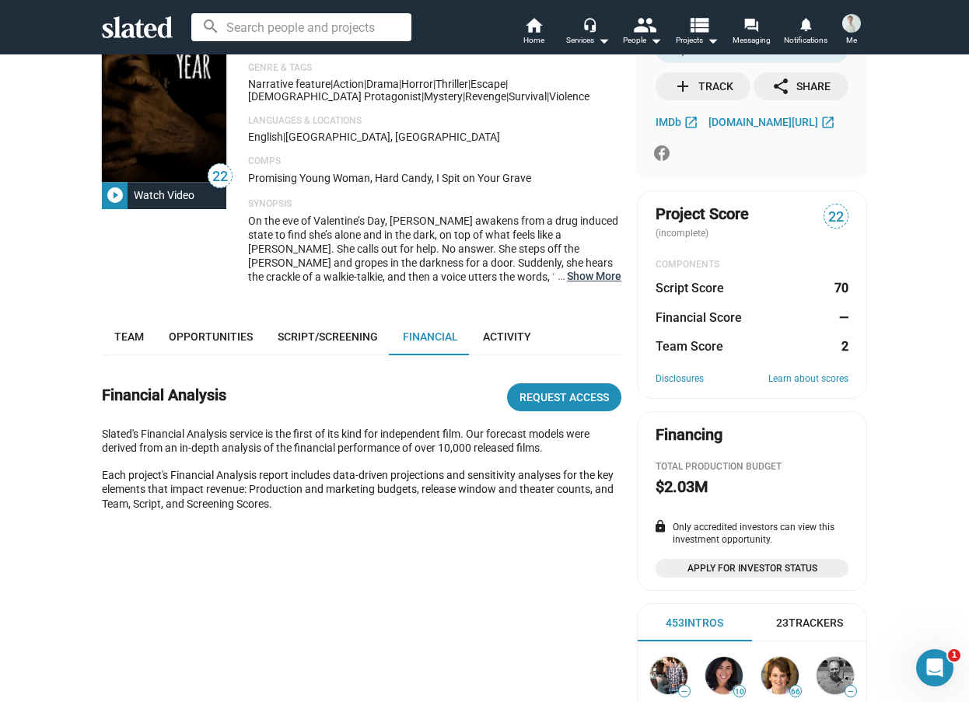
click at [600, 278] on button "… Show More" at bounding box center [594, 276] width 54 height 14
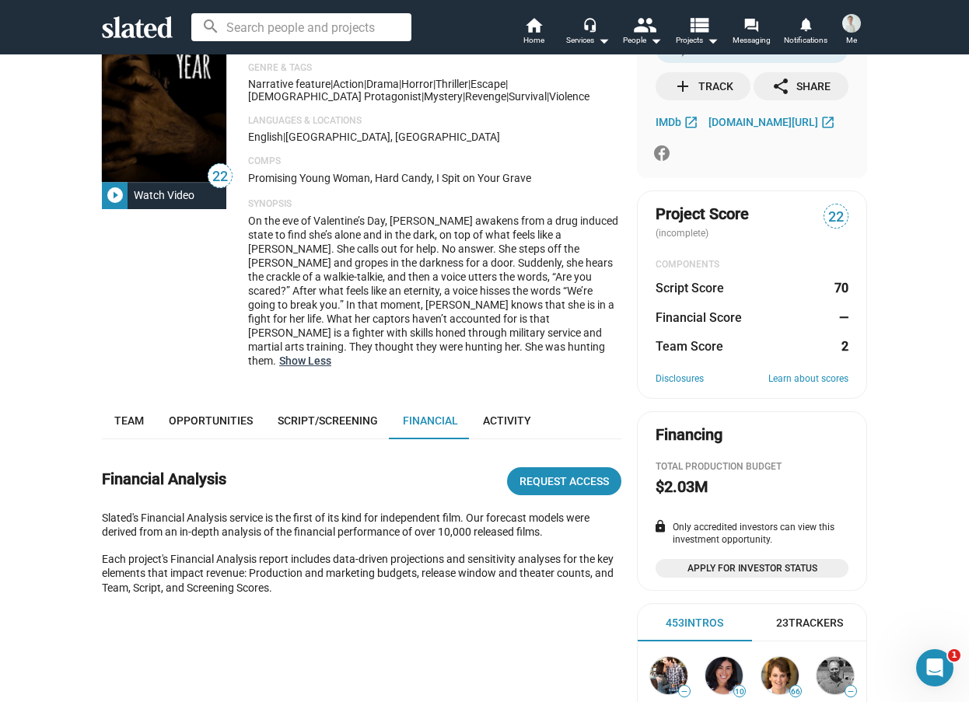
scroll to position [0, 0]
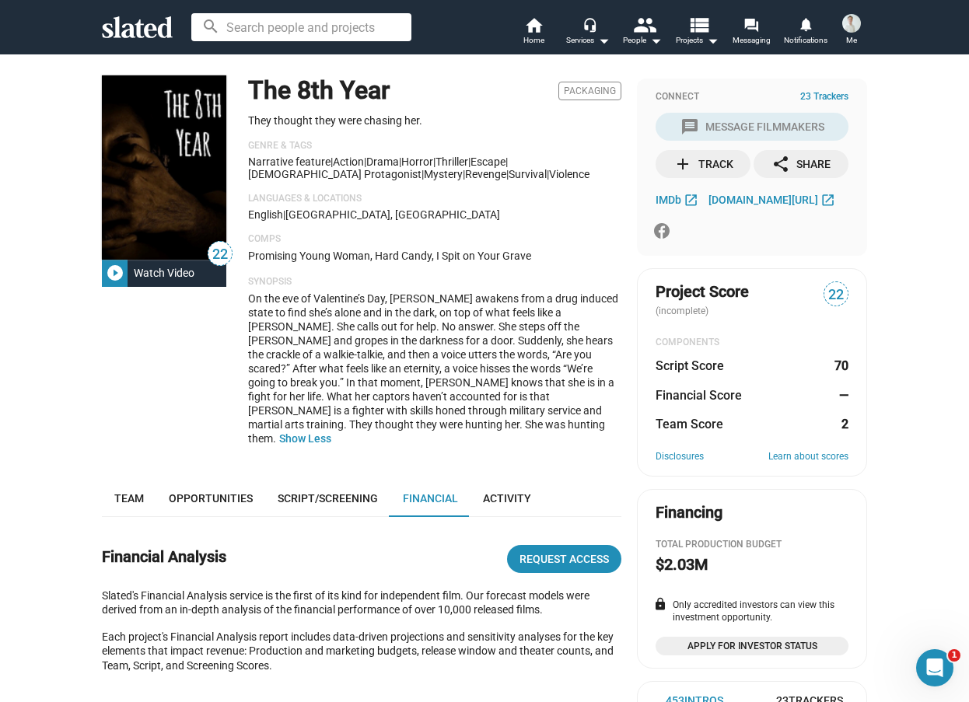
click at [307, 82] on h1 "The 8th Year" at bounding box center [319, 90] width 142 height 33
click at [306, 86] on h1 "The 8th Year" at bounding box center [319, 90] width 142 height 33
copy h1 "The 8th Year"
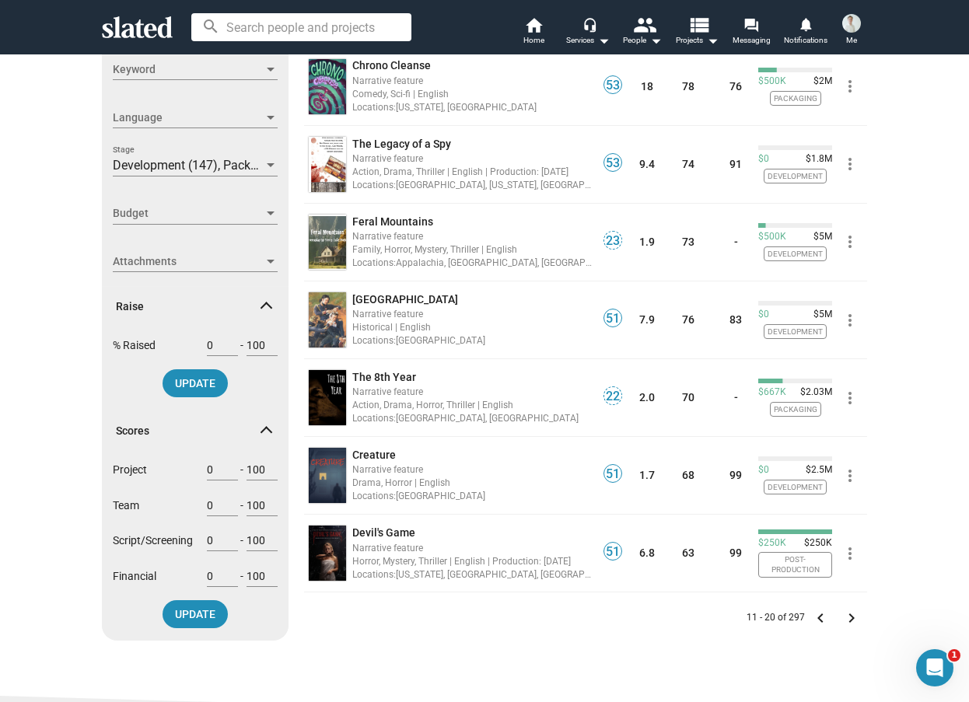
scroll to position [466, 0]
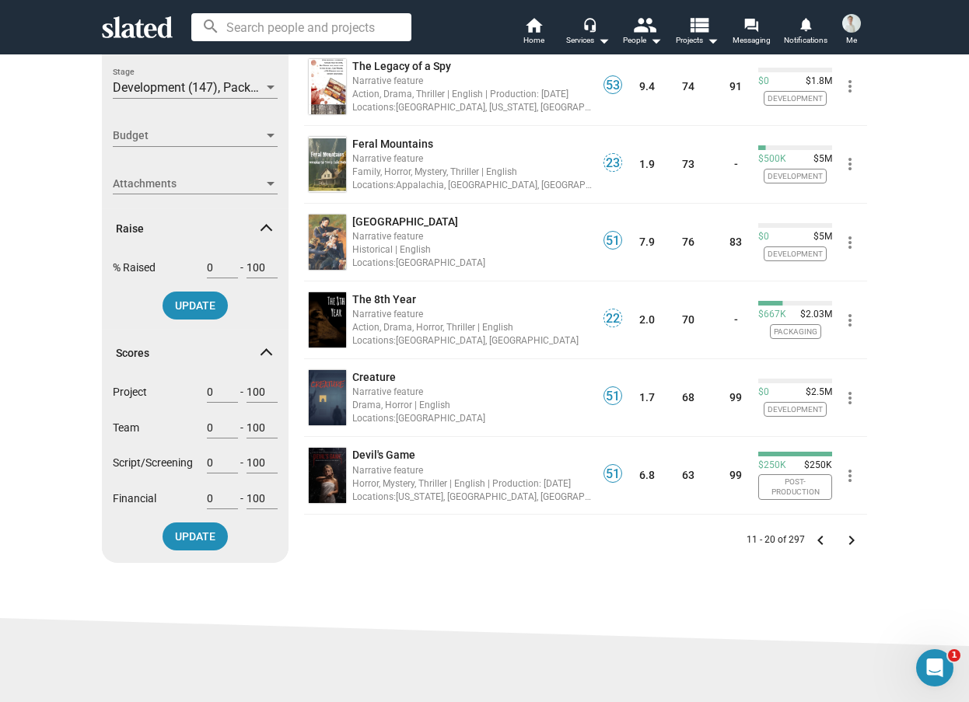
click at [207, 274] on input "0" at bounding box center [222, 267] width 31 height 14
click at [223, 265] on input "1" at bounding box center [222, 267] width 31 height 14
click at [223, 265] on input "2" at bounding box center [222, 267] width 31 height 14
click at [223, 265] on input "3" at bounding box center [222, 267] width 31 height 14
click at [223, 265] on input "4" at bounding box center [222, 267] width 31 height 14
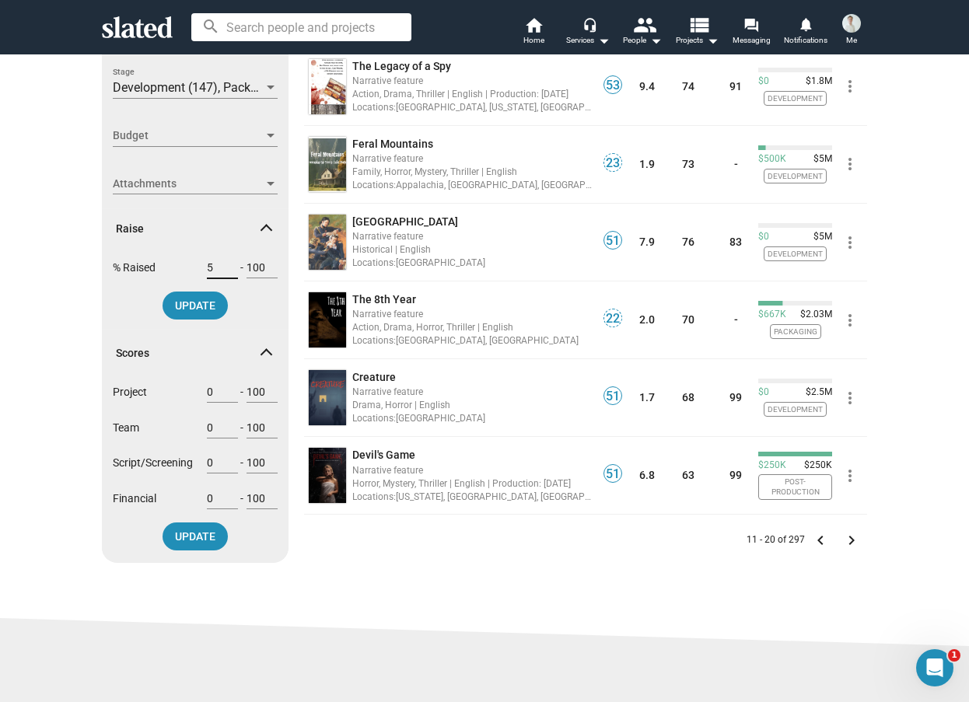
click at [223, 265] on input "5" at bounding box center [222, 267] width 31 height 14
click at [223, 265] on input "6" at bounding box center [222, 267] width 31 height 14
click at [223, 265] on input "7" at bounding box center [222, 267] width 31 height 14
click at [223, 265] on input "8" at bounding box center [222, 267] width 31 height 14
click at [223, 265] on input "9" at bounding box center [222, 267] width 31 height 14
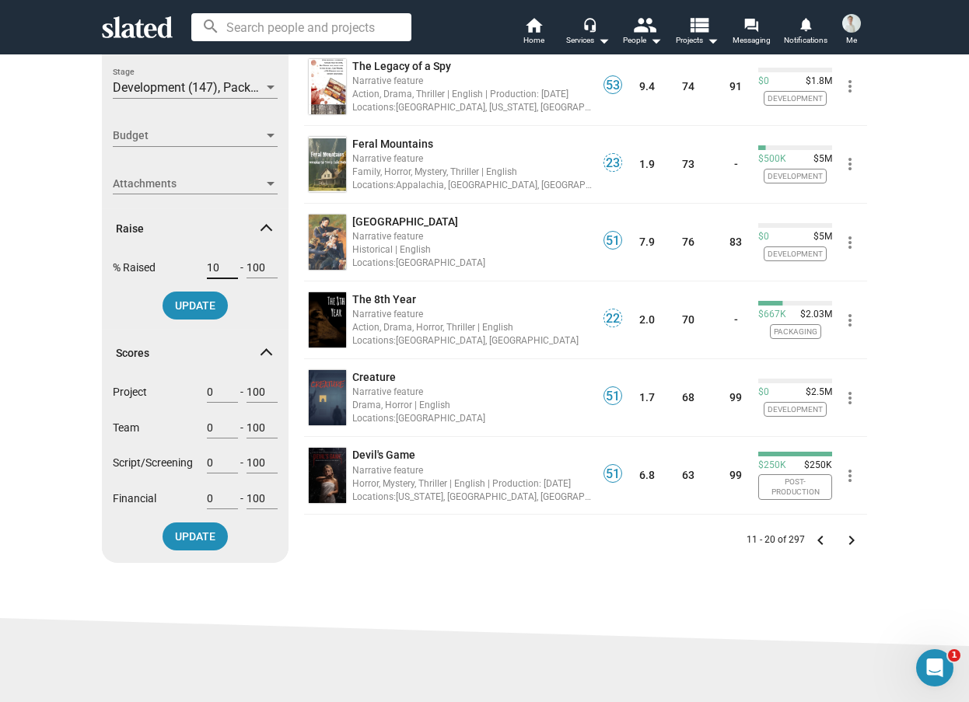
type input "10"
click at [223, 265] on input "10" at bounding box center [222, 267] width 31 height 14
click at [246, 267] on input "100" at bounding box center [261, 267] width 31 height 14
click at [215, 272] on input "10" at bounding box center [222, 267] width 31 height 14
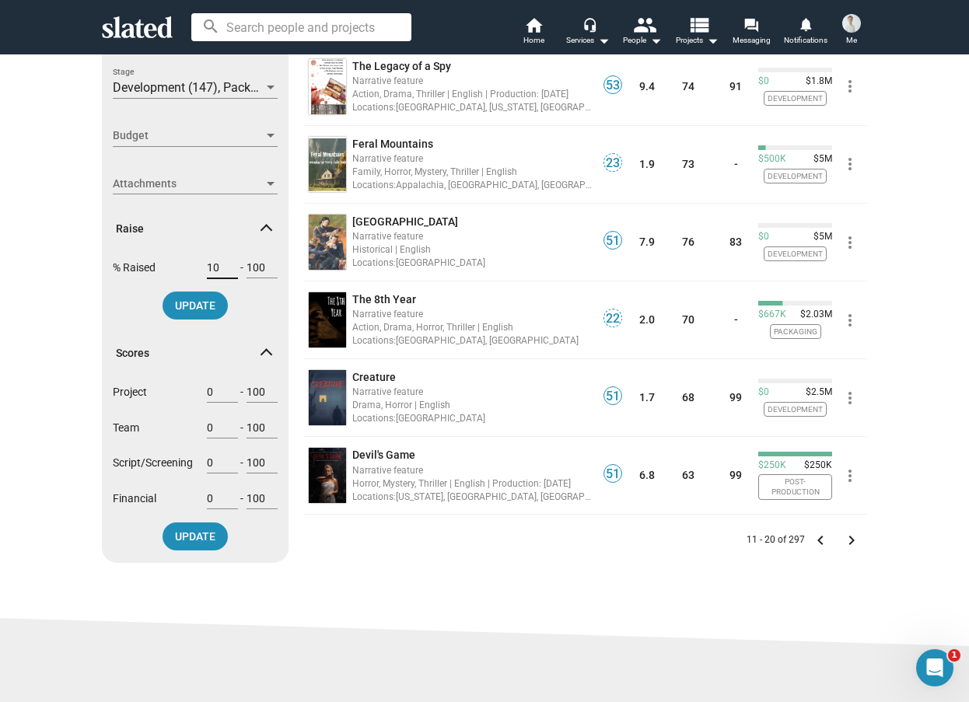
click at [215, 272] on input "10" at bounding box center [222, 267] width 31 height 14
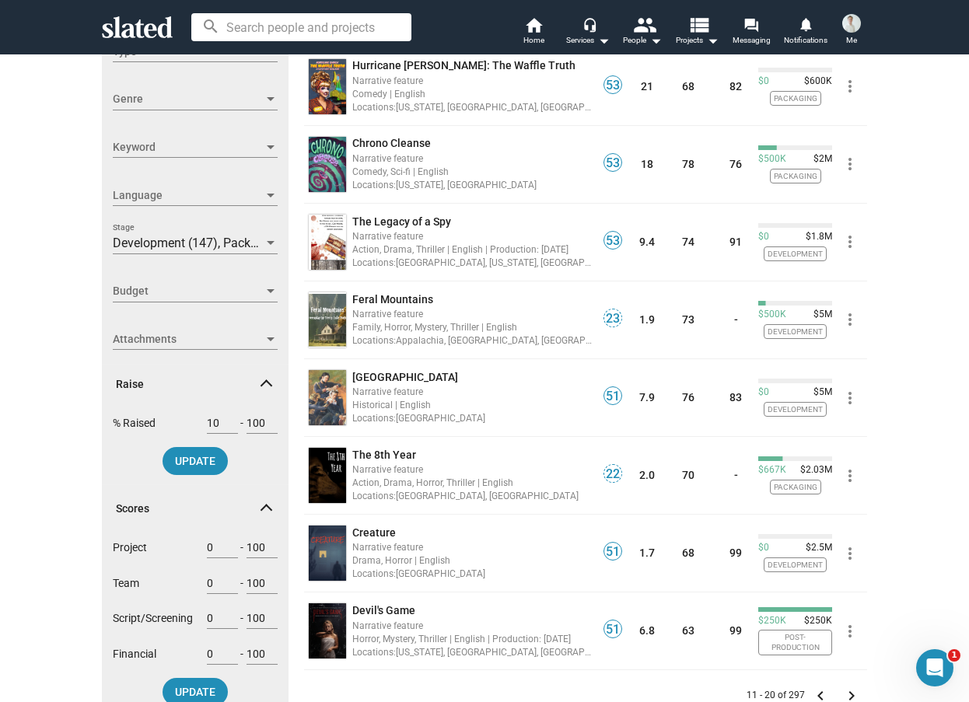
click at [239, 283] on div "Budget Budget" at bounding box center [195, 291] width 165 height 22
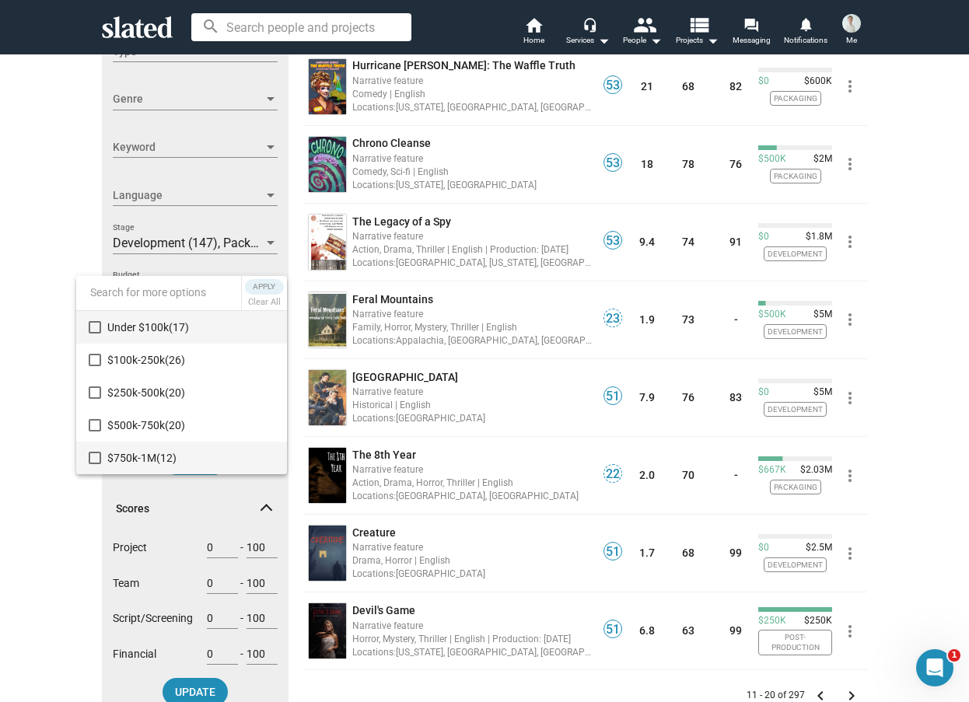
scroll to position [155, 0]
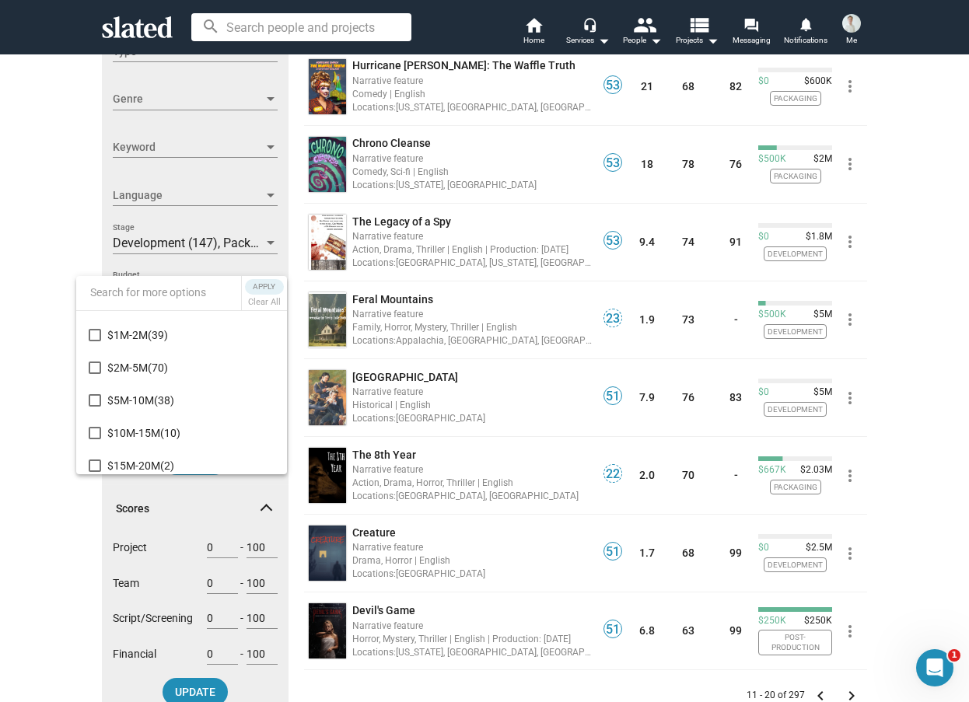
click at [27, 420] on div at bounding box center [484, 351] width 969 height 702
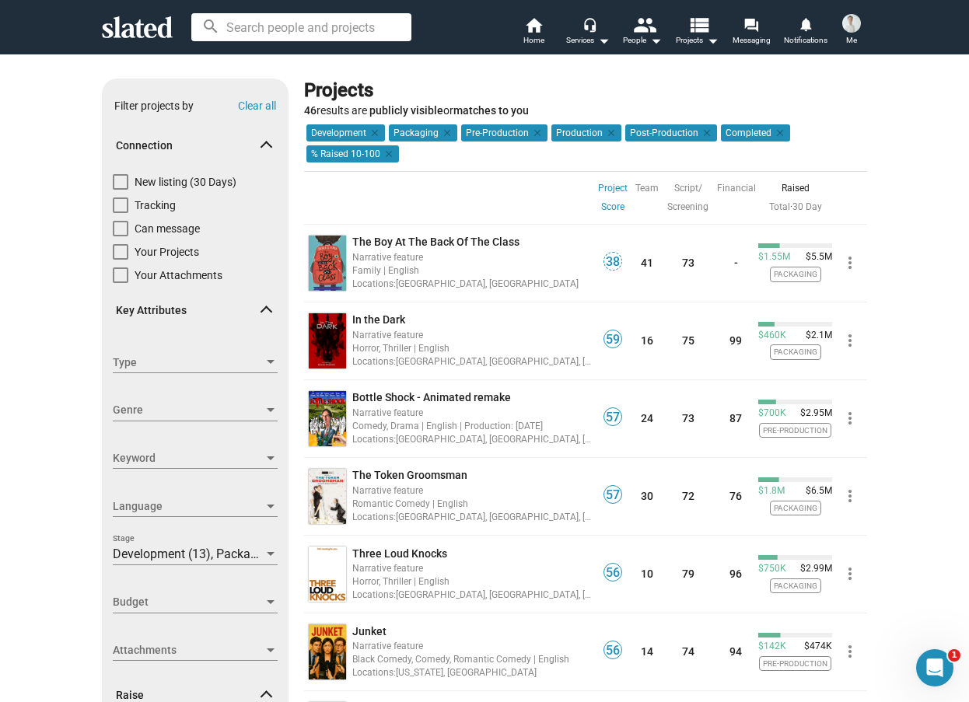
scroll to position [233, 0]
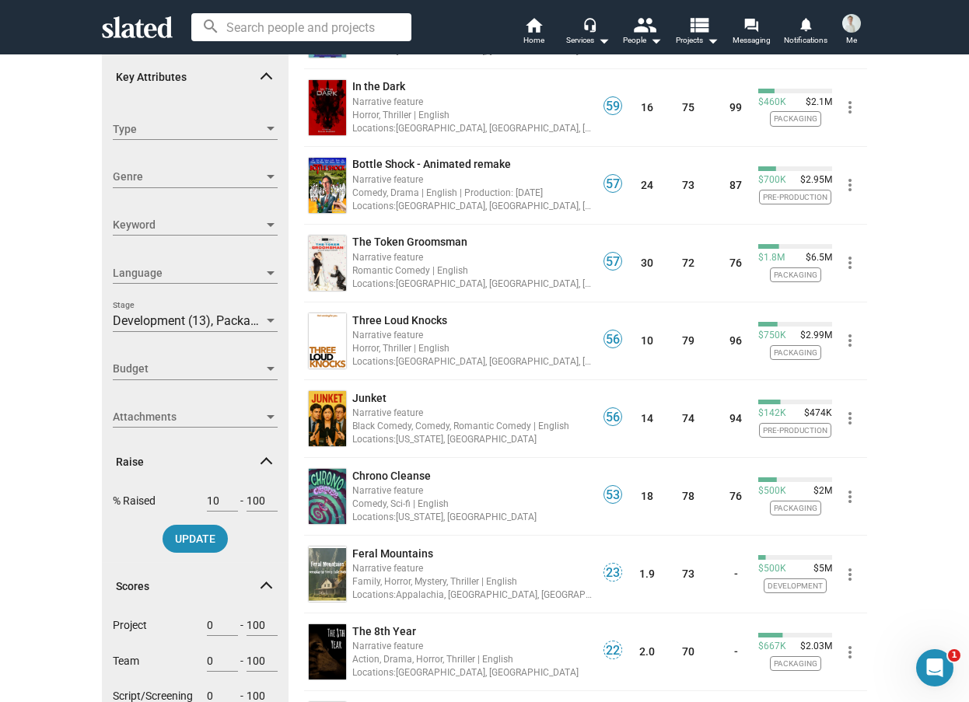
click at [247, 272] on span "Language" at bounding box center [188, 273] width 151 height 16
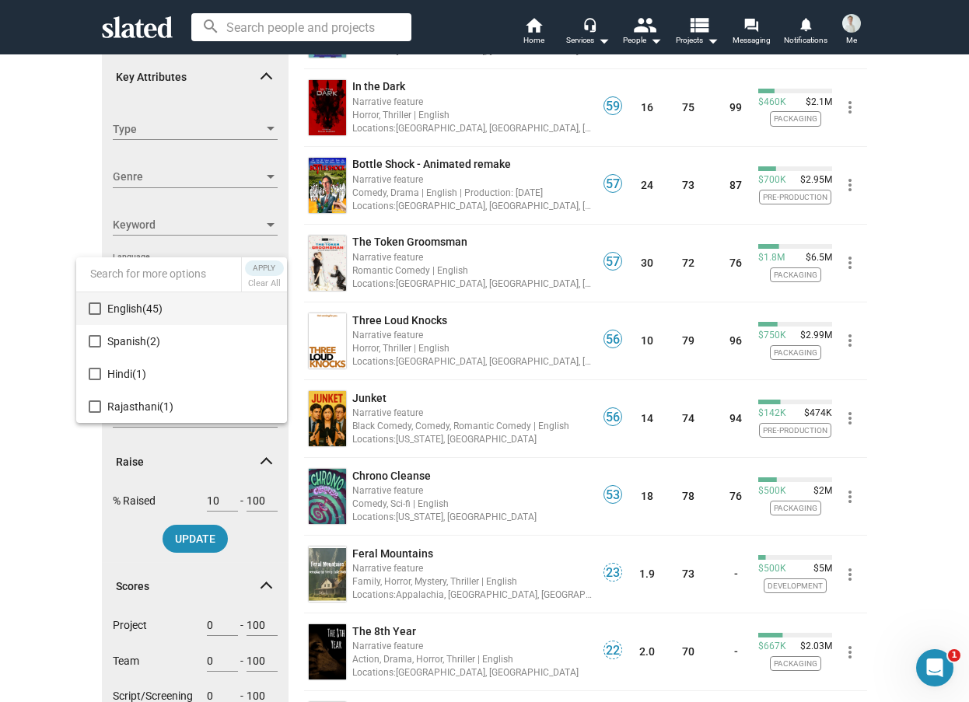
click at [147, 310] on span "(45)" at bounding box center [152, 308] width 20 height 12
click at [268, 267] on span "Apply" at bounding box center [264, 268] width 28 height 16
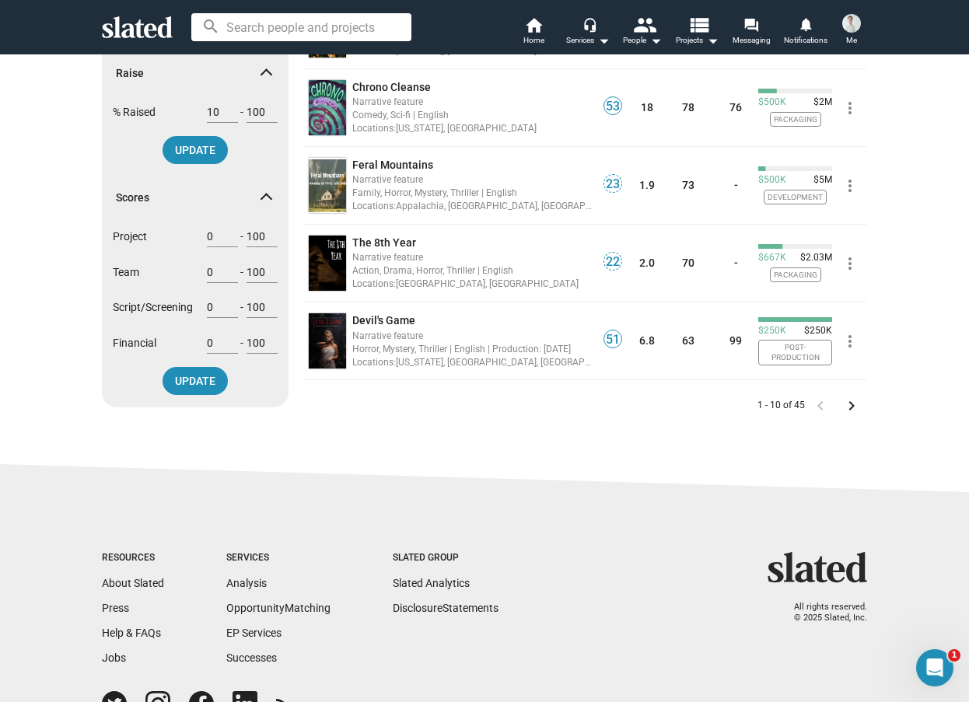
scroll to position [709, 0]
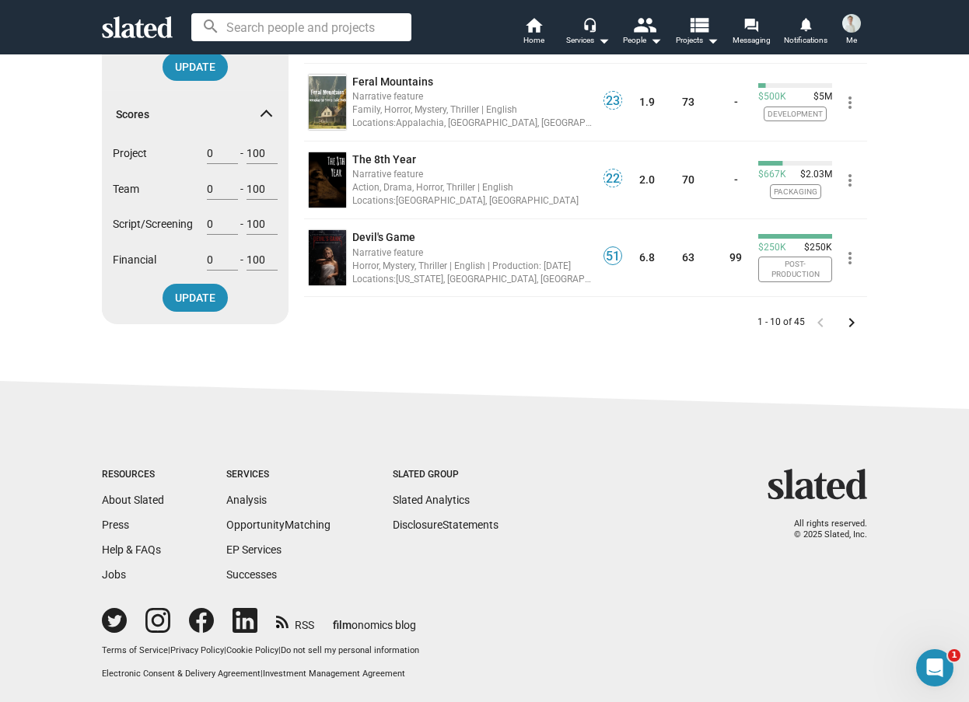
click at [850, 316] on mat-icon "keyboard_arrow_right" at bounding box center [851, 322] width 19 height 19
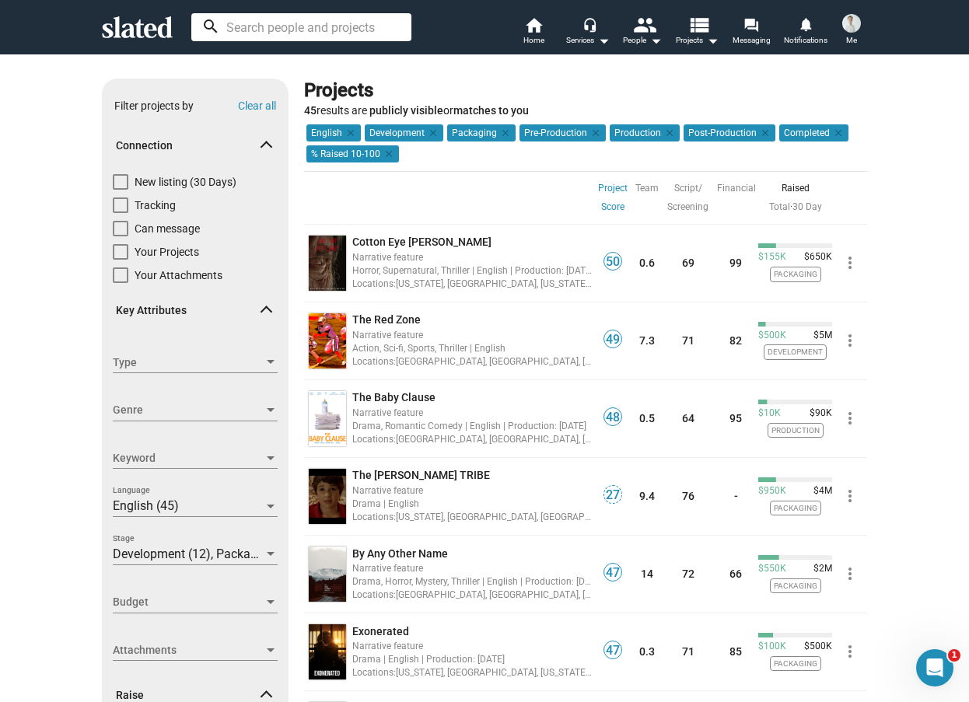
click at [288, 32] on input at bounding box center [301, 27] width 220 height 28
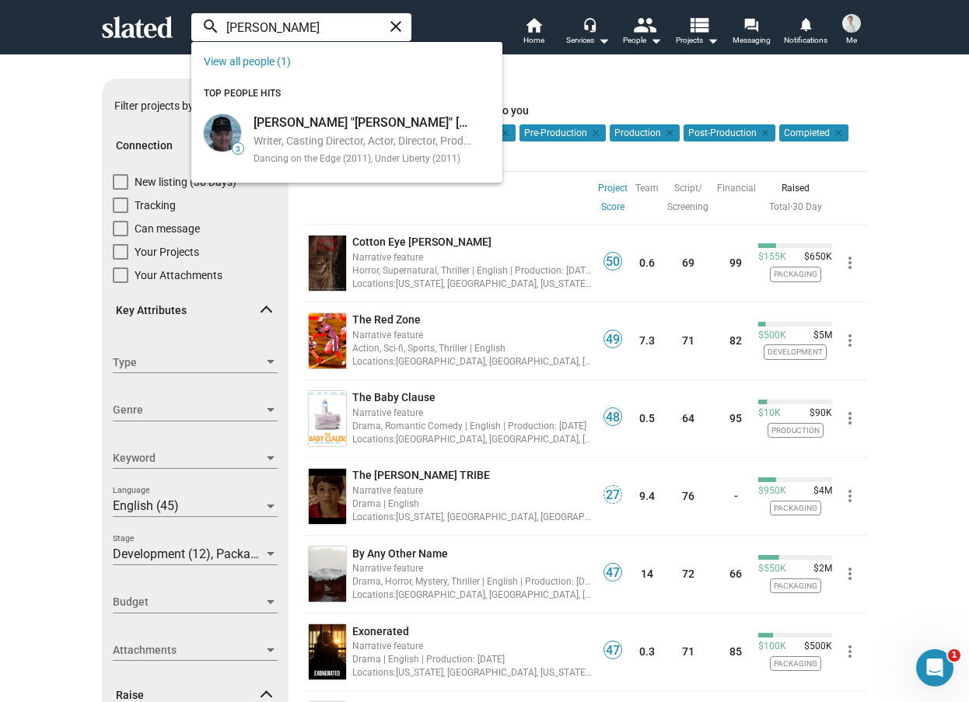
click at [315, 17] on input "alexander san" at bounding box center [301, 27] width 220 height 28
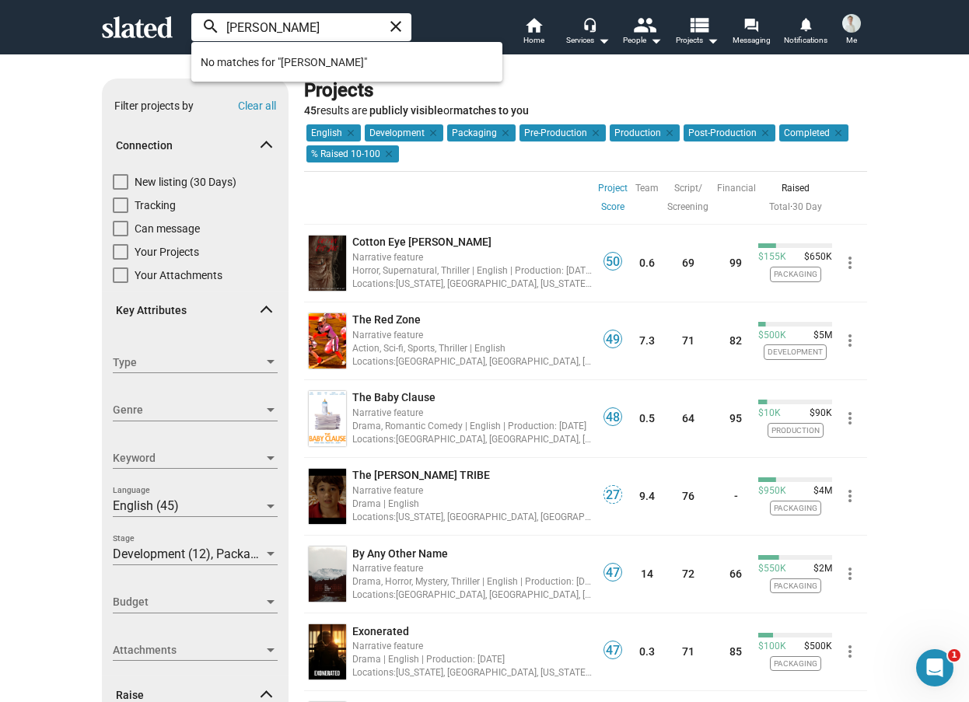
click at [298, 23] on input "santos-edgar" at bounding box center [301, 27] width 220 height 28
type input "santos-edgar"
click at [791, 187] on div "Raised" at bounding box center [795, 188] width 74 height 19
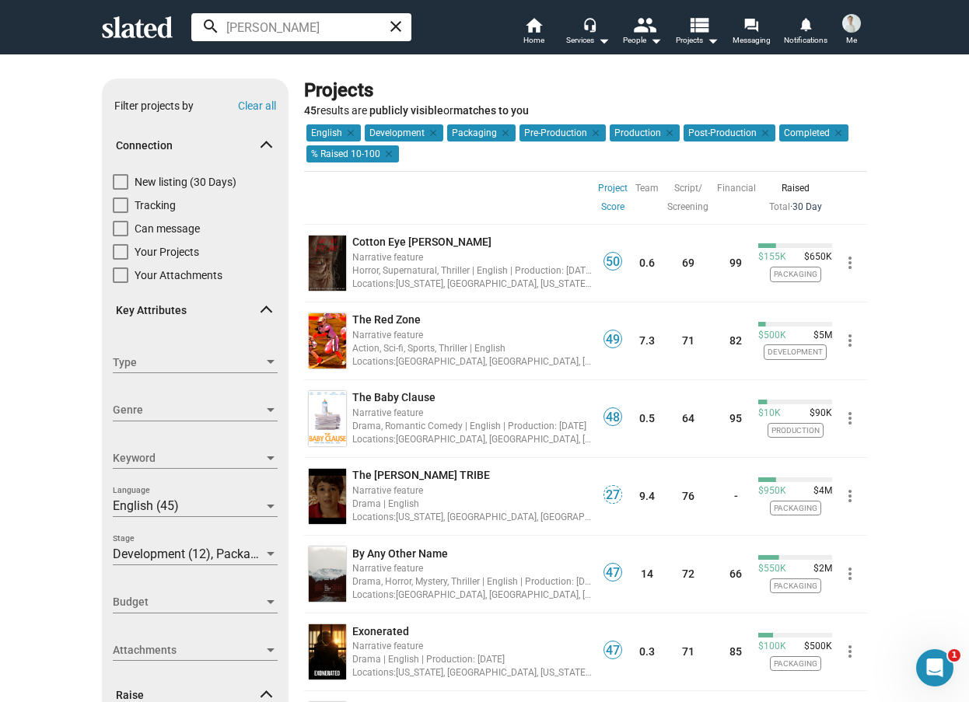
click at [802, 206] on link "30 Day" at bounding box center [807, 206] width 30 height 11
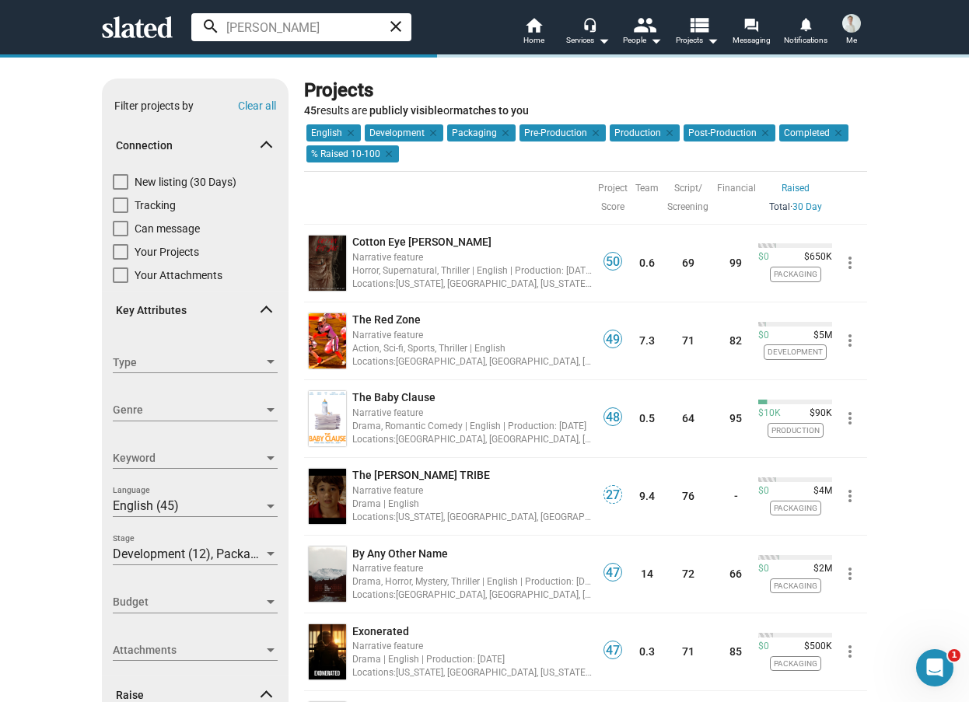
click at [770, 208] on link "Total" at bounding box center [779, 206] width 21 height 11
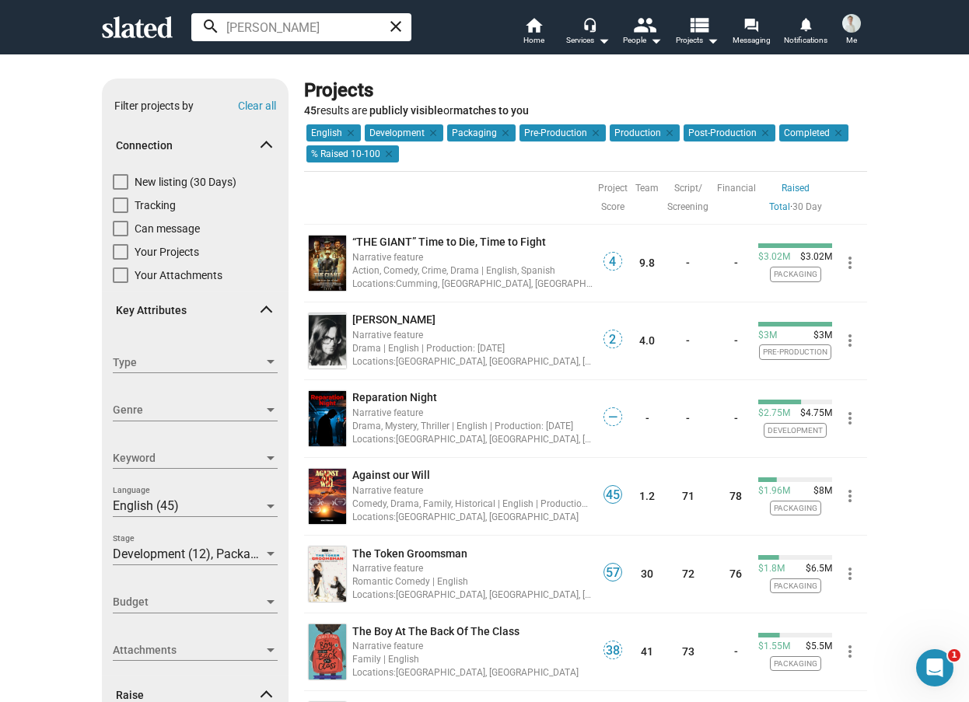
click at [774, 207] on link "Total" at bounding box center [779, 206] width 21 height 11
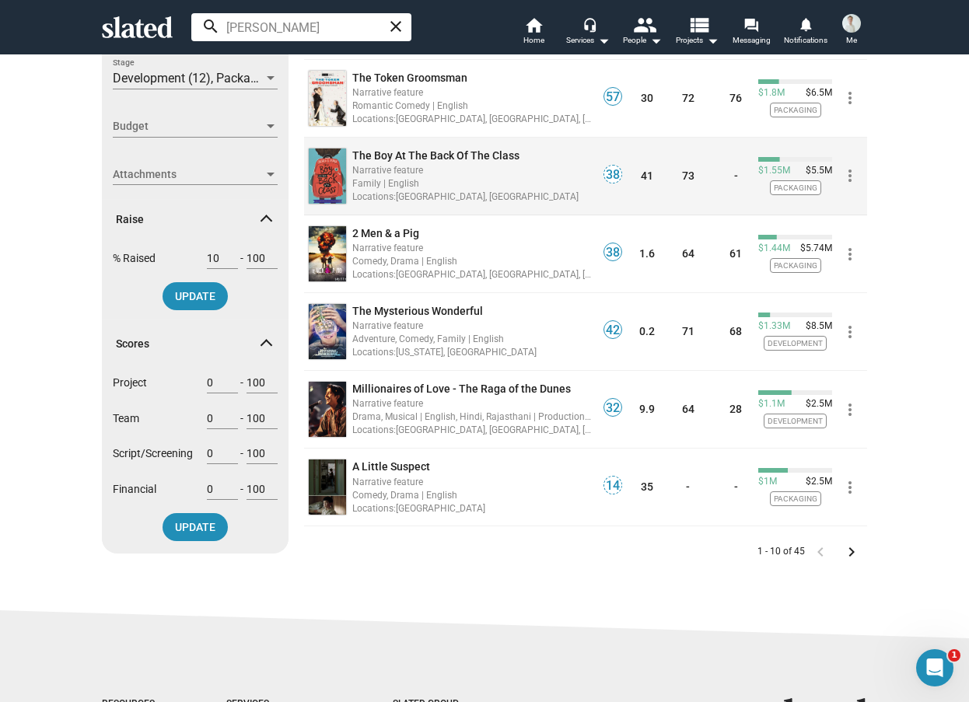
scroll to position [631, 0]
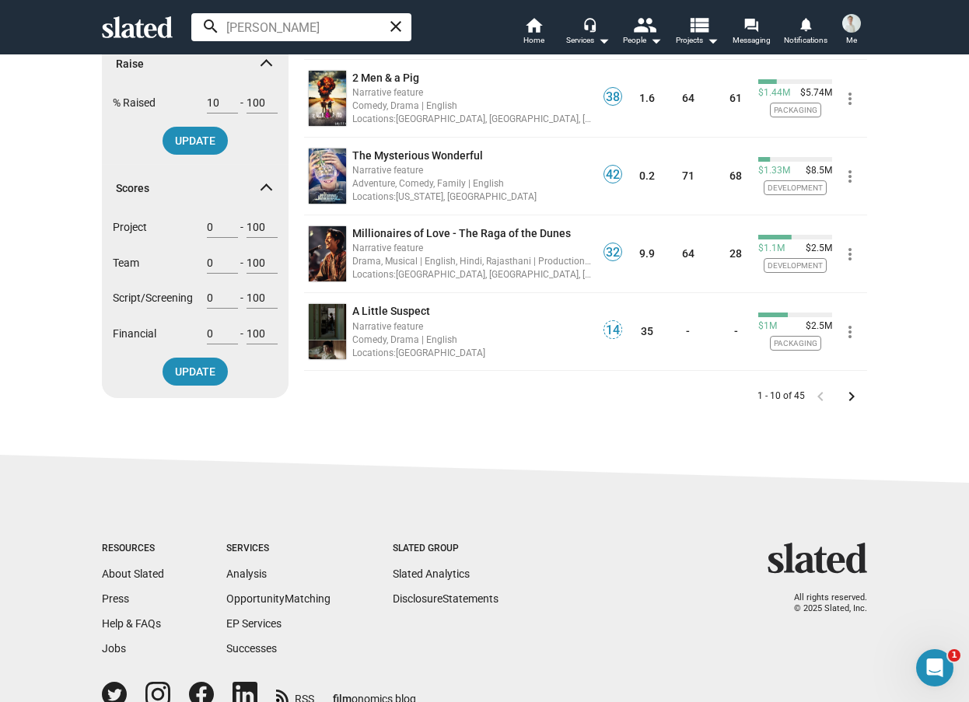
click at [842, 395] on mat-icon "keyboard_arrow_right" at bounding box center [851, 396] width 19 height 19
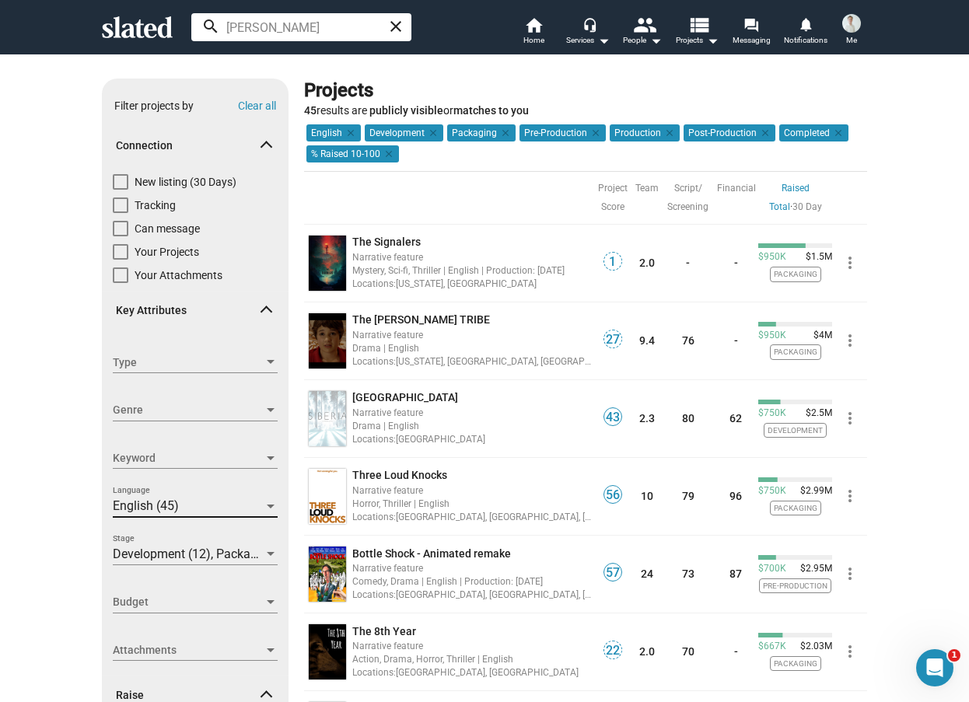
click at [268, 512] on div at bounding box center [271, 506] width 14 height 12
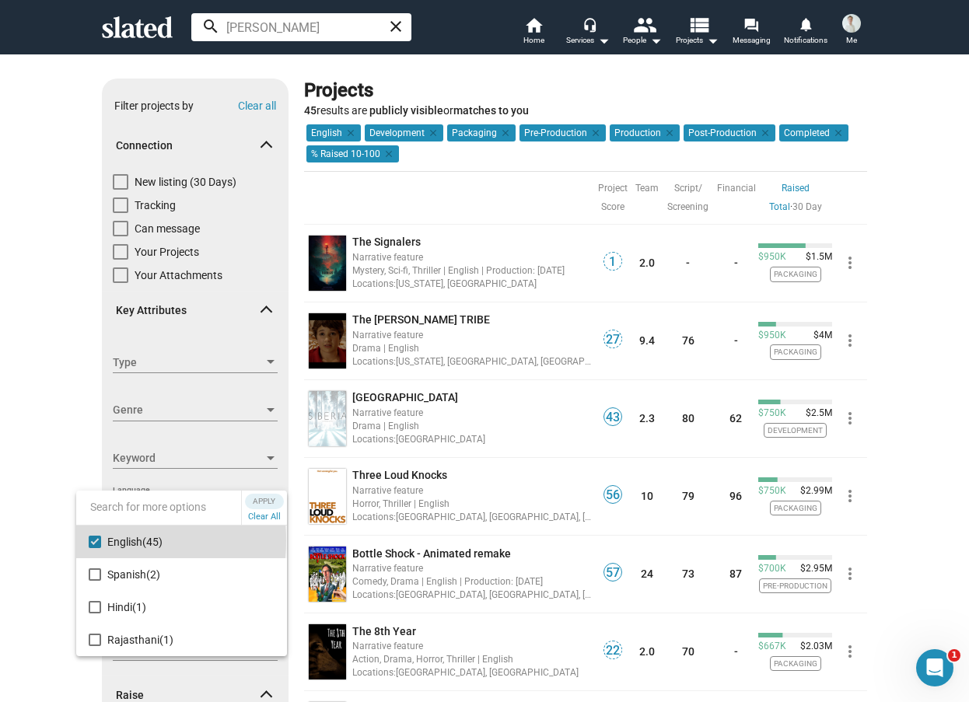
drag, startPoint x: 100, startPoint y: 540, endPoint x: 111, endPoint y: 540, distance: 11.7
click at [104, 542] on mat-option "English (45)" at bounding box center [181, 542] width 211 height 33
click at [267, 498] on span "Apply" at bounding box center [264, 502] width 28 height 16
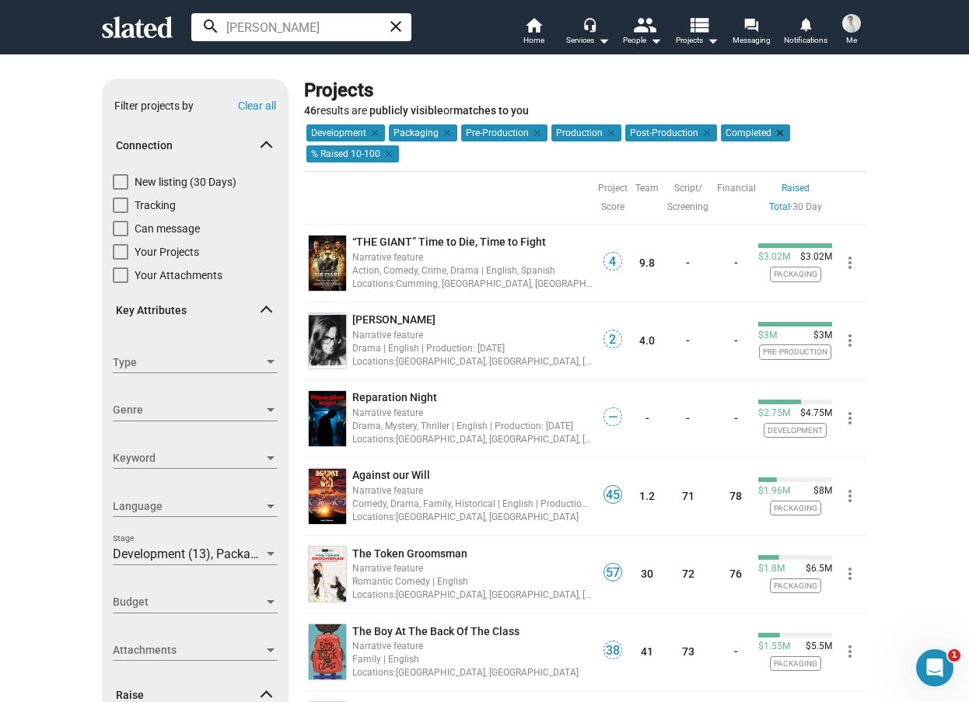
click at [771, 135] on mat-icon "clear" at bounding box center [778, 133] width 14 height 14
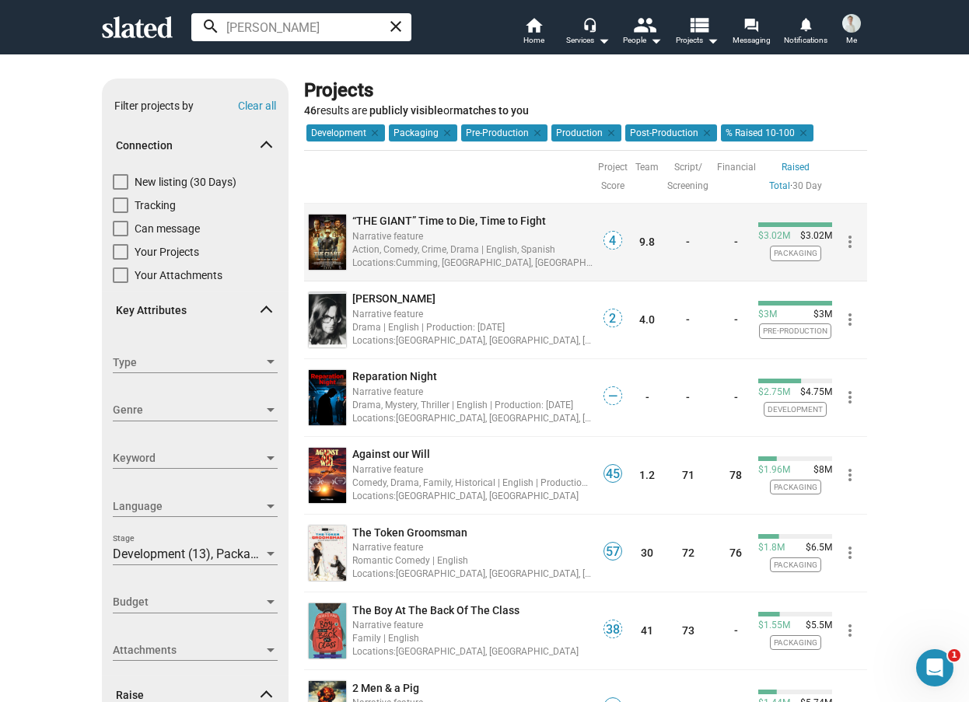
click at [491, 215] on span "“THE GIANT” Time to Die, Time to Fight" at bounding box center [449, 221] width 194 height 12
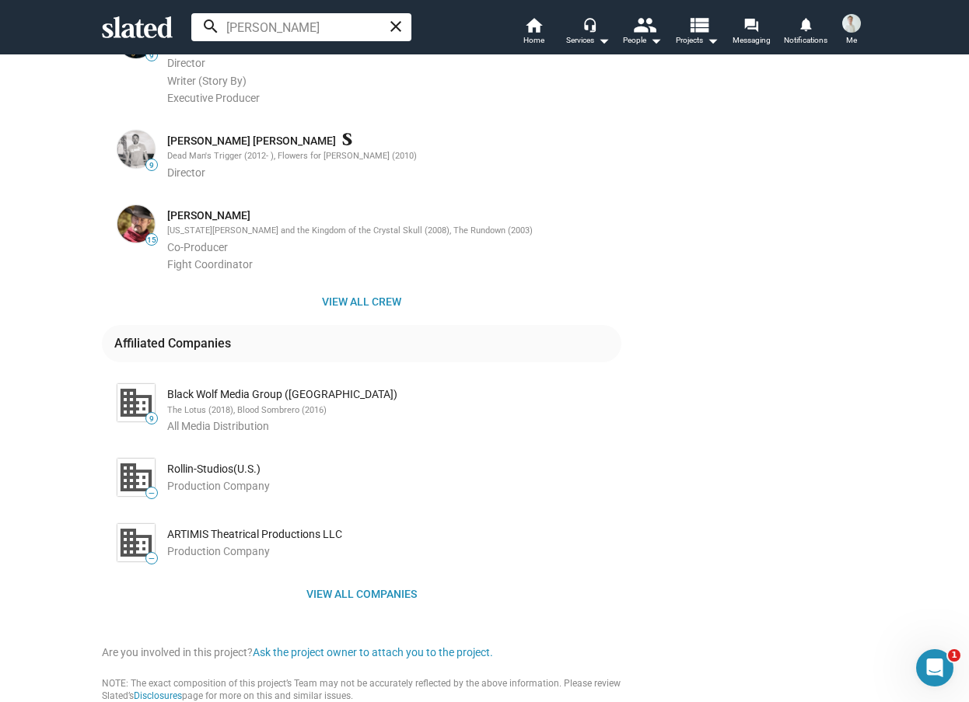
scroll to position [1166, 0]
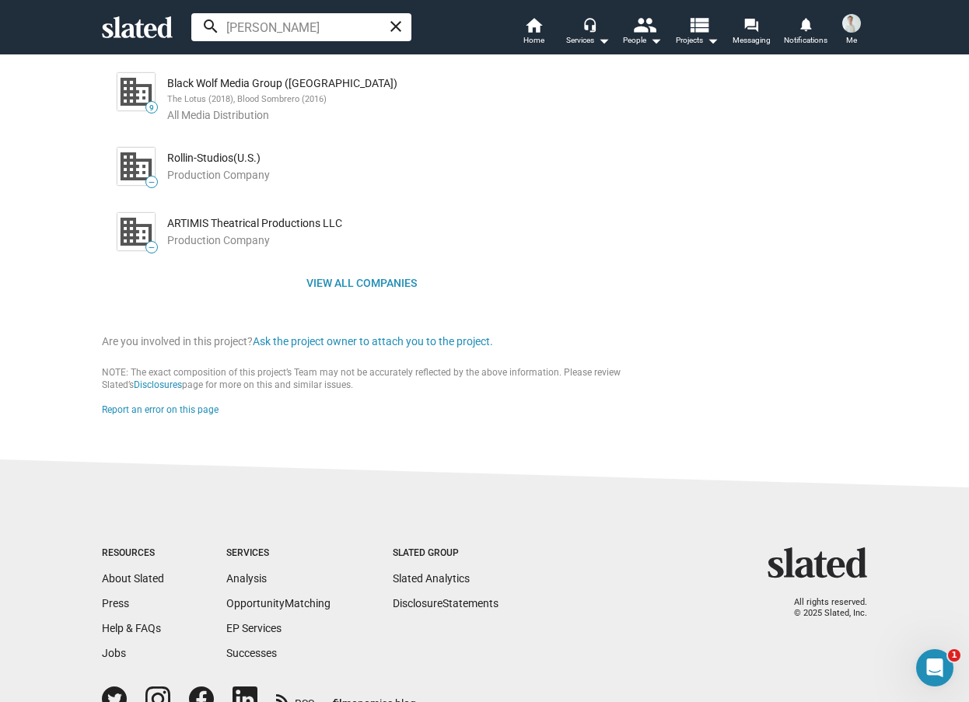
click at [264, 231] on div "ARTIMIS Theatrical Productions LLC" at bounding box center [392, 223] width 451 height 15
copy div "ARTIMIS Theatrical Productions LLC"
click at [367, 297] on span "View all companies" at bounding box center [361, 283] width 494 height 28
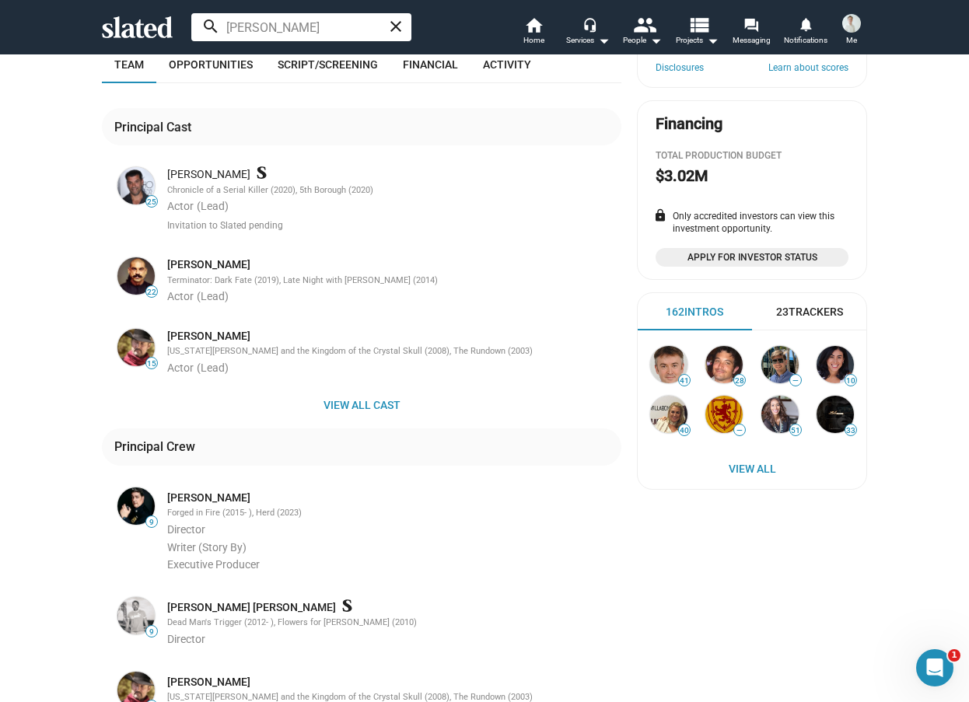
scroll to position [0, 0]
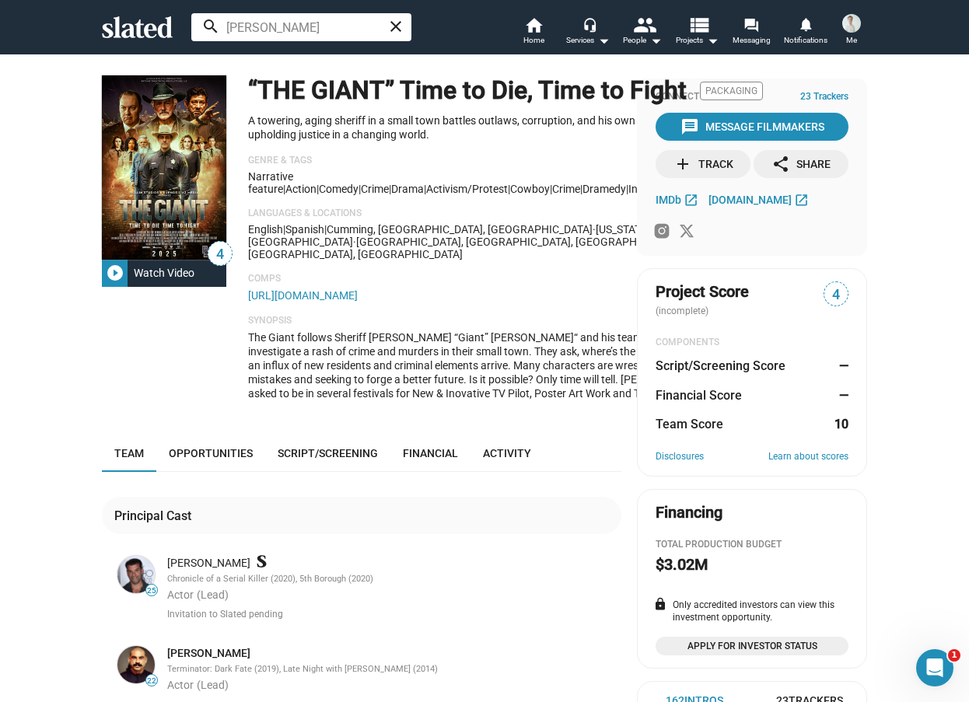
click at [349, 107] on h1 "“THE GIANT” Time to Die, Time to Fight" at bounding box center [467, 90] width 439 height 33
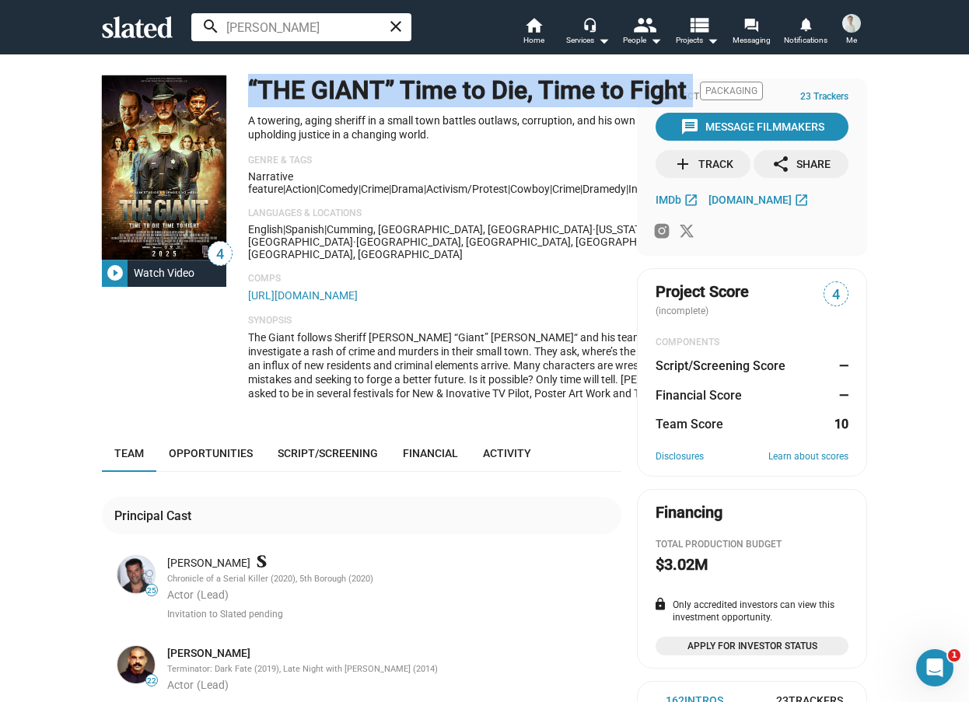
click at [349, 107] on h1 "“THE GIANT” Time to Die, Time to Fight" at bounding box center [467, 90] width 439 height 33
copy h1 "“THE GIANT” Time to Die, Time to Fight"
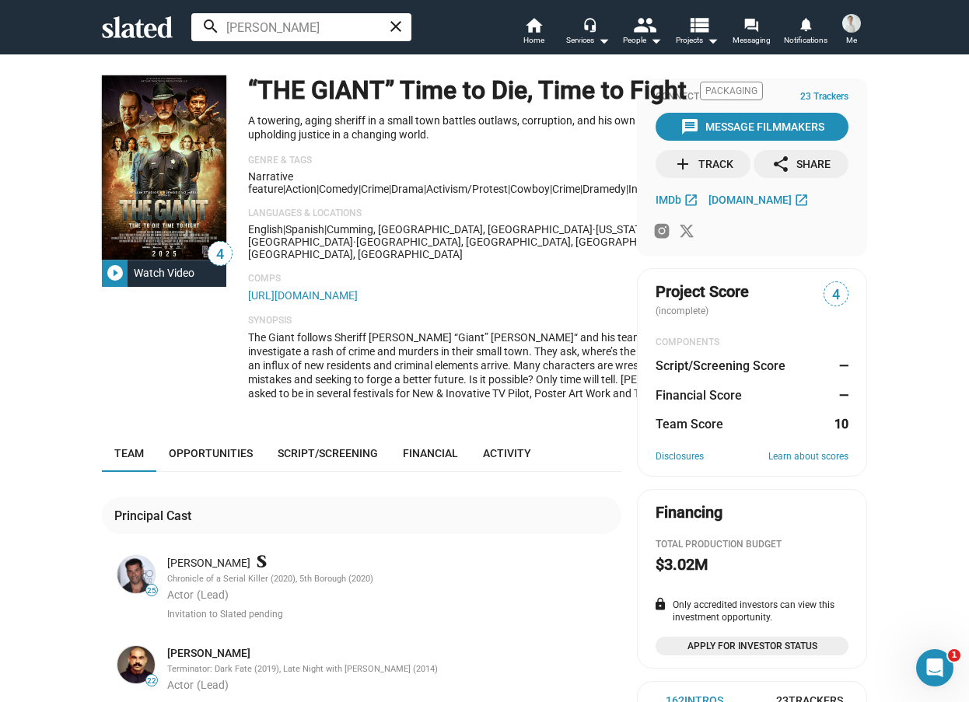
click at [459, 285] on p "Comps" at bounding box center [505, 279] width 515 height 12
click at [327, 302] on link "https://www.artimis.biz" at bounding box center [303, 295] width 110 height 12
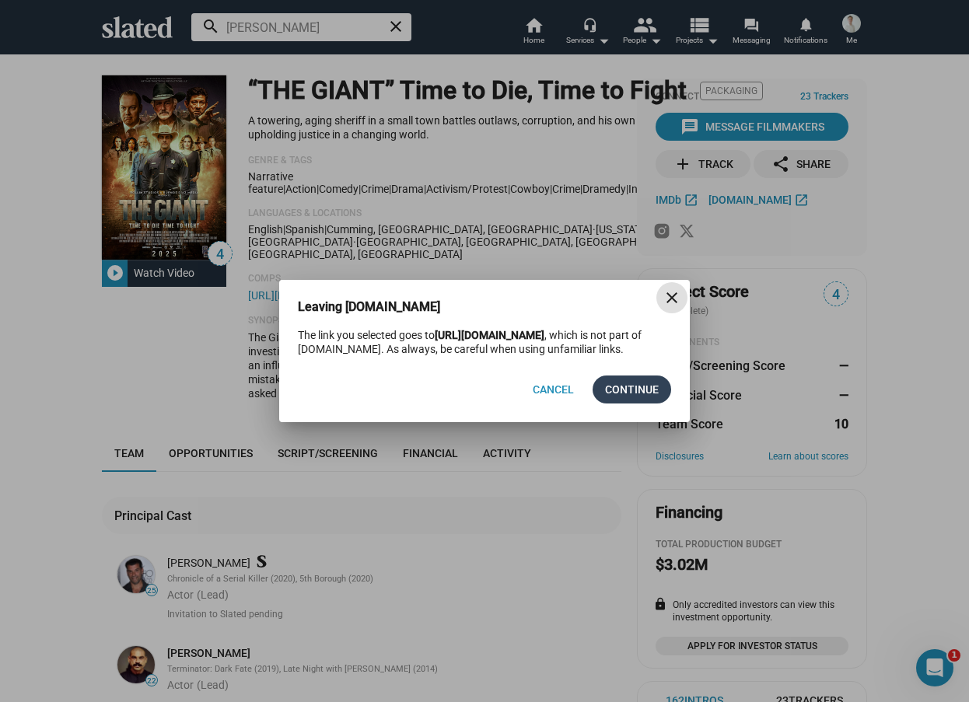
click at [615, 384] on span "Continue" at bounding box center [632, 390] width 54 height 28
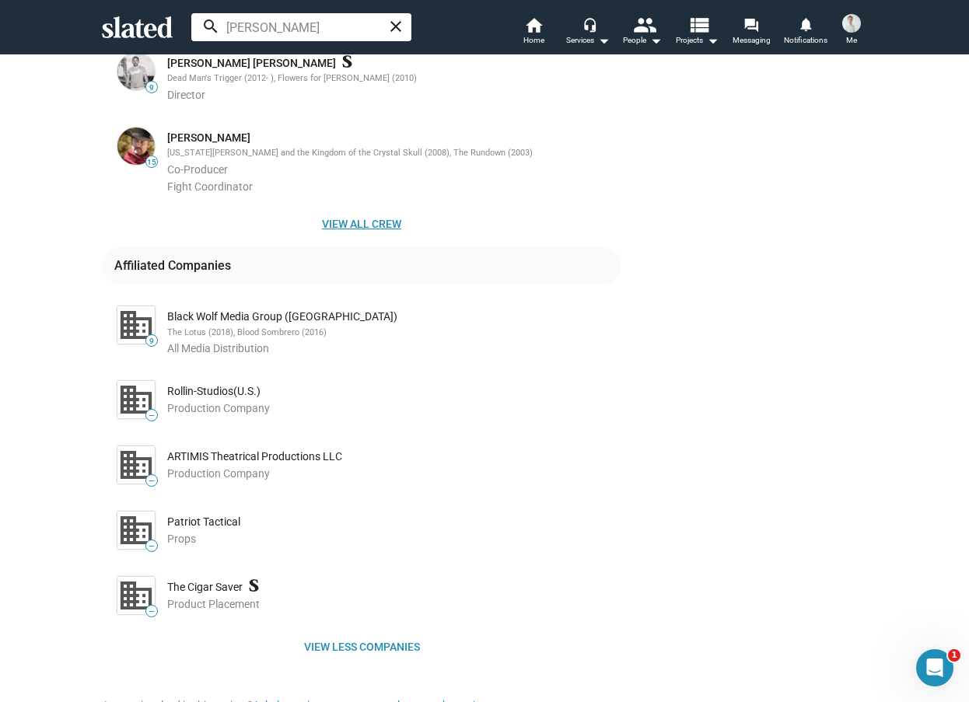
scroll to position [1088, 0]
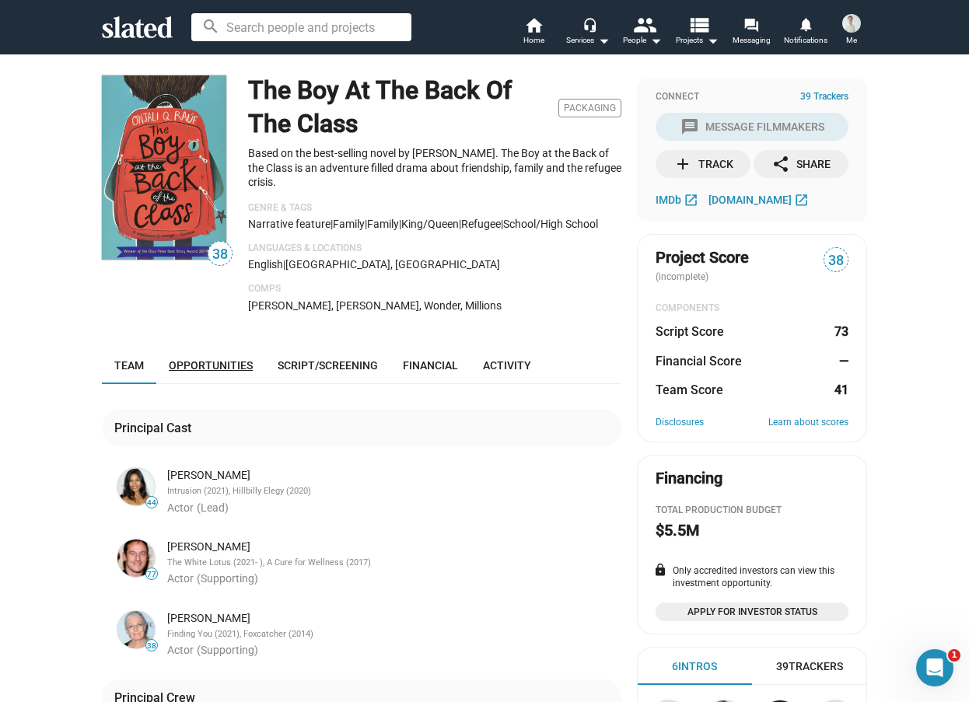
drag, startPoint x: 176, startPoint y: 384, endPoint x: 316, endPoint y: 319, distance: 155.1
click at [176, 372] on span "Opportunities" at bounding box center [211, 365] width 84 height 12
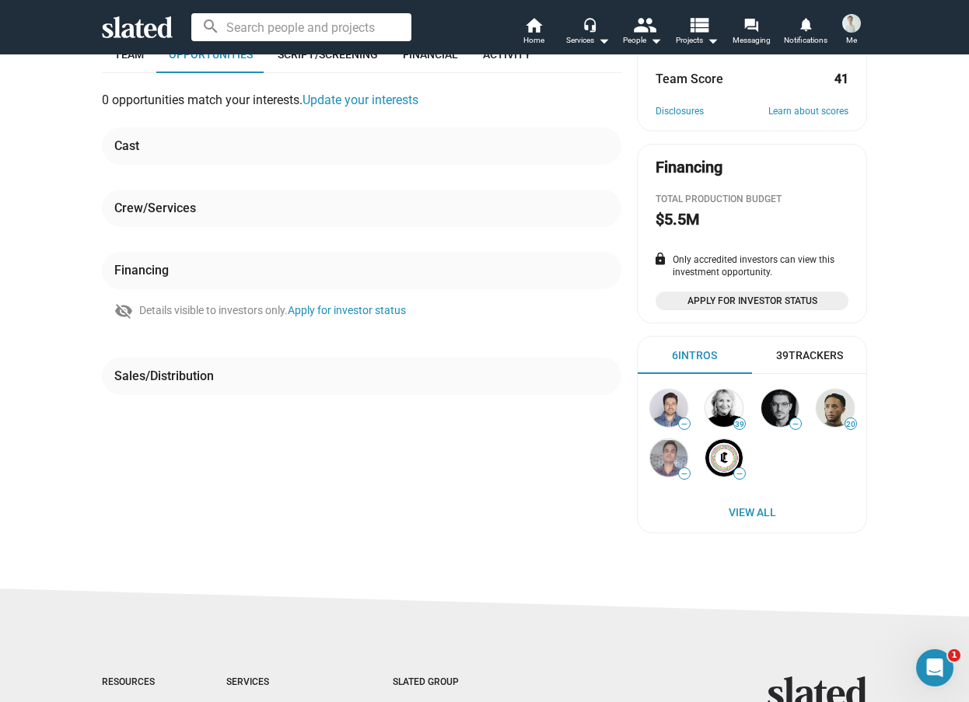
scroll to position [152, 0]
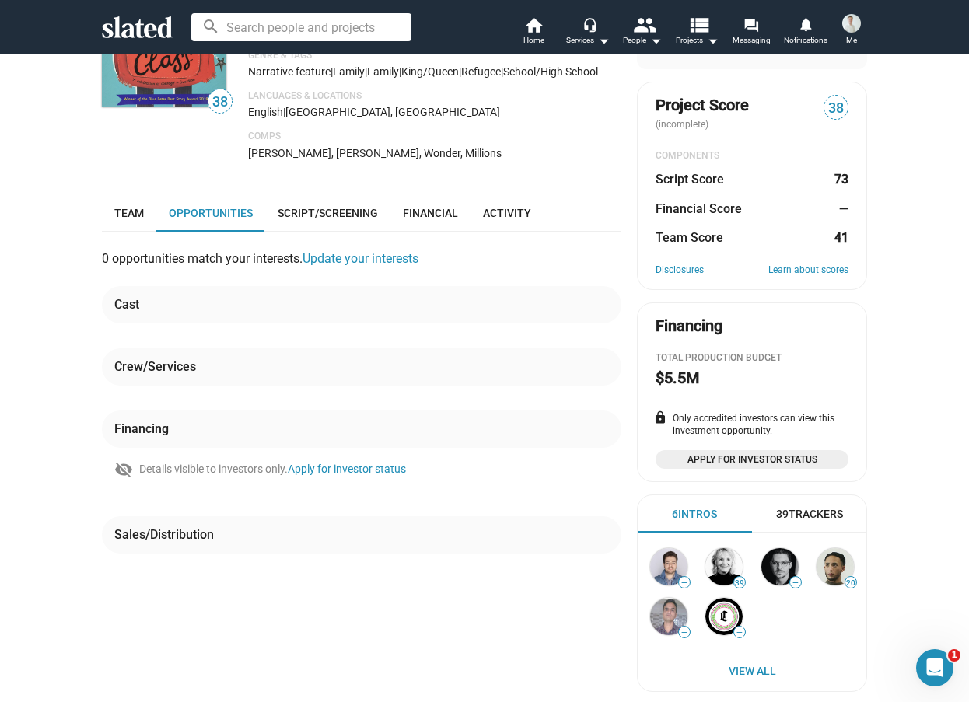
click at [333, 219] on span "Script/Screening" at bounding box center [328, 213] width 100 height 12
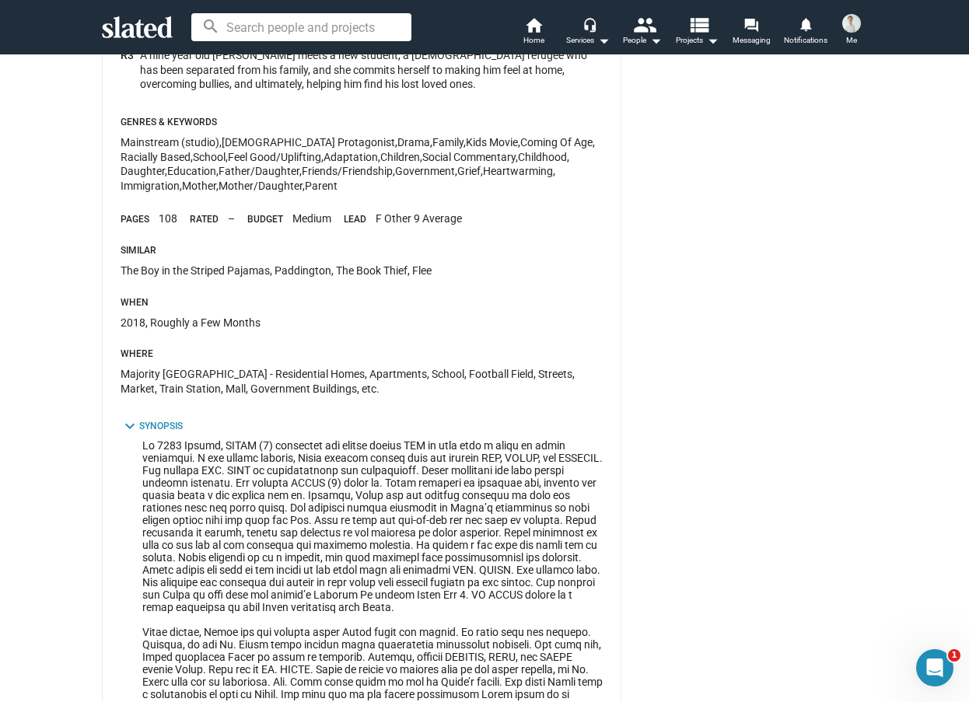
scroll to position [1163, 0]
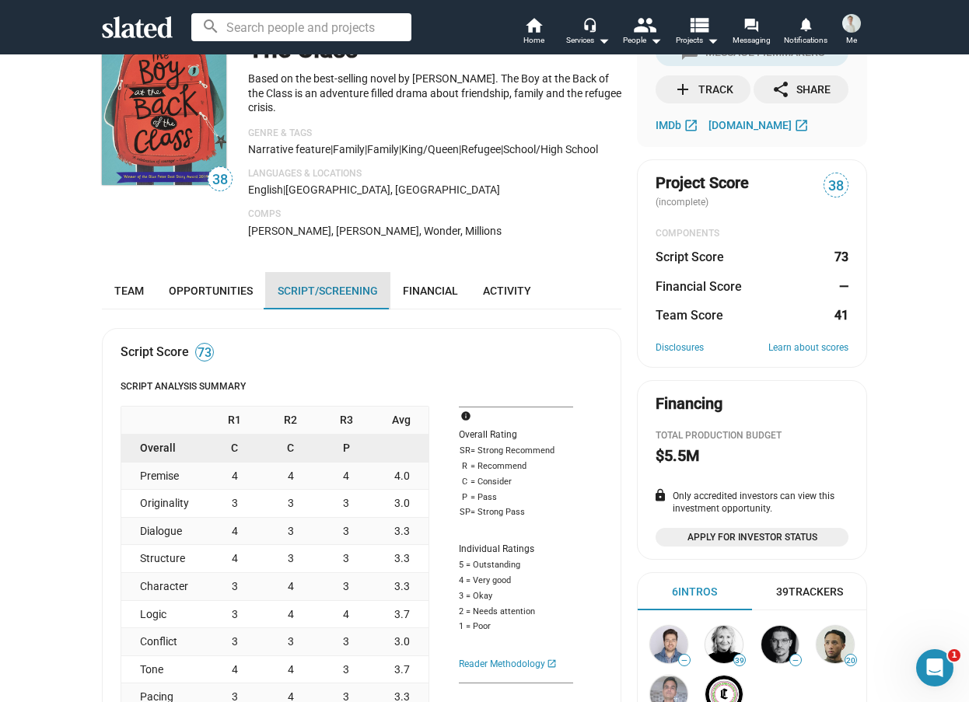
click at [380, 306] on link "Script/Screening" at bounding box center [327, 290] width 125 height 37
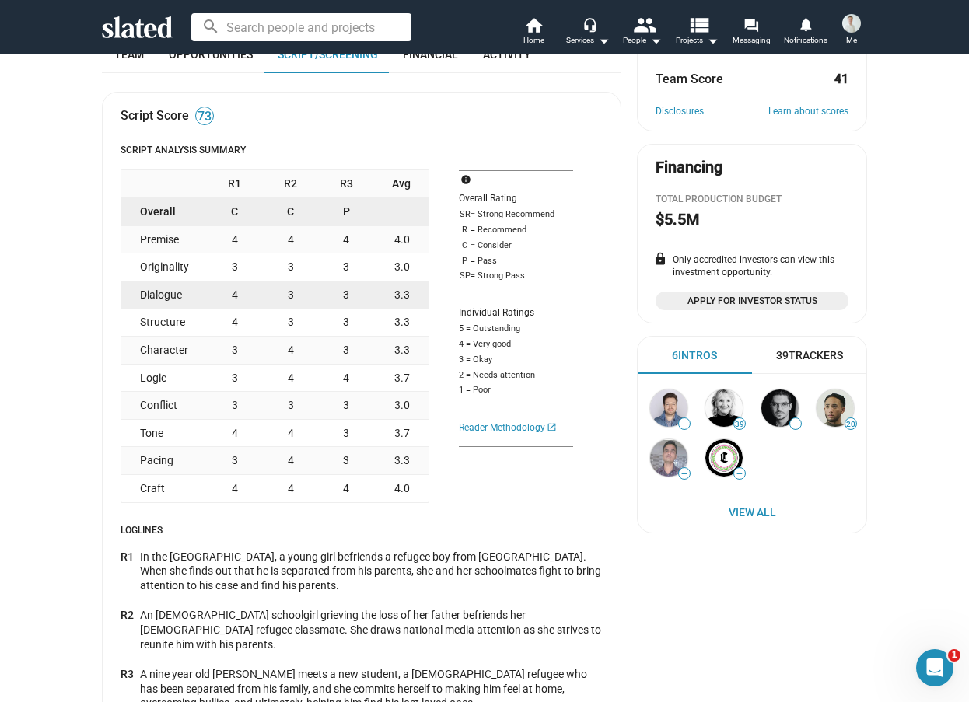
click at [394, 306] on div "3.3" at bounding box center [401, 294] width 54 height 27
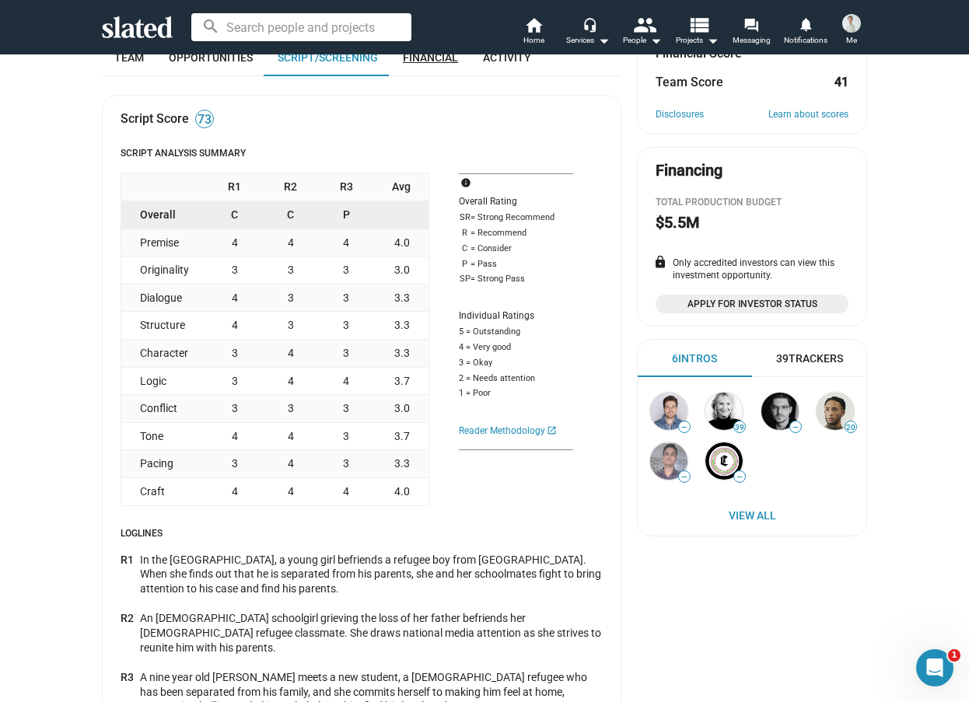
click at [453, 68] on link "Financial" at bounding box center [430, 57] width 80 height 37
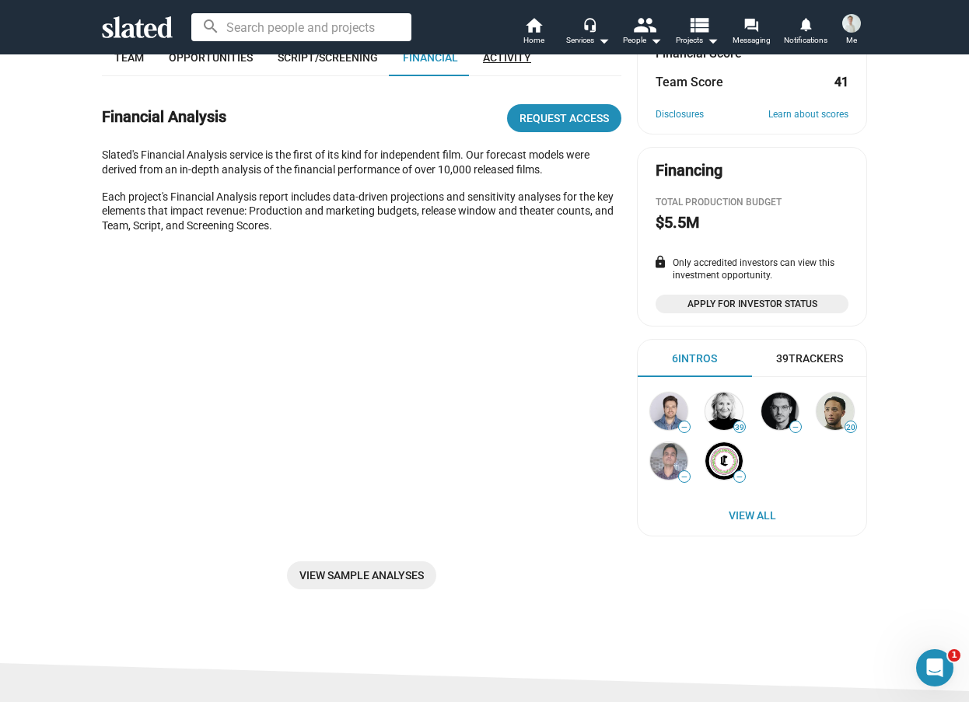
click at [496, 64] on span "Activity" at bounding box center [507, 57] width 48 height 12
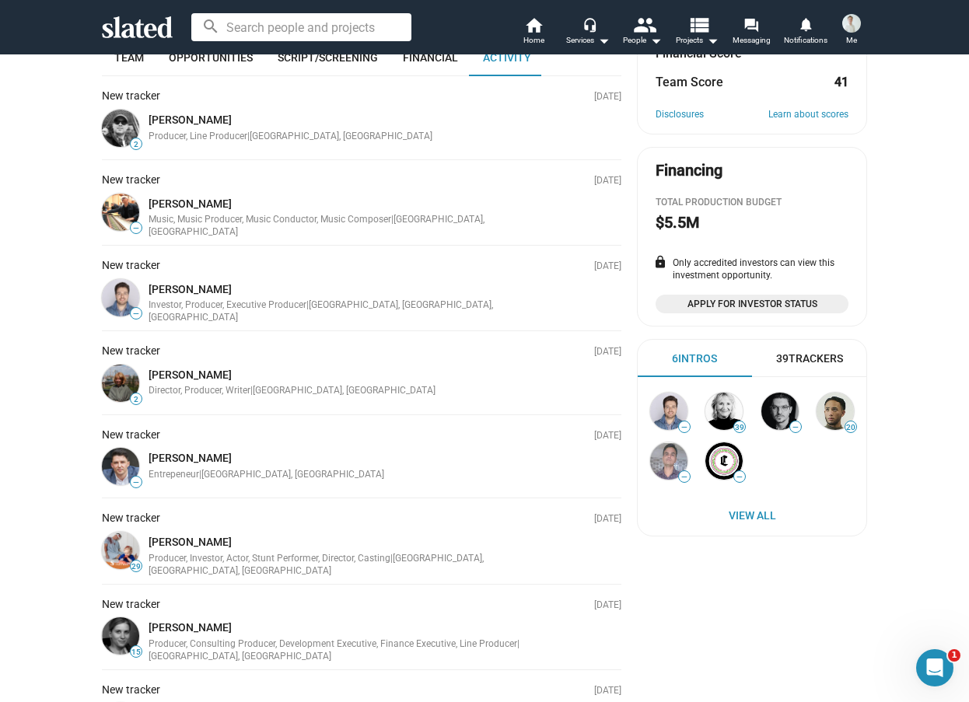
scroll to position [463, 0]
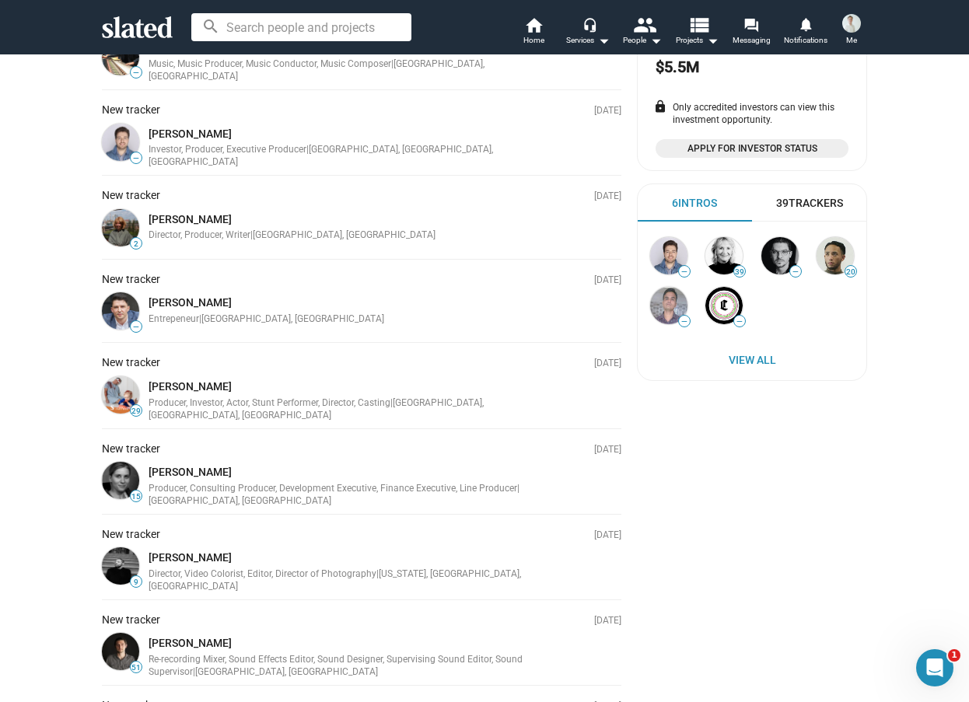
click at [784, 204] on div "39 Trackers" at bounding box center [809, 203] width 67 height 15
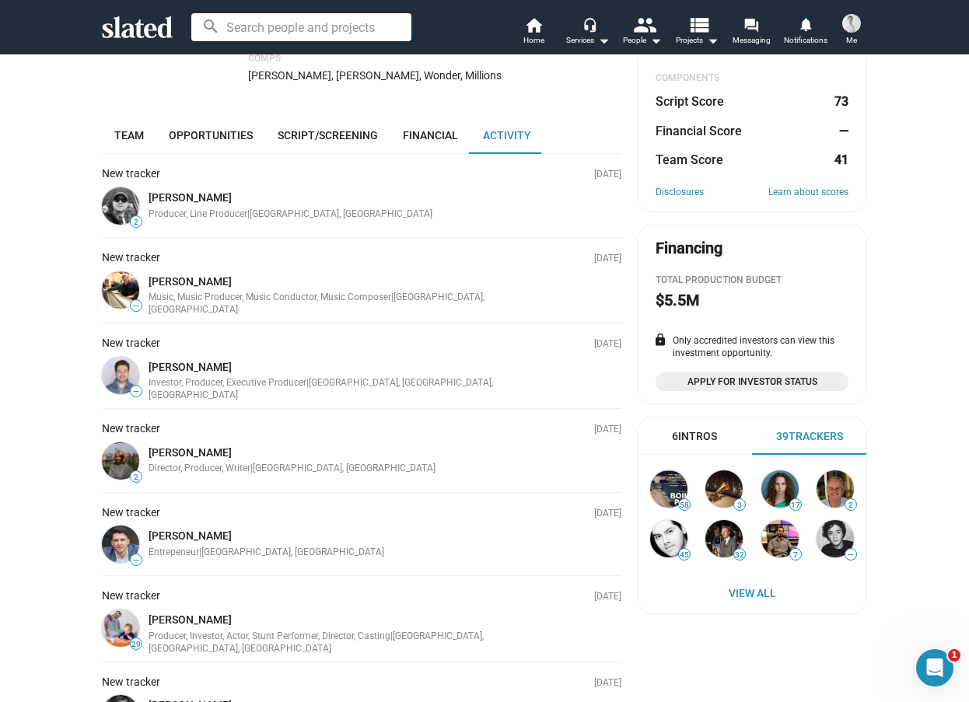
scroll to position [0, 0]
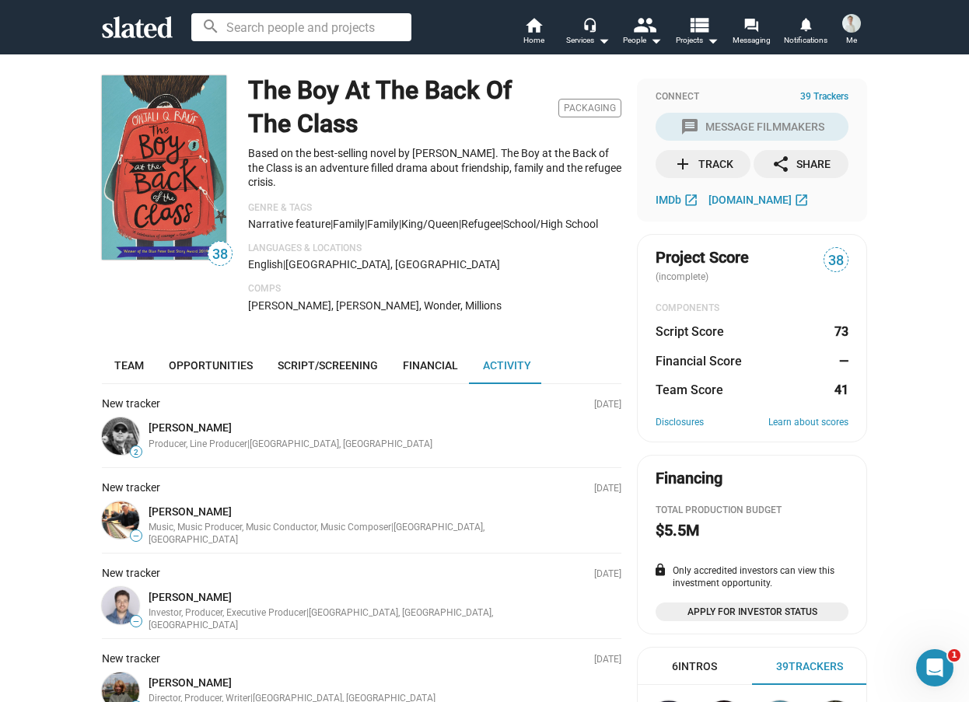
click at [320, 116] on h1 "The Boy At The Back Of The Class" at bounding box center [400, 107] width 304 height 66
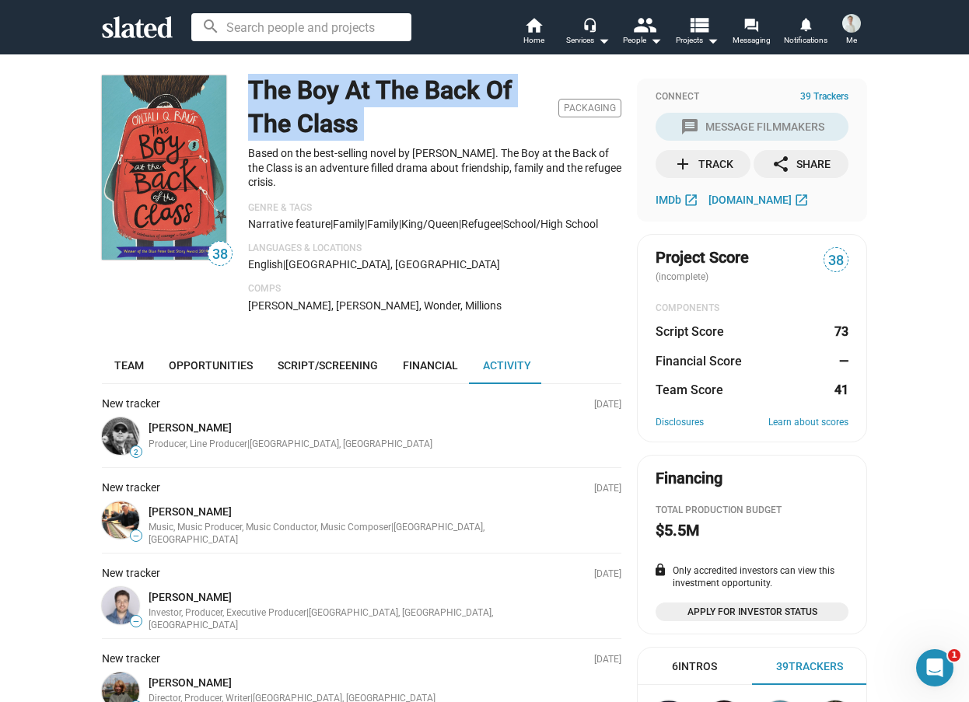
click at [320, 116] on h1 "The Boy At The Back Of The Class" at bounding box center [400, 107] width 304 height 66
copy h1 "The Boy At The Back Of The Class"
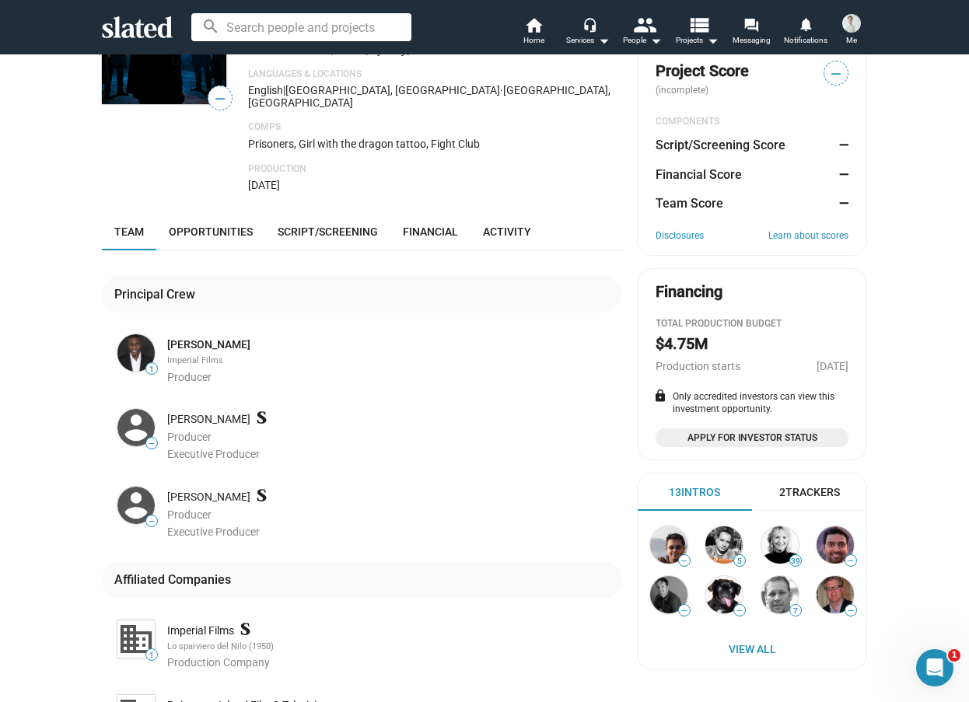
scroll to position [389, 0]
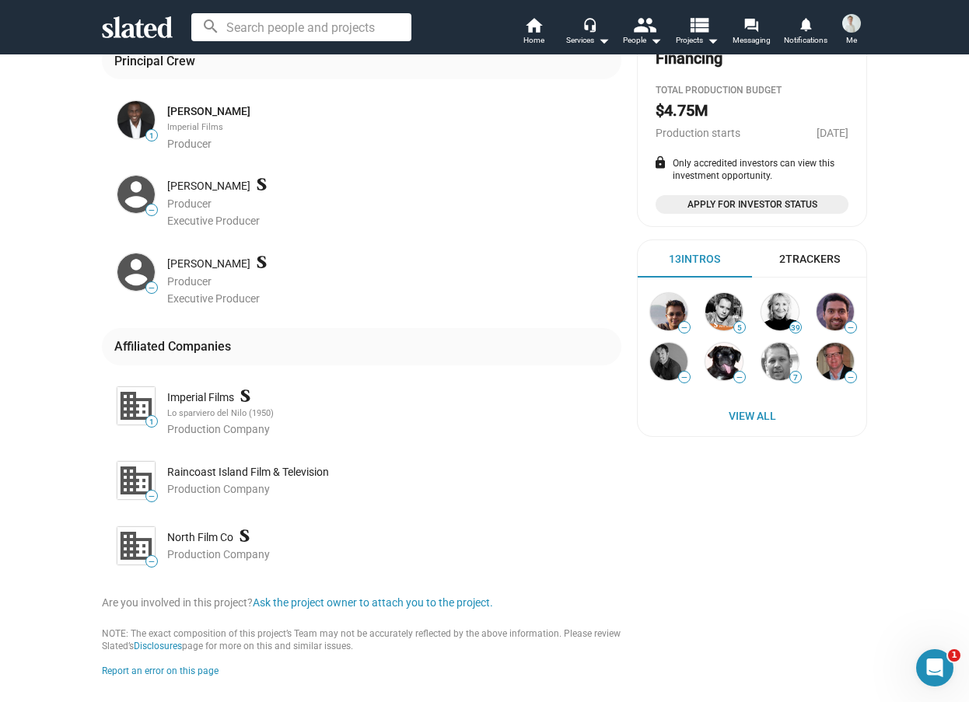
click at [212, 390] on div "Imperial Films" at bounding box center [392, 397] width 451 height 15
click at [126, 400] on img at bounding box center [135, 405] width 37 height 37
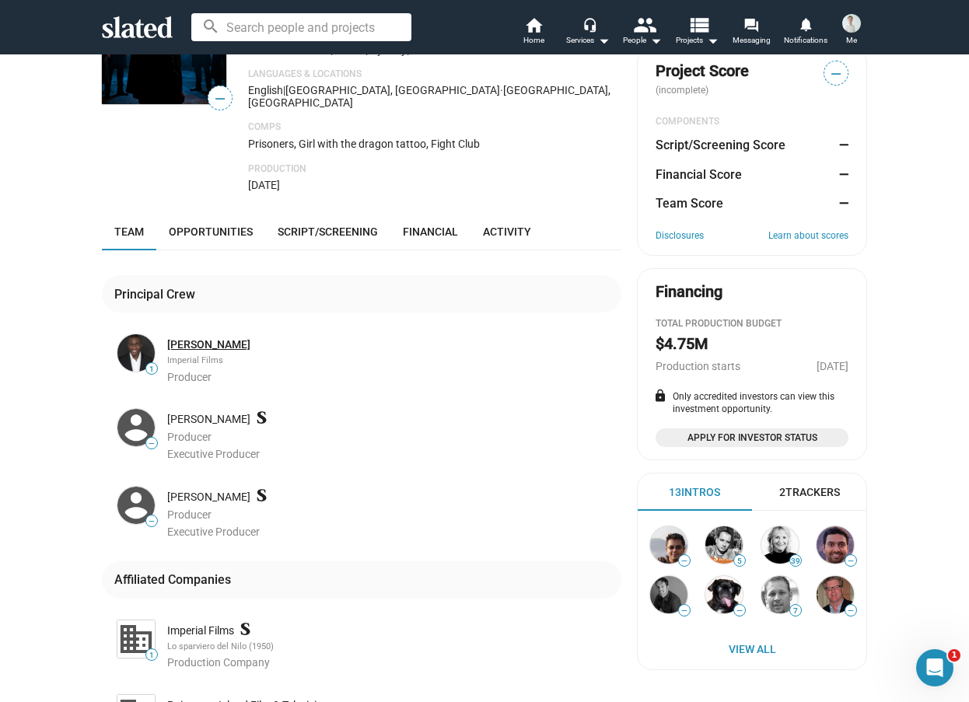
click at [226, 337] on link "Adekunle Sijuade" at bounding box center [208, 344] width 83 height 15
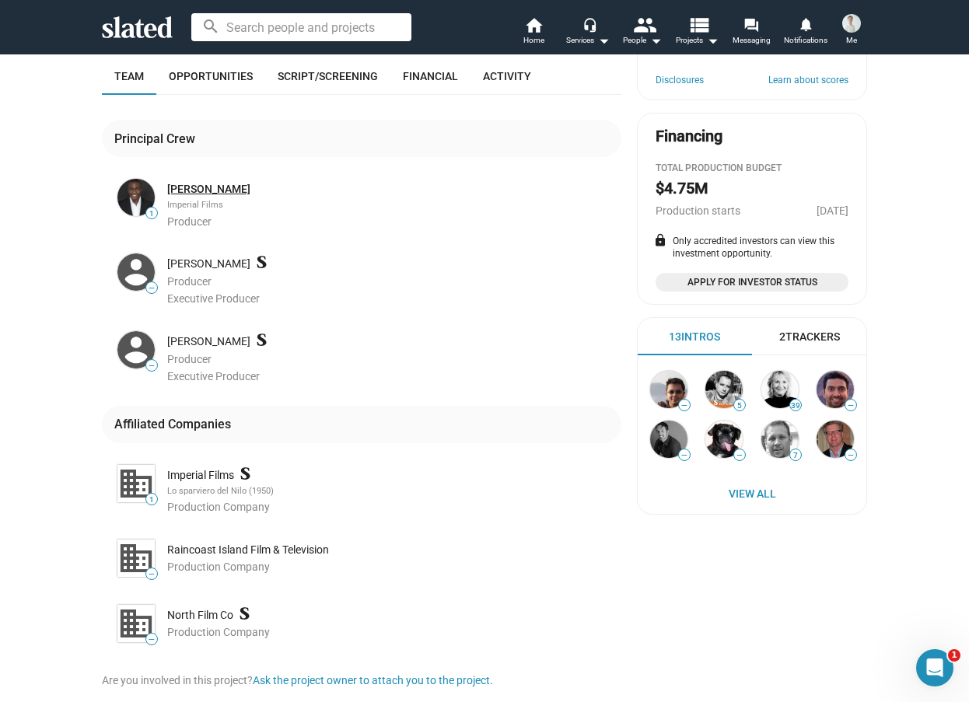
scroll to position [389, 0]
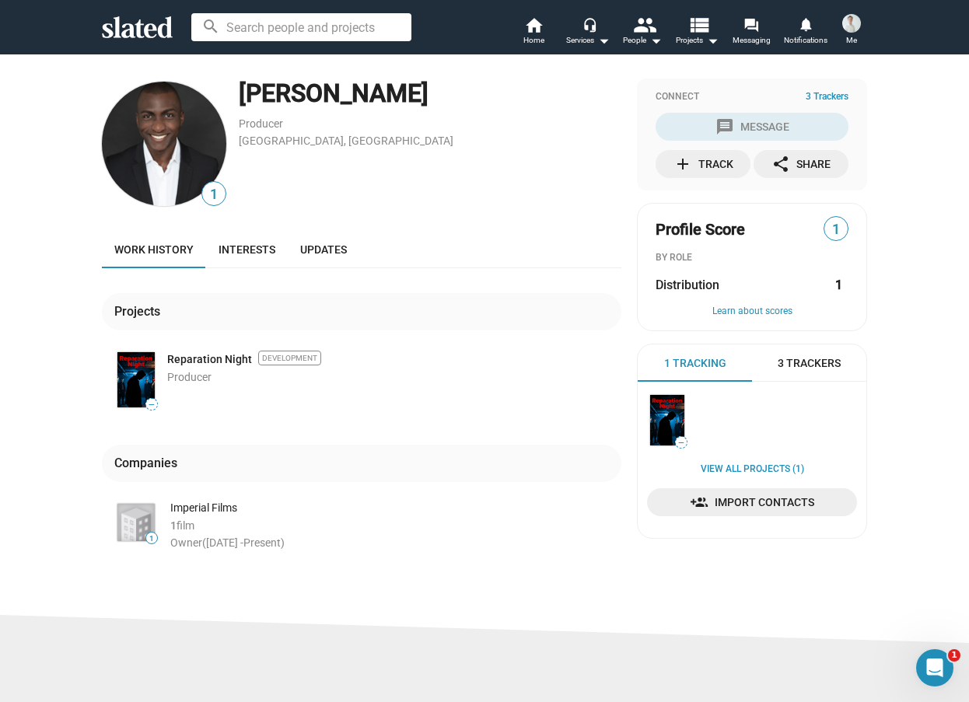
click at [365, 97] on div "[PERSON_NAME]" at bounding box center [430, 93] width 383 height 33
